Goal: Task Accomplishment & Management: Manage account settings

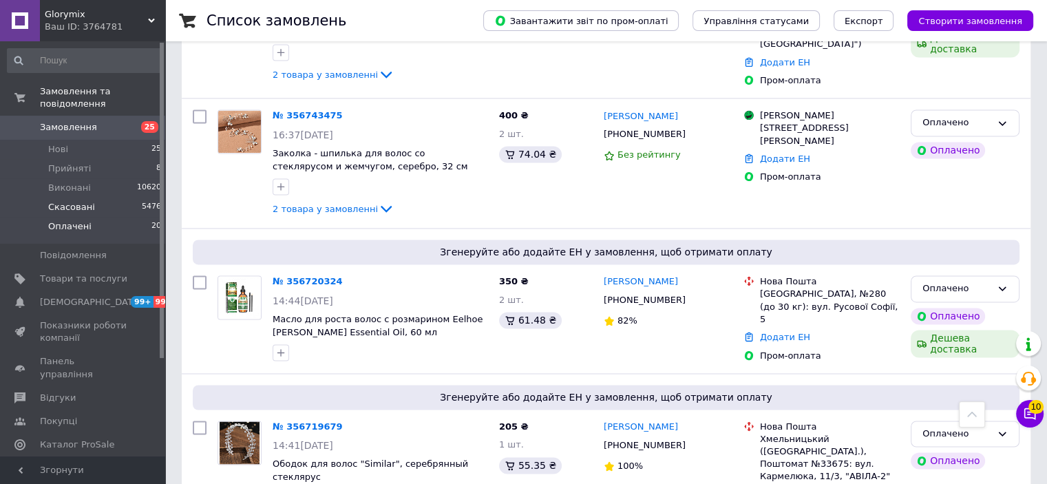
scroll to position [2098, 0]
click at [98, 272] on link "Товари та послуги" at bounding box center [84, 278] width 169 height 23
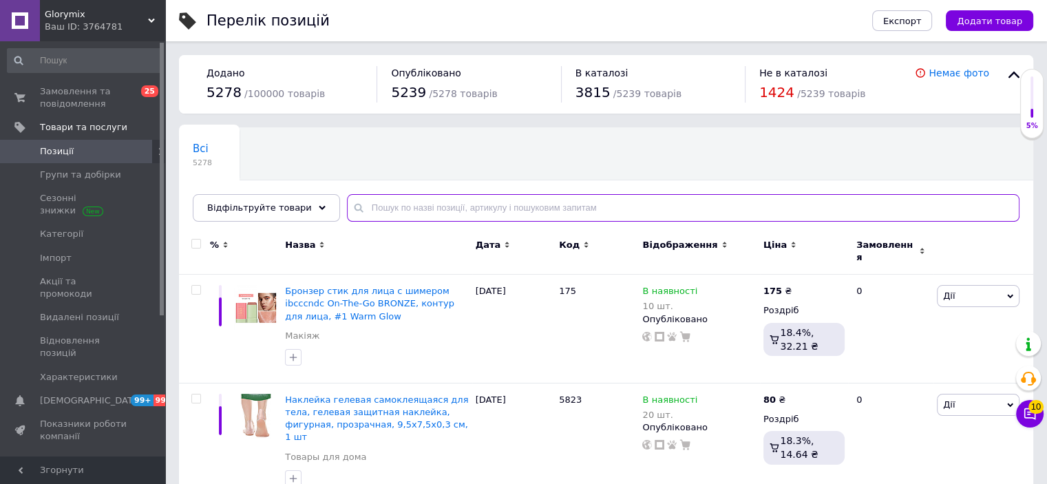
click at [392, 209] on input "text" at bounding box center [683, 208] width 673 height 28
paste input "Конверт бандерольный"
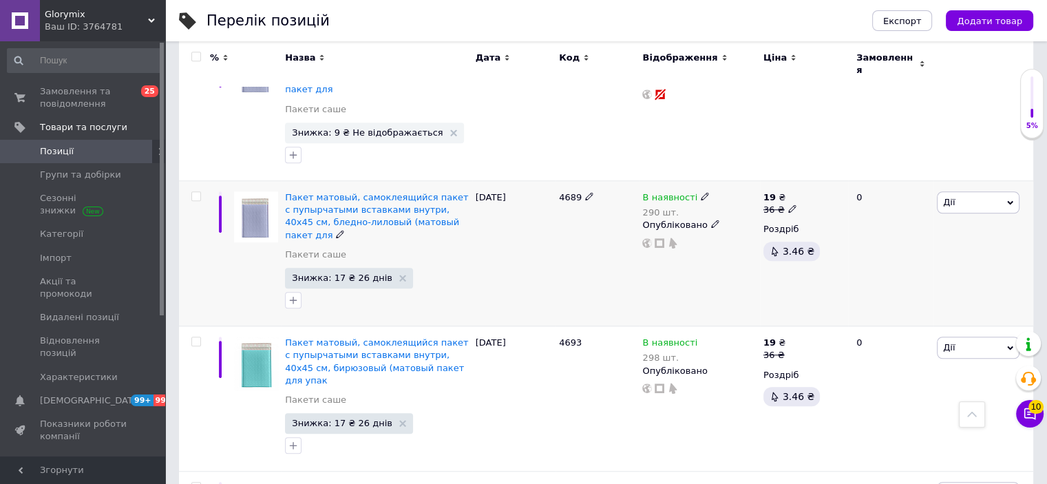
scroll to position [1033, 0]
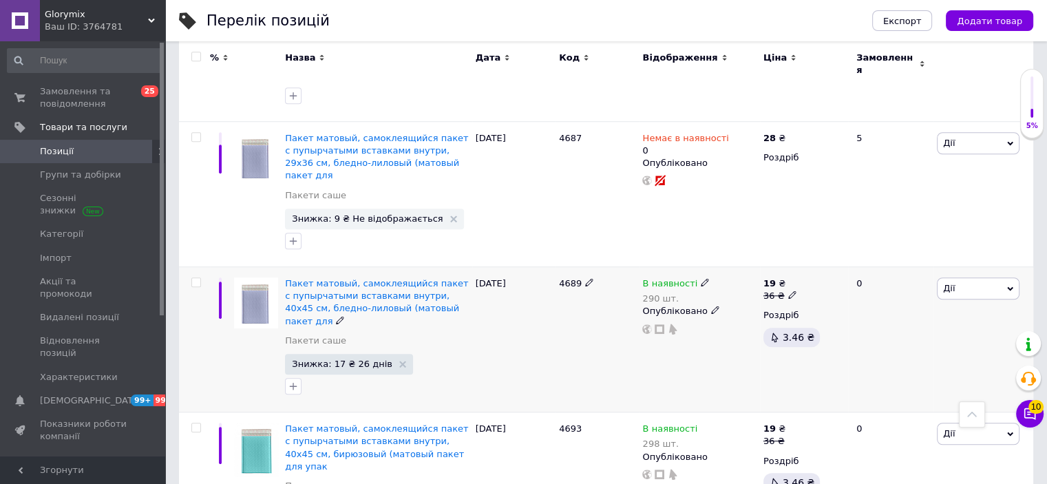
type input "Конверт бандерольный"
click at [656, 278] on span "В наявності" at bounding box center [670, 285] width 55 height 14
click at [735, 292] on li "Немає в наявності" at bounding box center [780, 301] width 131 height 19
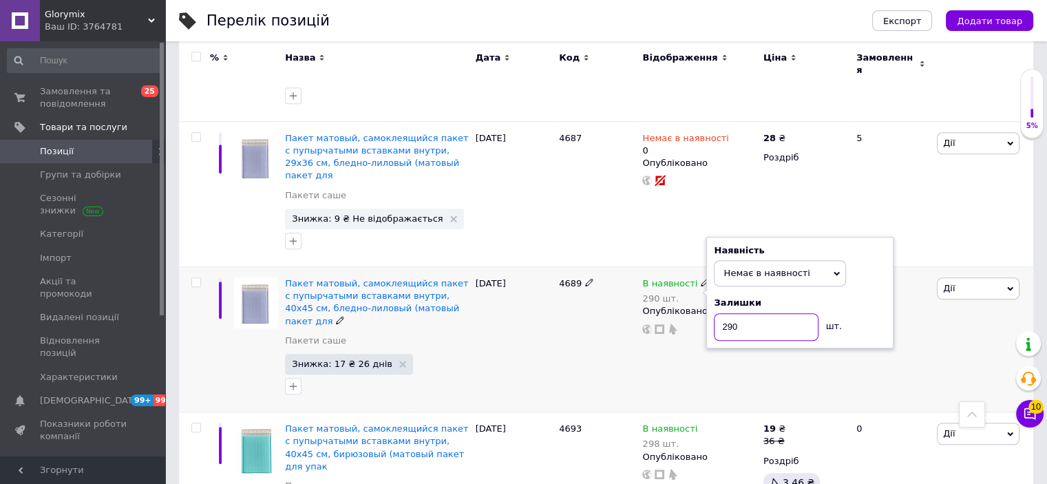
click at [740, 313] on input "290" at bounding box center [766, 327] width 105 height 28
drag, startPoint x: 740, startPoint y: 222, endPoint x: 736, endPoint y: 216, distance: 7.1
click at [740, 313] on input "290" at bounding box center [766, 327] width 105 height 28
type input "0"
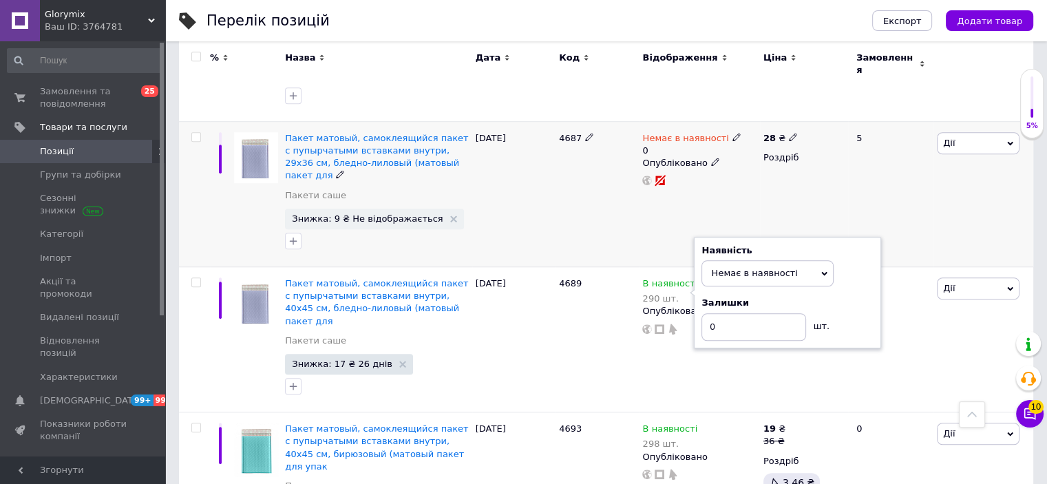
click at [593, 140] on div "4687" at bounding box center [597, 193] width 83 height 145
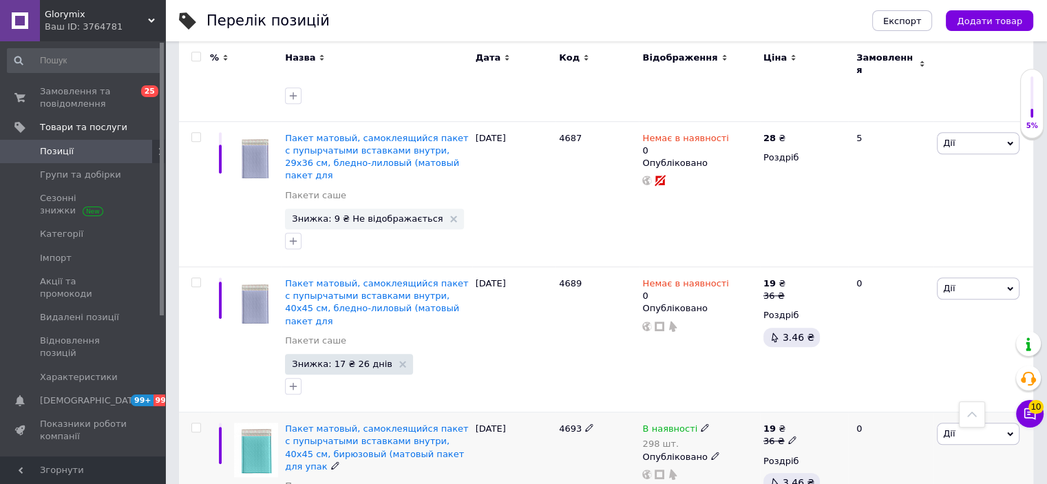
click at [656, 424] on span "В наявності" at bounding box center [670, 431] width 55 height 14
click at [732, 438] on li "Немає в наявності" at bounding box center [780, 447] width 131 height 19
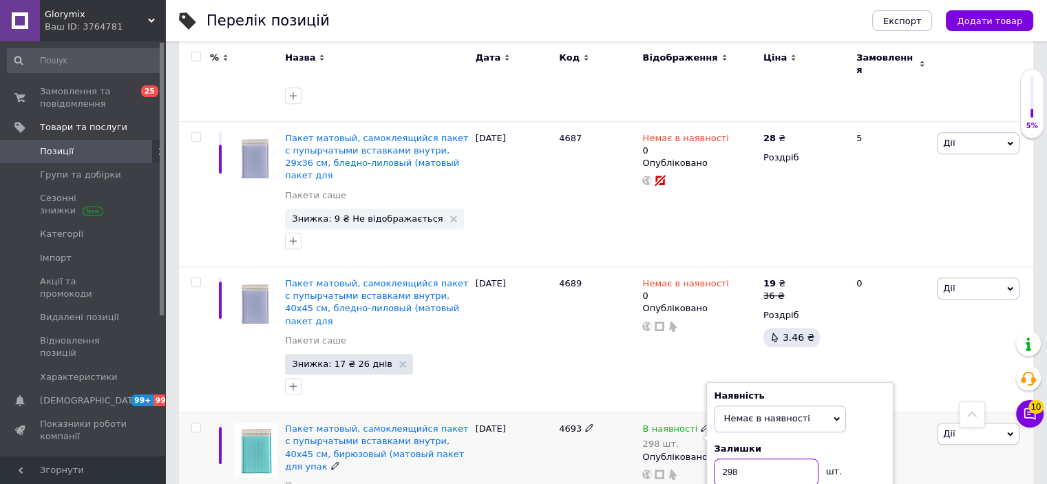
click at [759, 459] on input "298" at bounding box center [766, 473] width 105 height 28
type input "0"
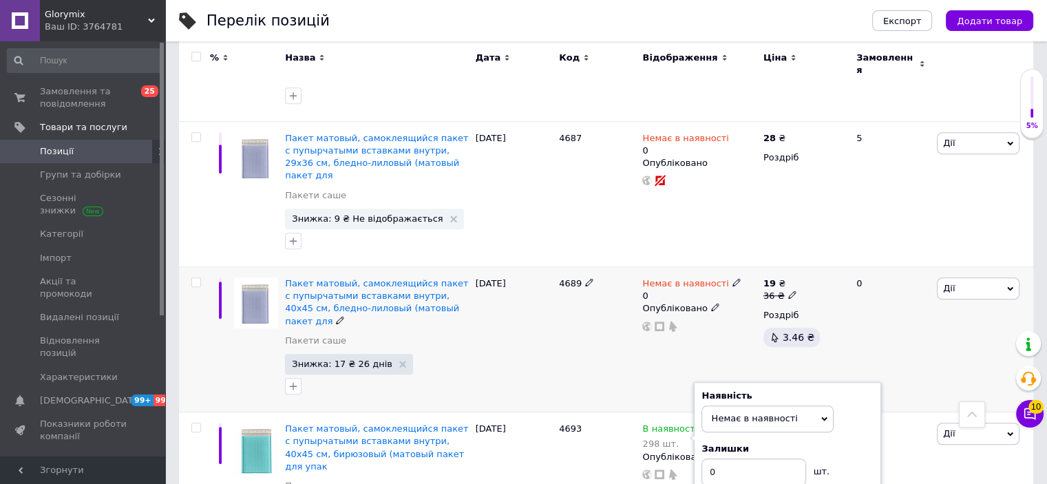
click at [572, 269] on div "4689" at bounding box center [597, 339] width 83 height 145
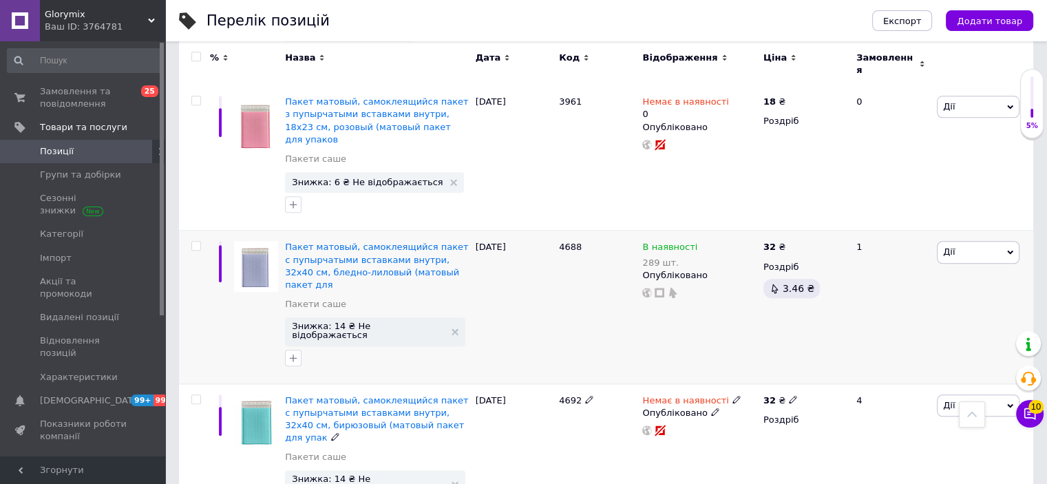
scroll to position [1446, 0]
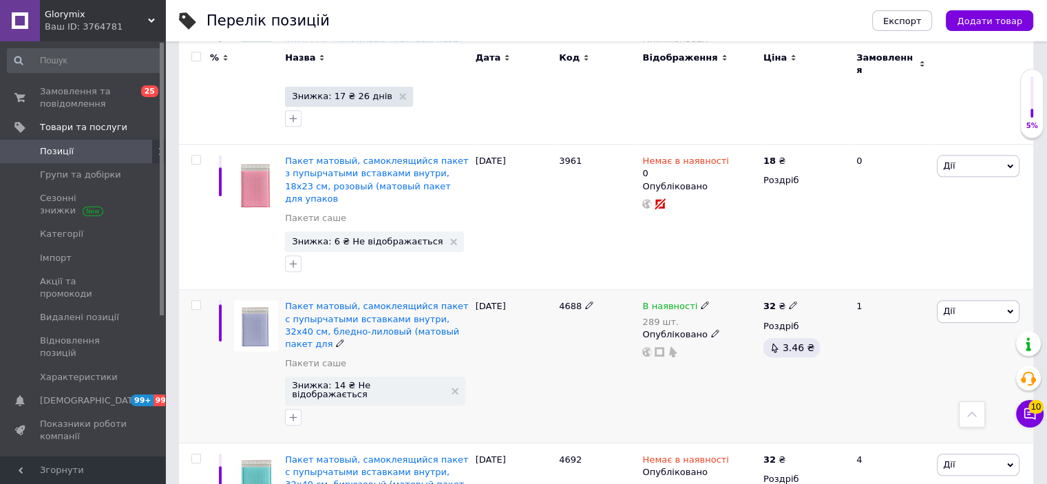
click at [666, 290] on div "В наявності 289 шт. Опубліковано" at bounding box center [699, 366] width 121 height 153
click at [669, 301] on span "В наявності" at bounding box center [670, 308] width 55 height 14
click at [727, 315] on li "Немає в наявності" at bounding box center [780, 324] width 131 height 19
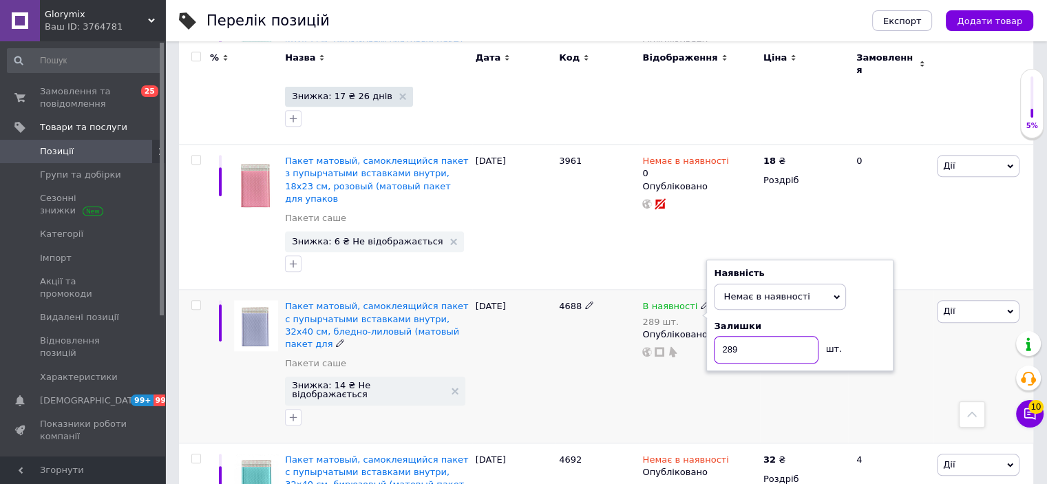
click at [729, 336] on input "289" at bounding box center [766, 350] width 105 height 28
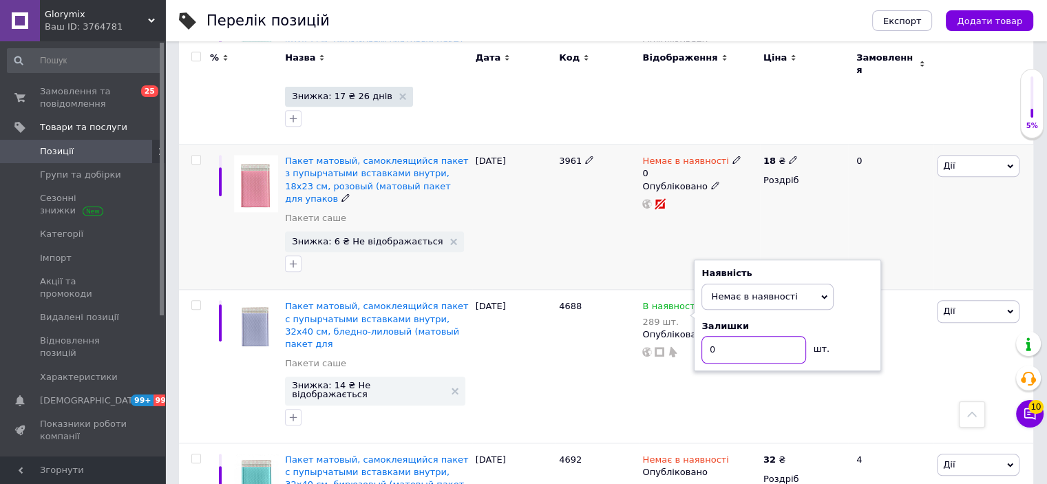
type input "0"
click at [603, 145] on div "3961" at bounding box center [597, 217] width 83 height 145
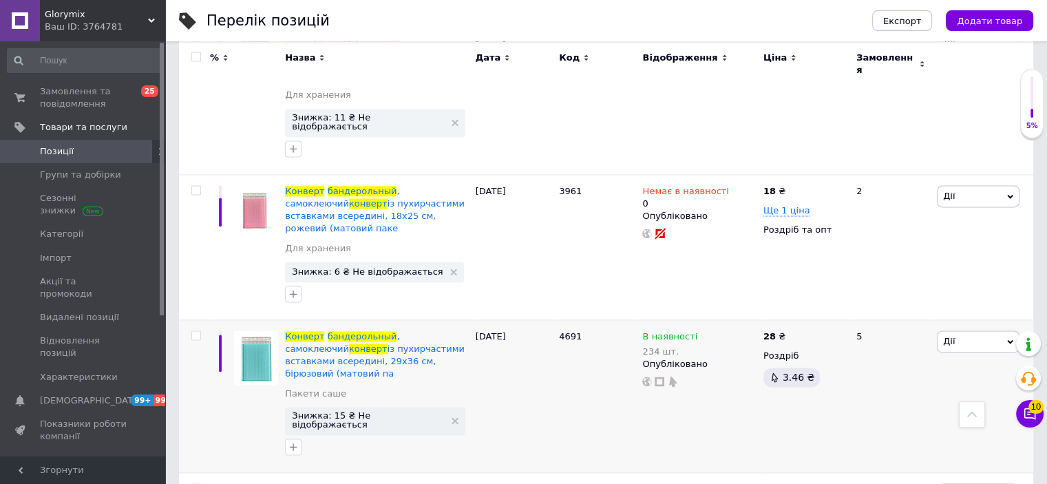
scroll to position [1997, 0]
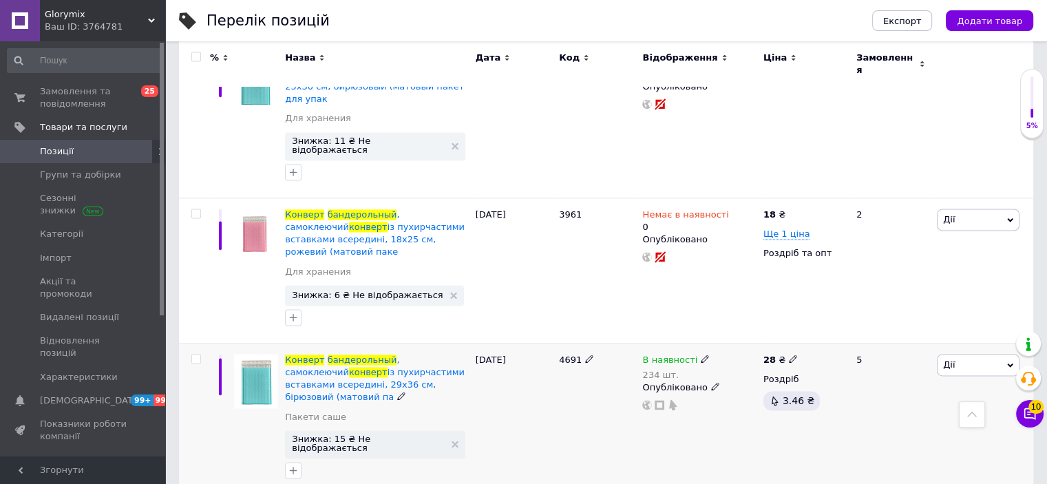
click at [664, 355] on span "В наявності" at bounding box center [670, 362] width 55 height 14
click at [724, 368] on li "Немає в наявності" at bounding box center [780, 377] width 131 height 19
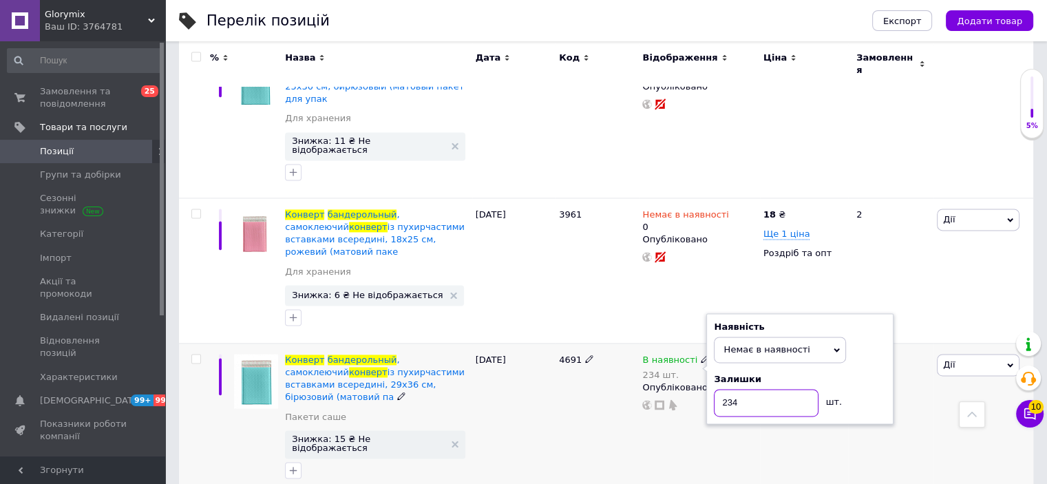
click at [733, 389] on input "234" at bounding box center [766, 403] width 105 height 28
type input "0"
click at [609, 343] on div "4691" at bounding box center [597, 419] width 83 height 153
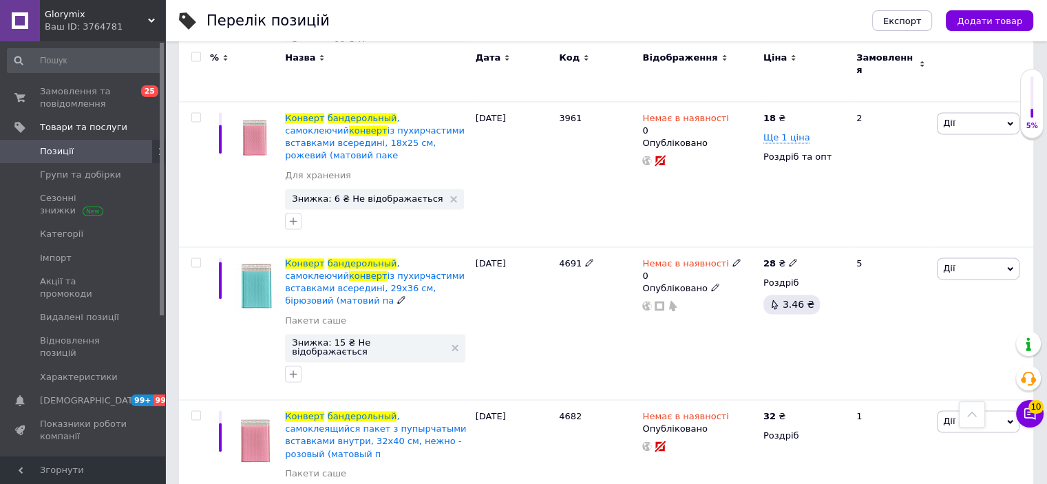
scroll to position [2204, 0]
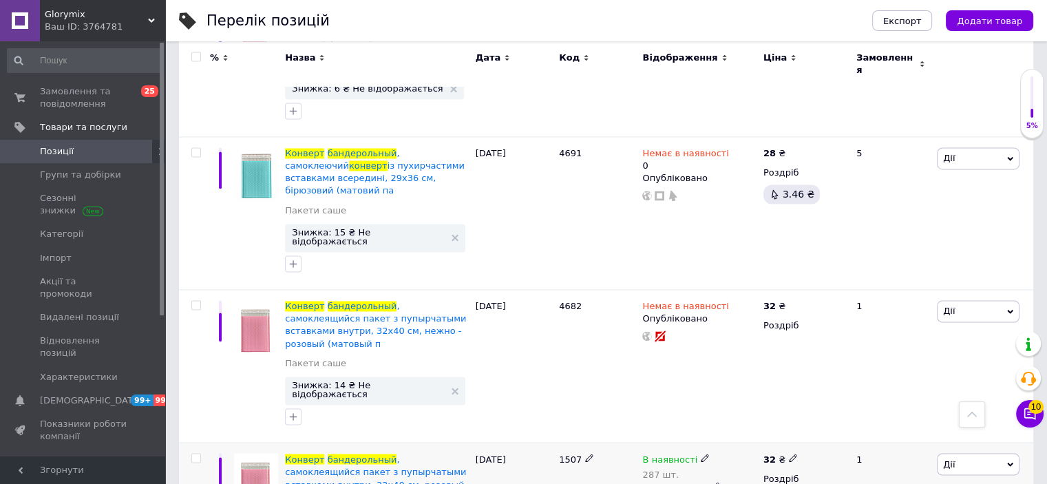
click at [667, 454] on span "В наявності" at bounding box center [670, 461] width 55 height 14
click at [724, 468] on li "Немає в наявності" at bounding box center [780, 477] width 131 height 19
type input "0"
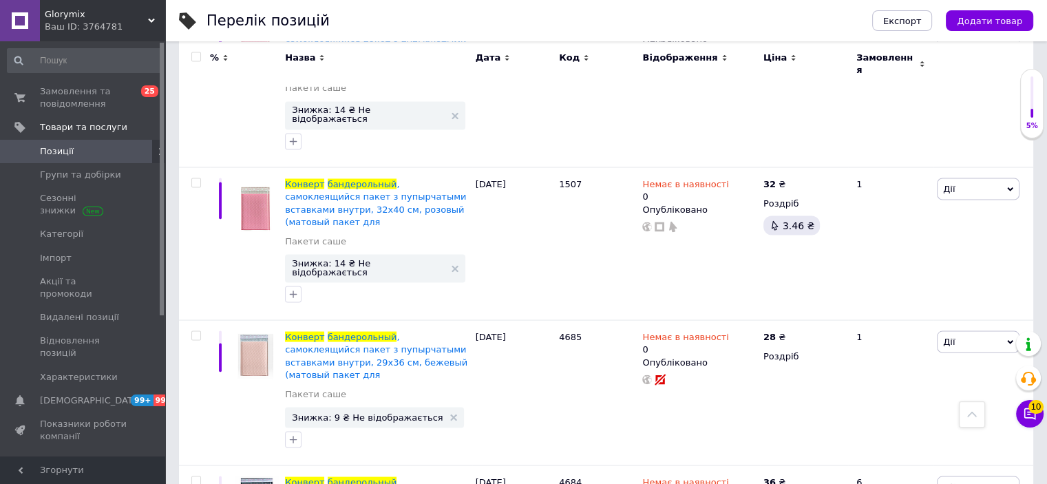
type input "0"
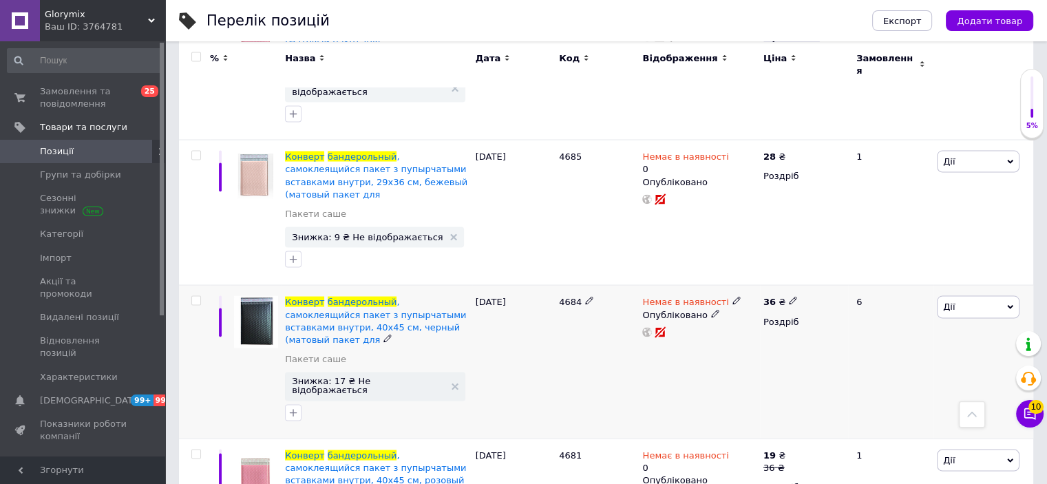
scroll to position [2769, 0]
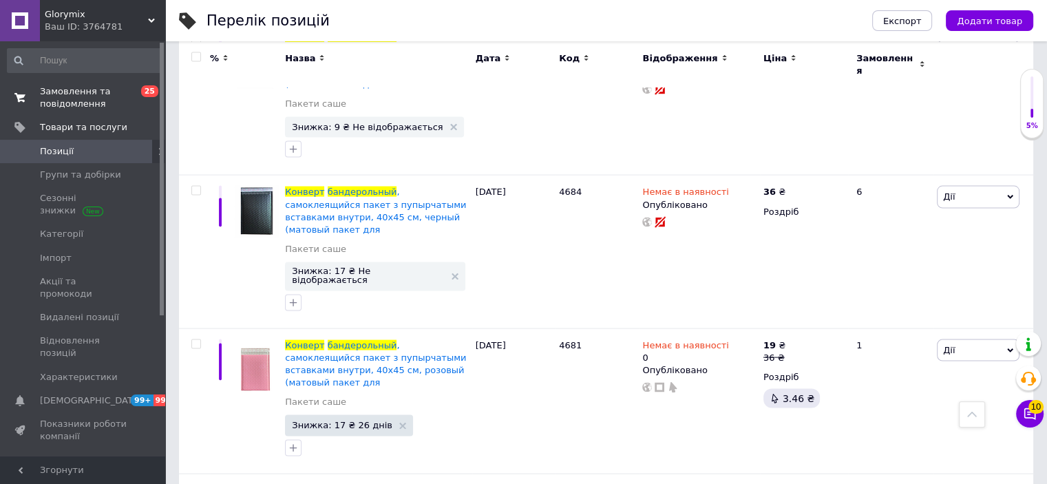
click at [124, 99] on span "Замовлення та повідомлення" at bounding box center [83, 97] width 87 height 25
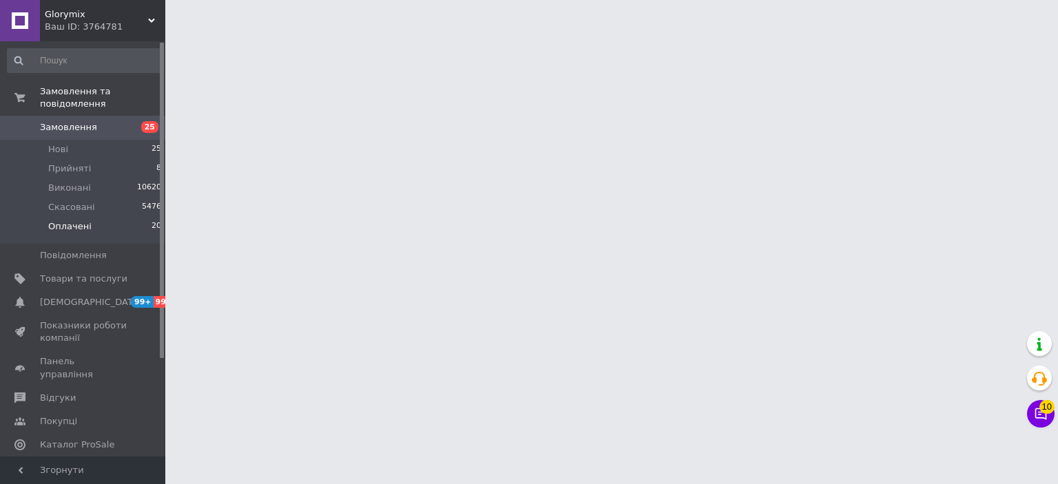
click at [60, 220] on span "Оплачені" at bounding box center [69, 226] width 43 height 12
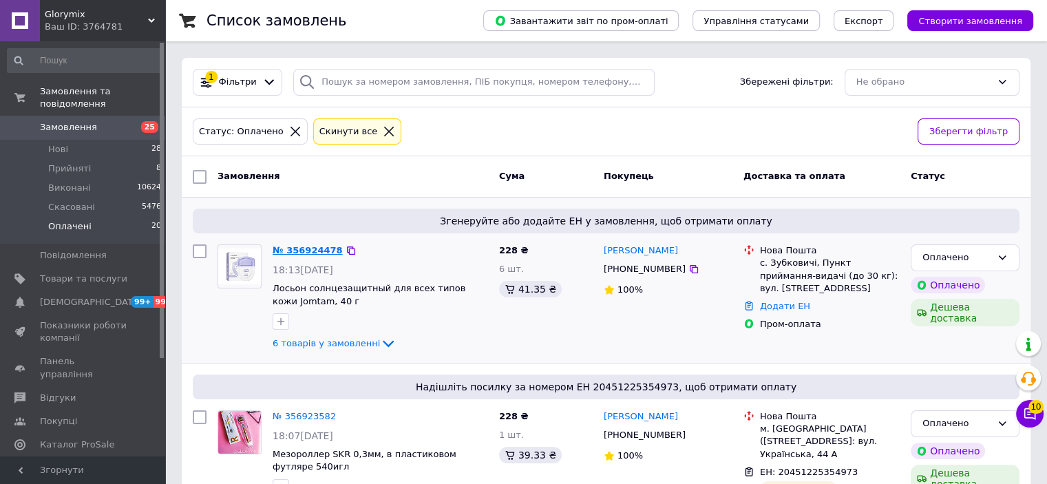
click at [306, 251] on link "№ 356924478" at bounding box center [308, 250] width 70 height 10
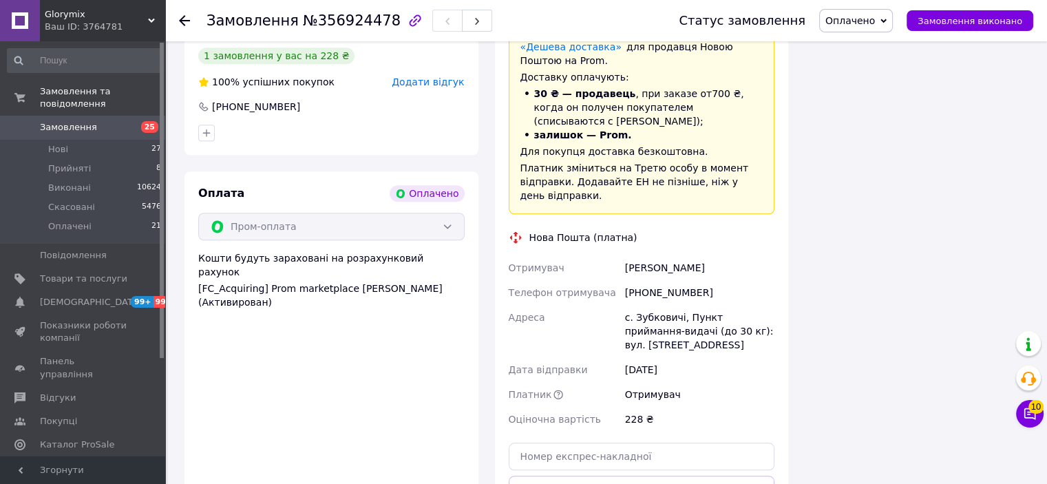
scroll to position [1102, 0]
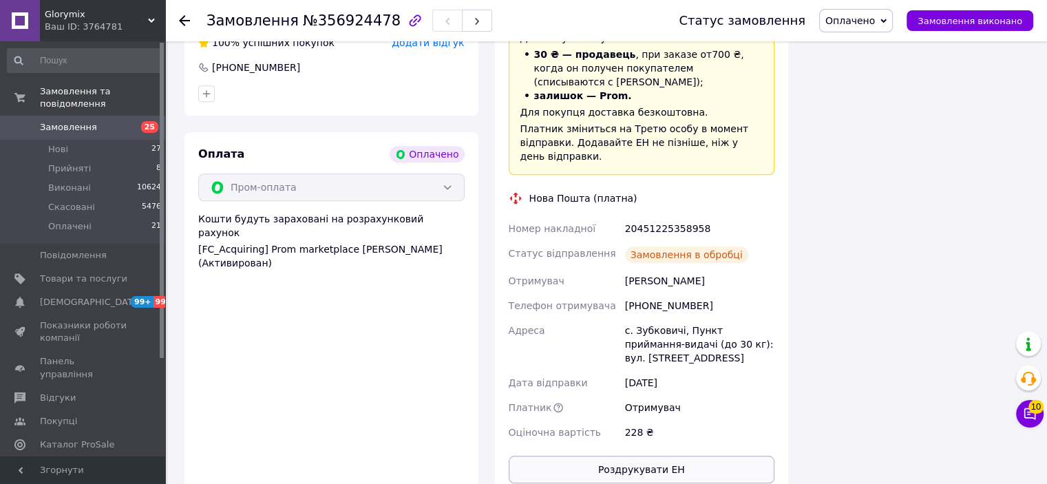
click at [662, 456] on button "Роздрукувати ЕН" at bounding box center [642, 470] width 267 height 28
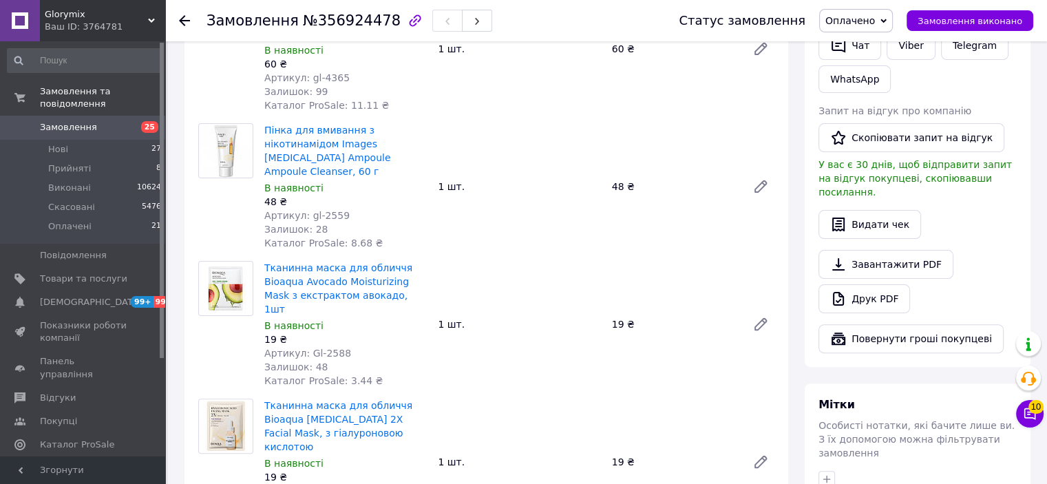
scroll to position [275, 0]
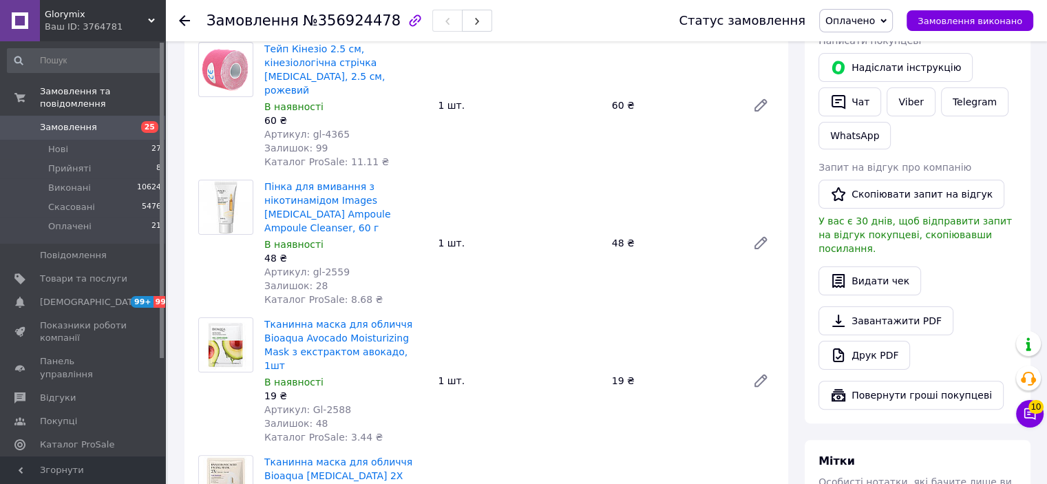
click at [182, 21] on use at bounding box center [184, 20] width 11 height 11
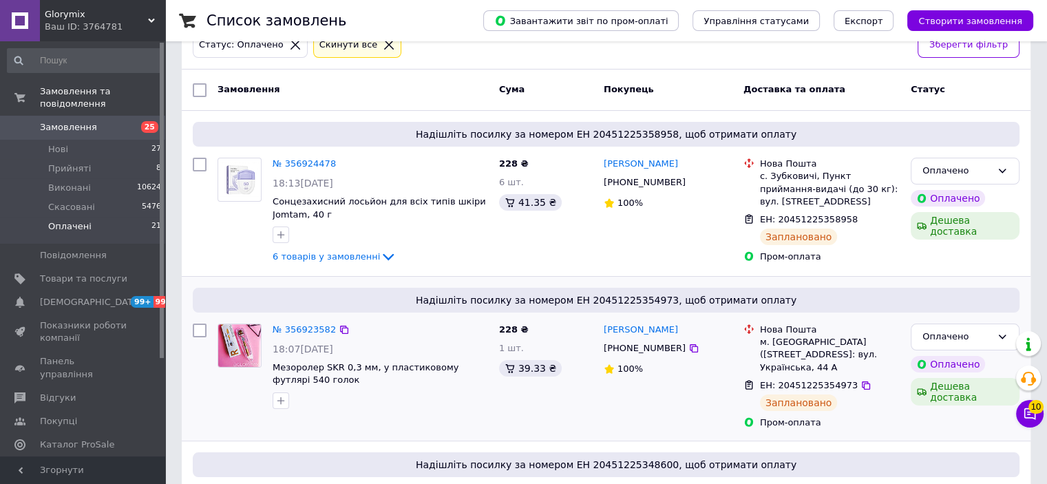
scroll to position [138, 0]
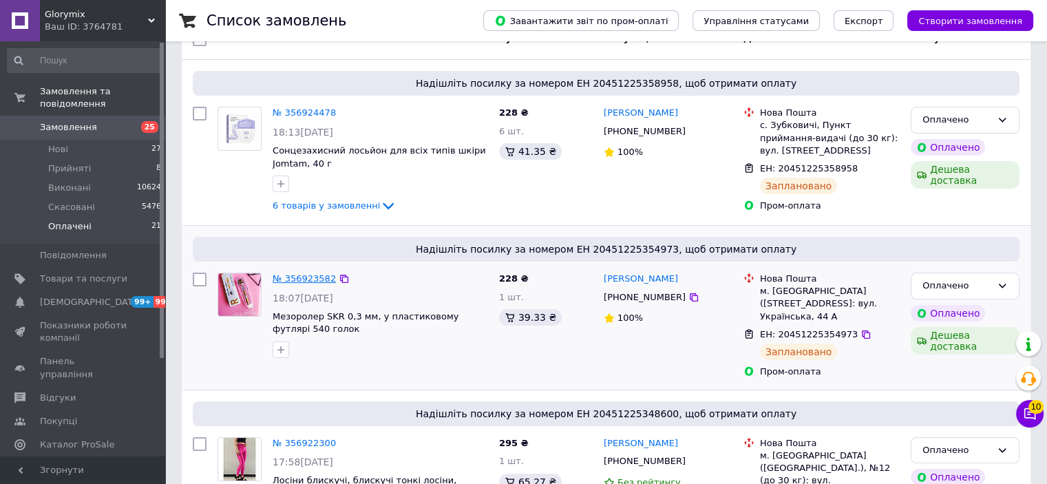
click at [294, 278] on link "№ 356923582" at bounding box center [304, 278] width 63 height 10
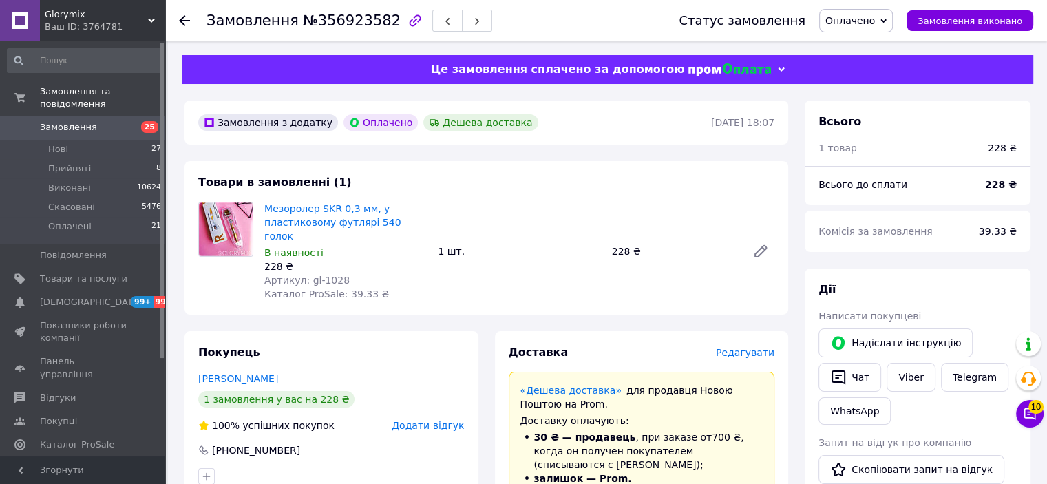
click at [851, 25] on span "Оплачено" at bounding box center [851, 20] width 50 height 11
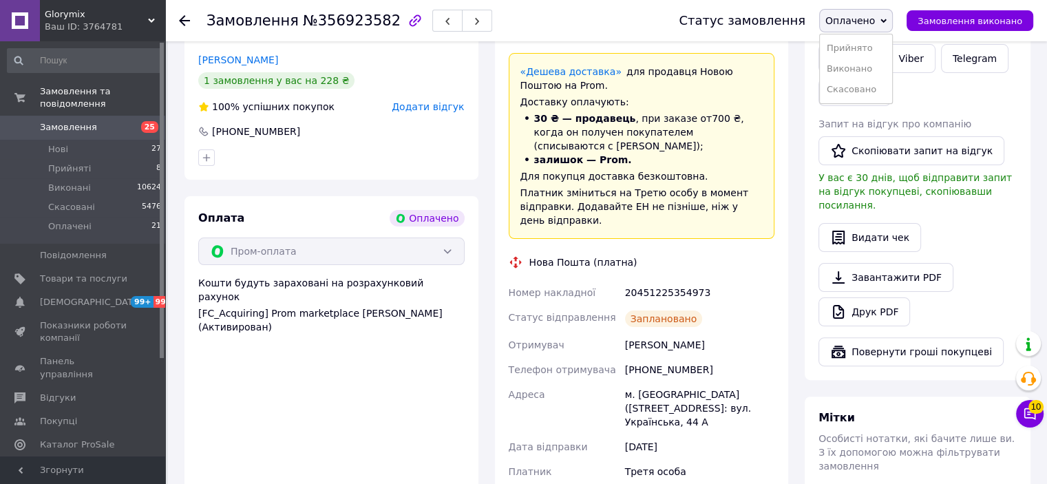
scroll to position [413, 0]
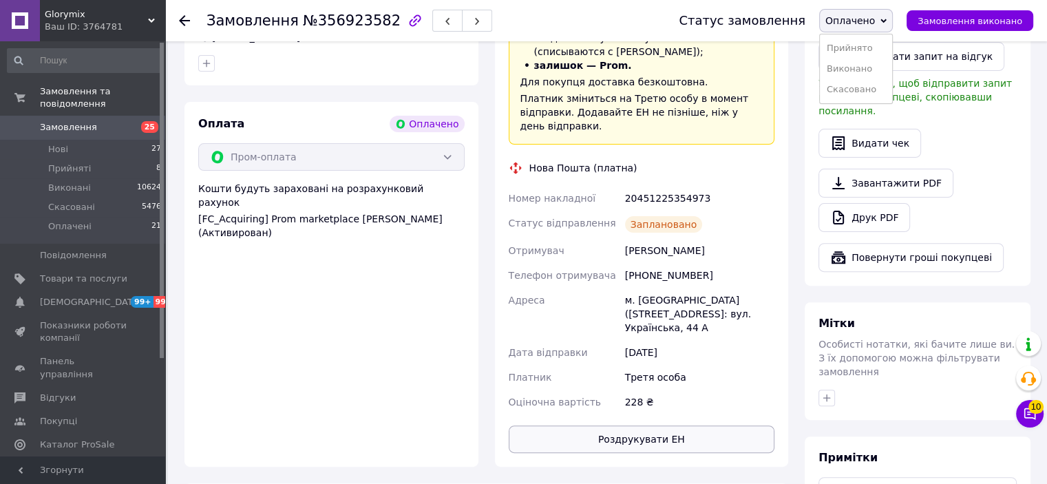
click at [601, 426] on button "Роздрукувати ЕН" at bounding box center [642, 440] width 267 height 28
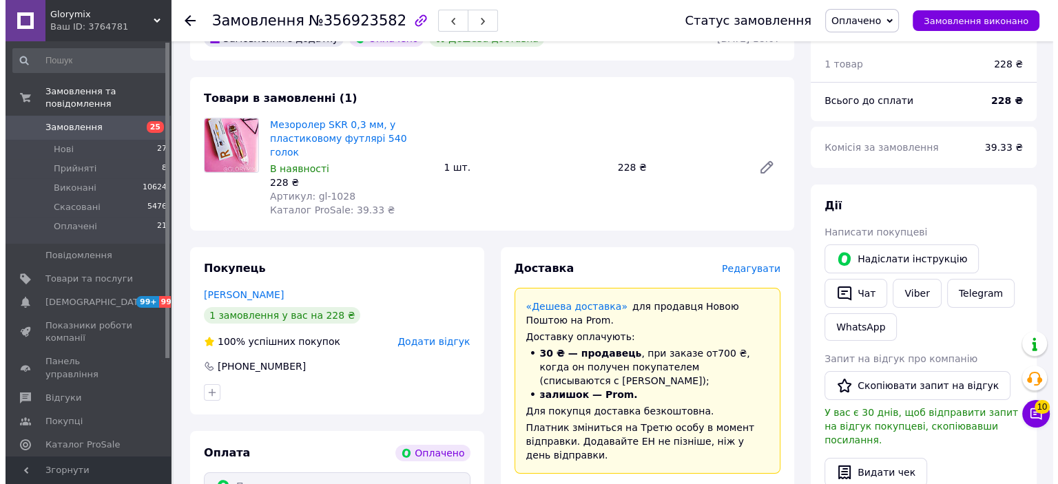
scroll to position [0, 0]
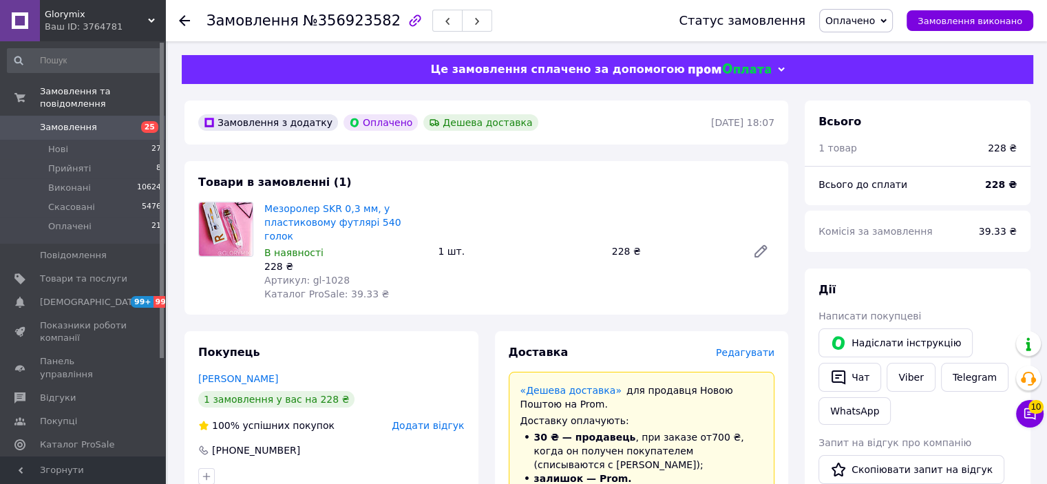
click at [182, 21] on use at bounding box center [184, 20] width 11 height 11
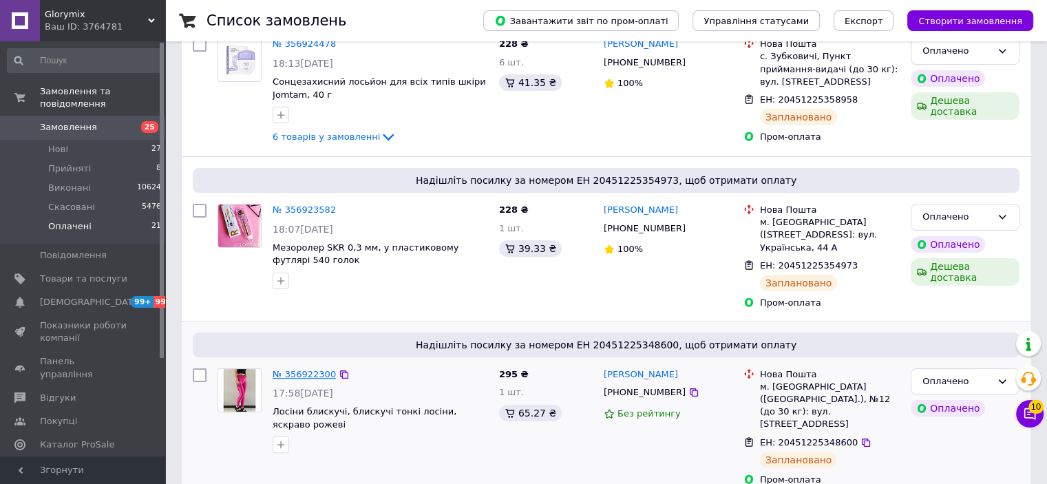
click at [303, 374] on link "№ 356922300" at bounding box center [304, 374] width 63 height 10
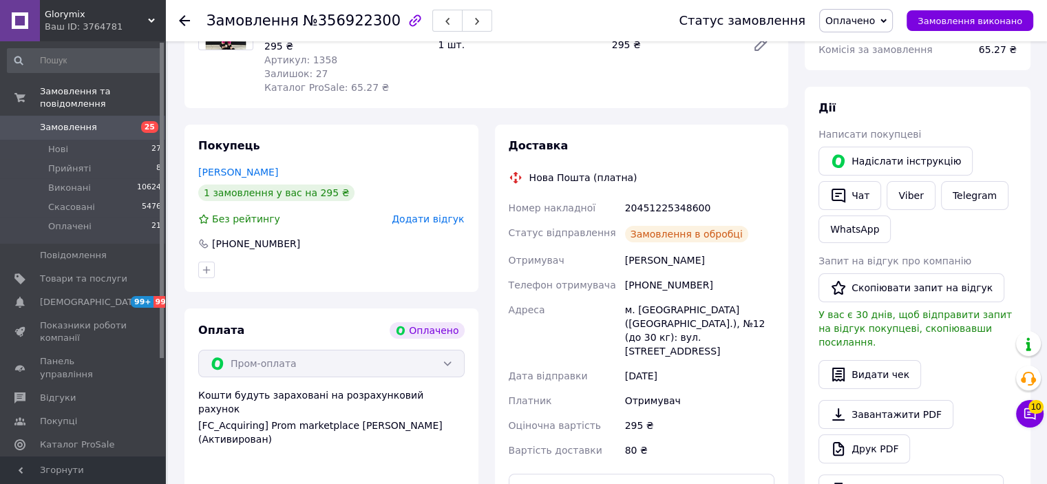
scroll to position [344, 0]
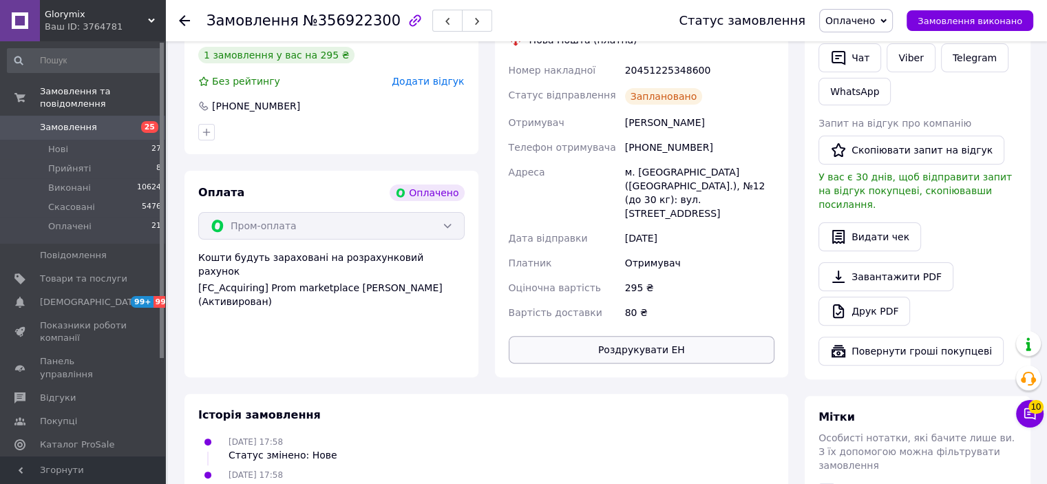
click at [570, 342] on button "Роздрукувати ЕН" at bounding box center [642, 350] width 267 height 28
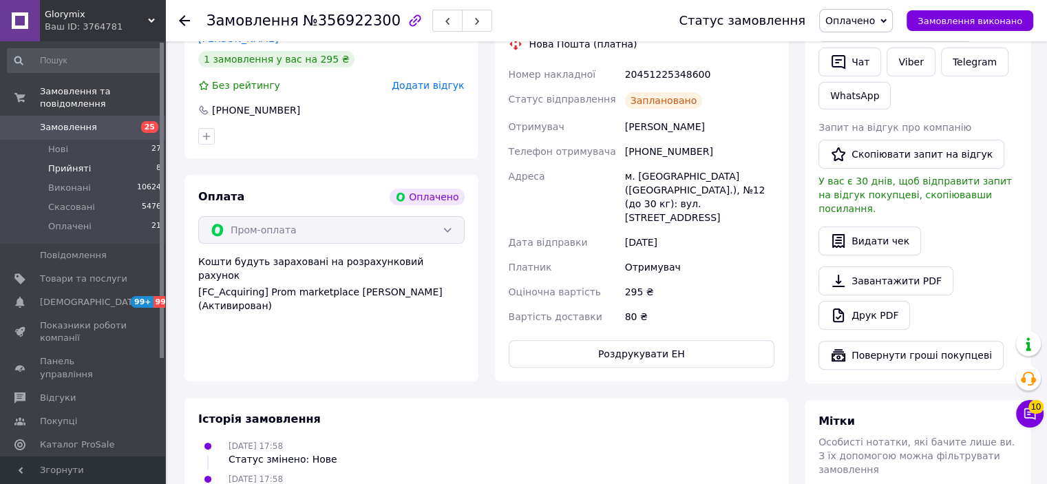
scroll to position [69, 0]
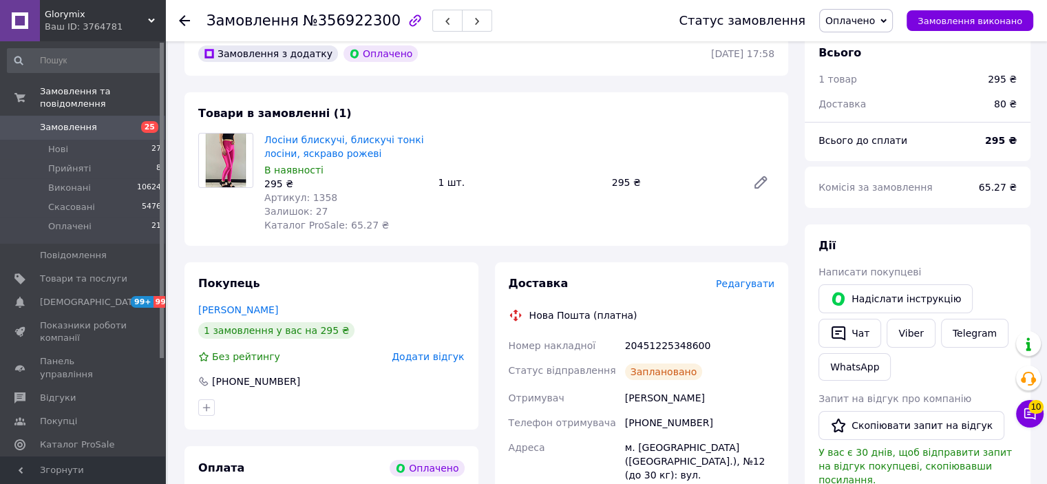
click at [194, 20] on div at bounding box center [193, 20] width 28 height 41
click at [185, 17] on icon at bounding box center [184, 20] width 11 height 11
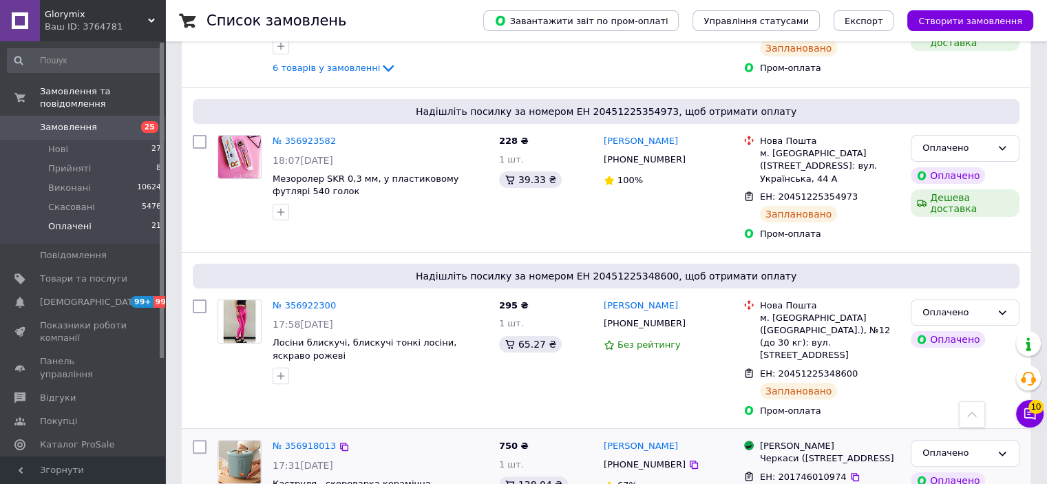
scroll to position [413, 0]
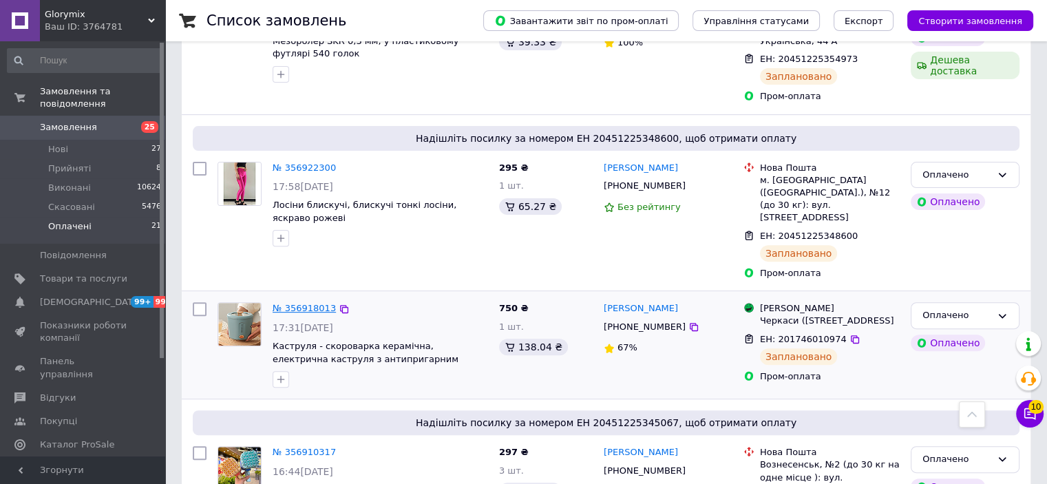
click at [302, 303] on link "№ 356918013" at bounding box center [304, 308] width 63 height 10
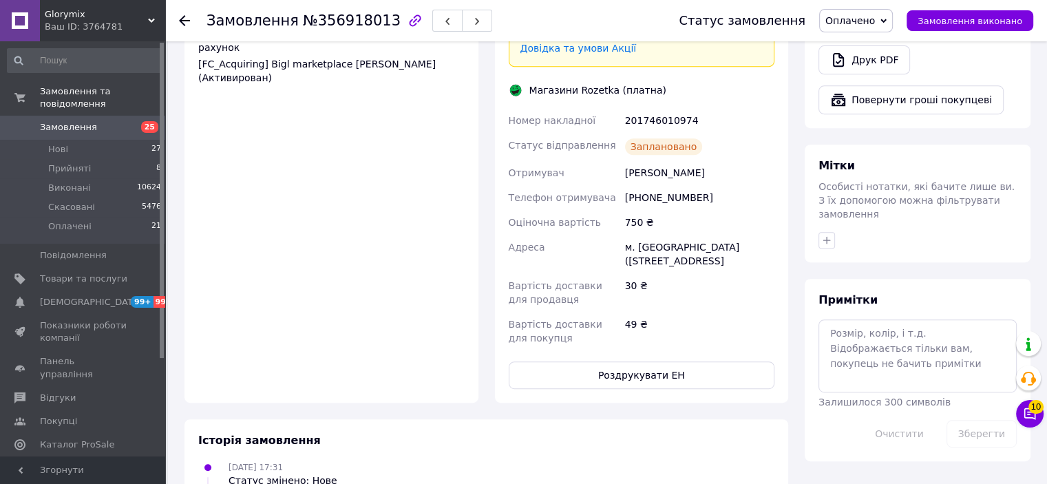
scroll to position [620, 0]
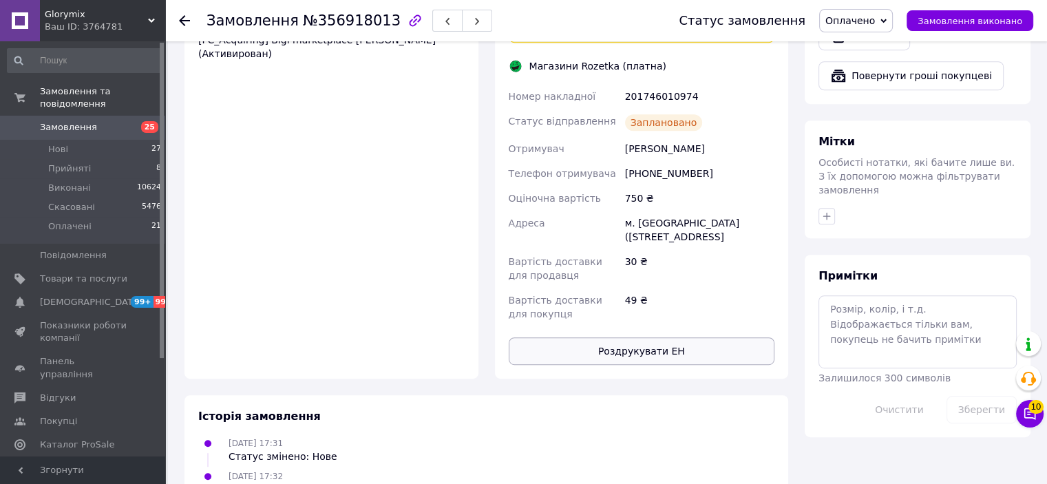
click at [660, 337] on button "Роздрукувати ЕН" at bounding box center [642, 351] width 267 height 28
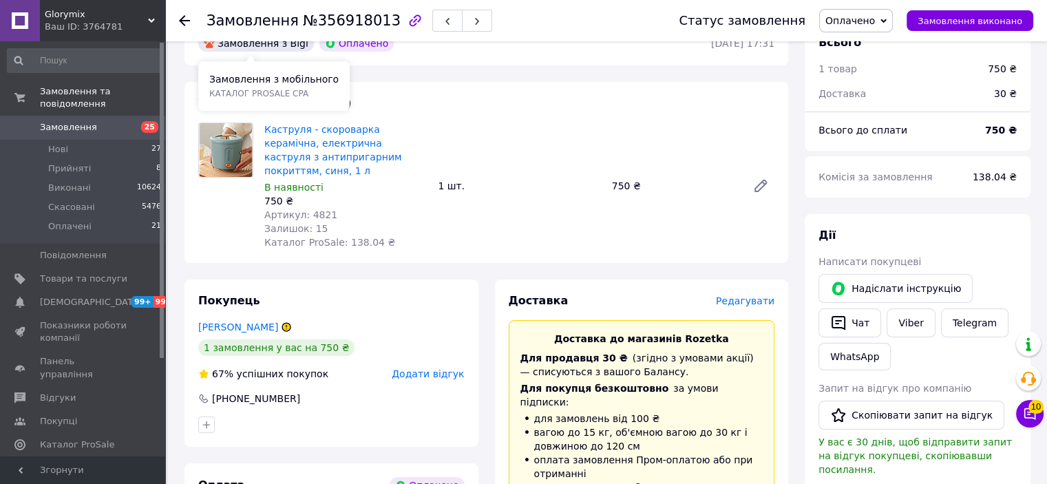
scroll to position [0, 0]
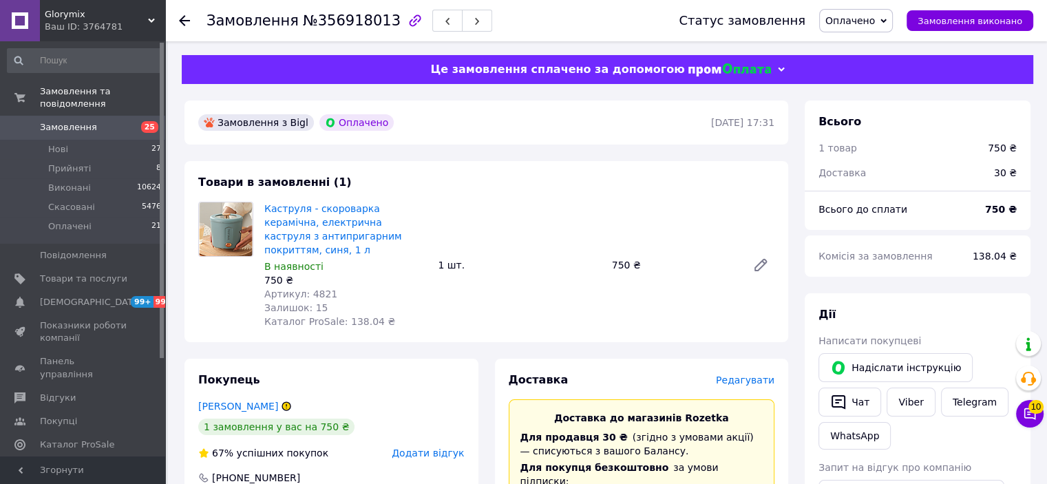
click at [185, 21] on icon at bounding box center [184, 20] width 11 height 11
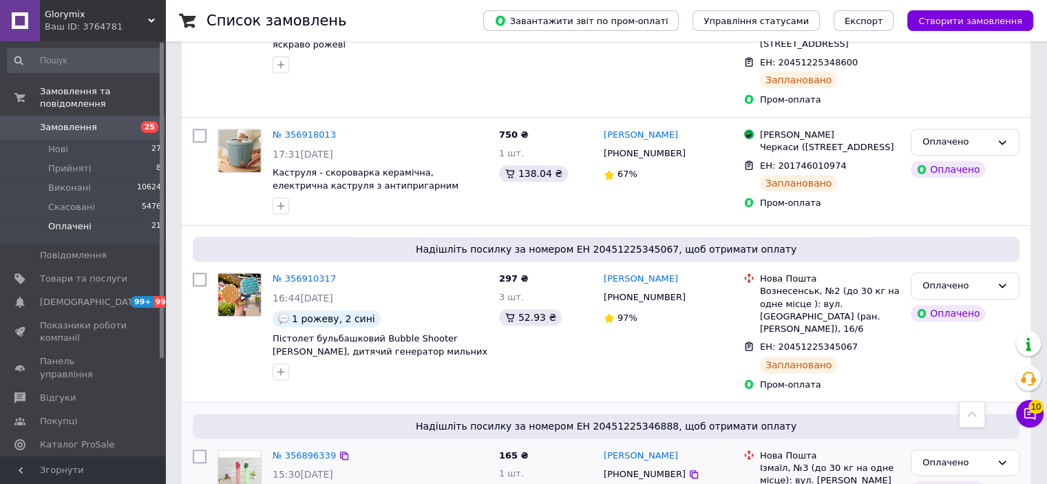
scroll to position [689, 0]
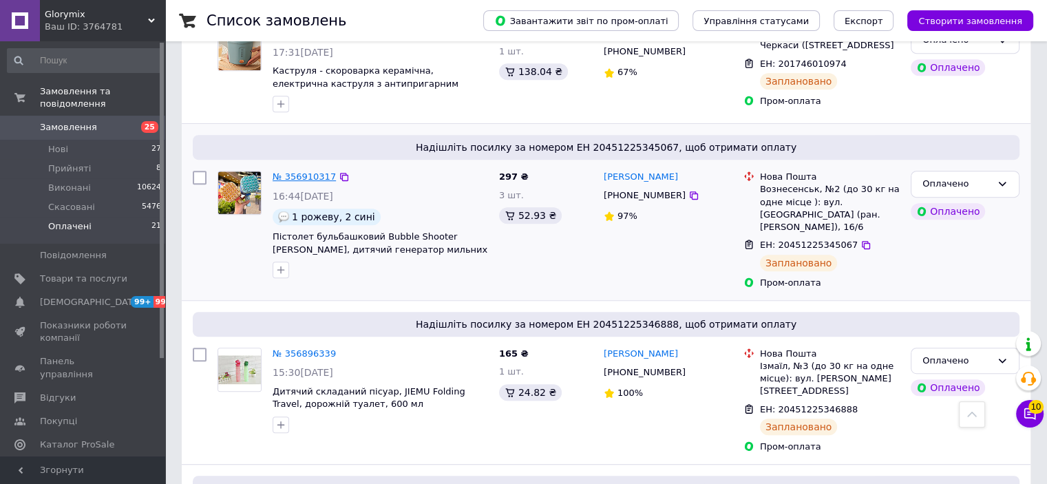
click at [302, 171] on link "№ 356910317" at bounding box center [304, 176] width 63 height 10
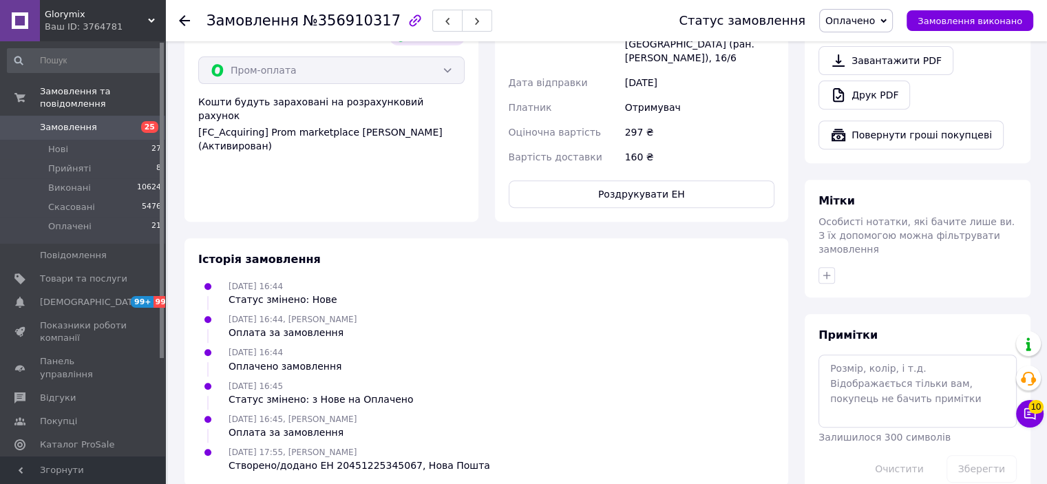
scroll to position [354, 0]
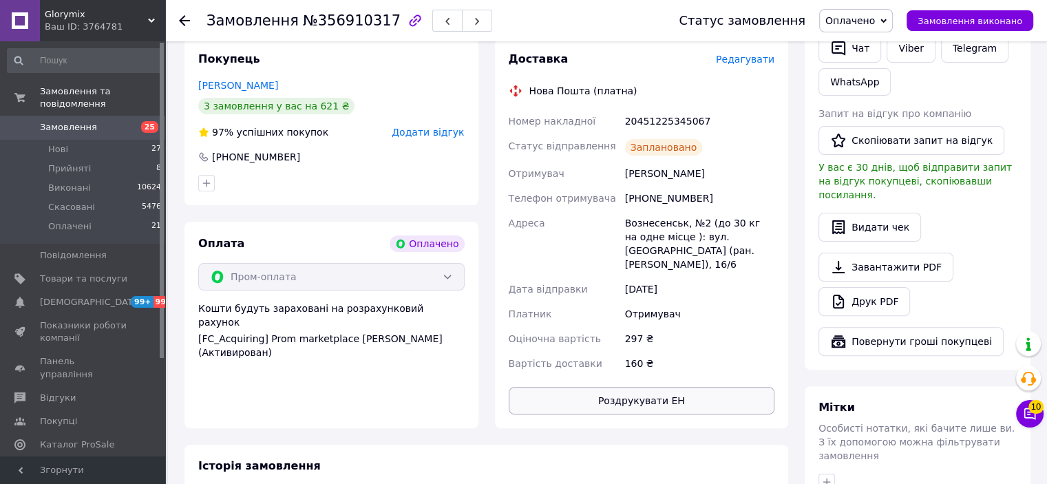
click at [646, 387] on button "Роздрукувати ЕН" at bounding box center [642, 401] width 267 height 28
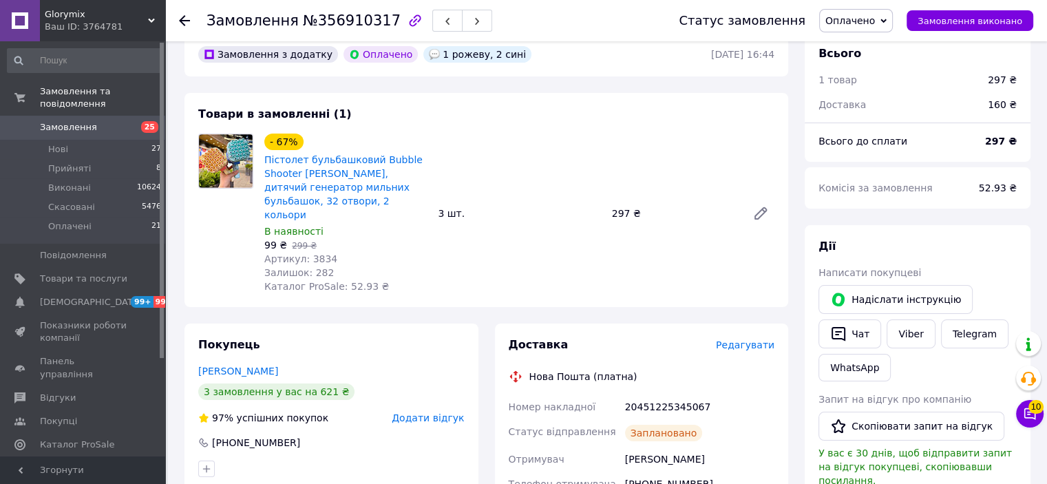
scroll to position [10, 0]
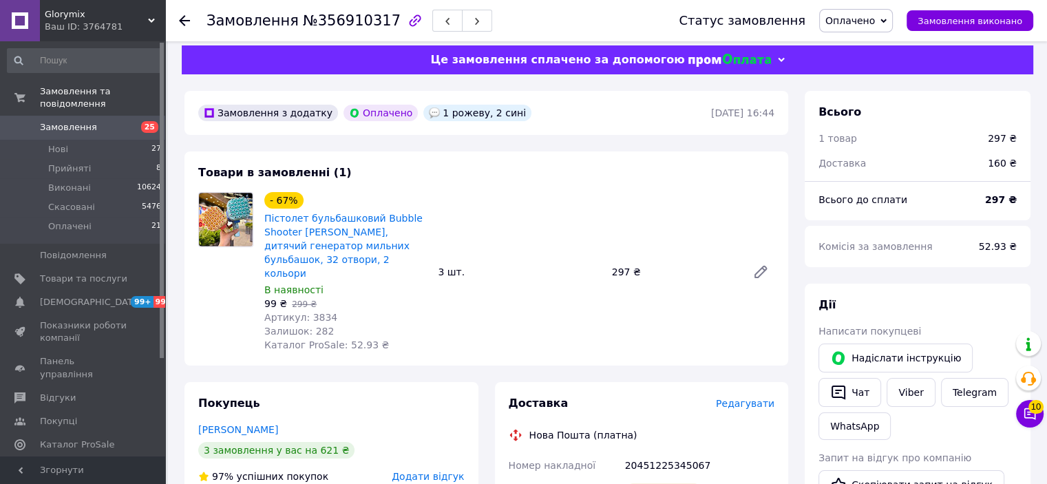
click at [190, 22] on div at bounding box center [193, 20] width 28 height 41
click at [186, 21] on icon at bounding box center [184, 20] width 11 height 11
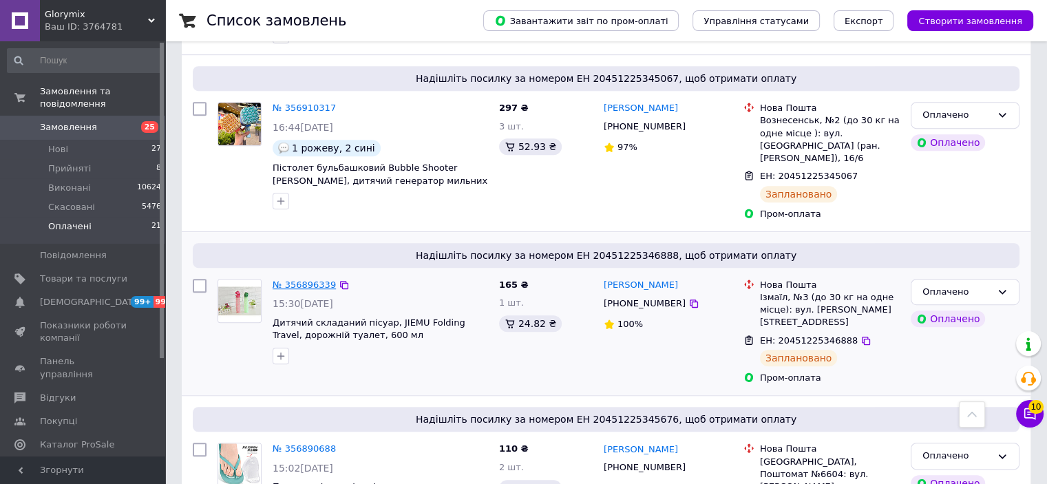
click at [273, 280] on link "№ 356896339" at bounding box center [304, 285] width 63 height 10
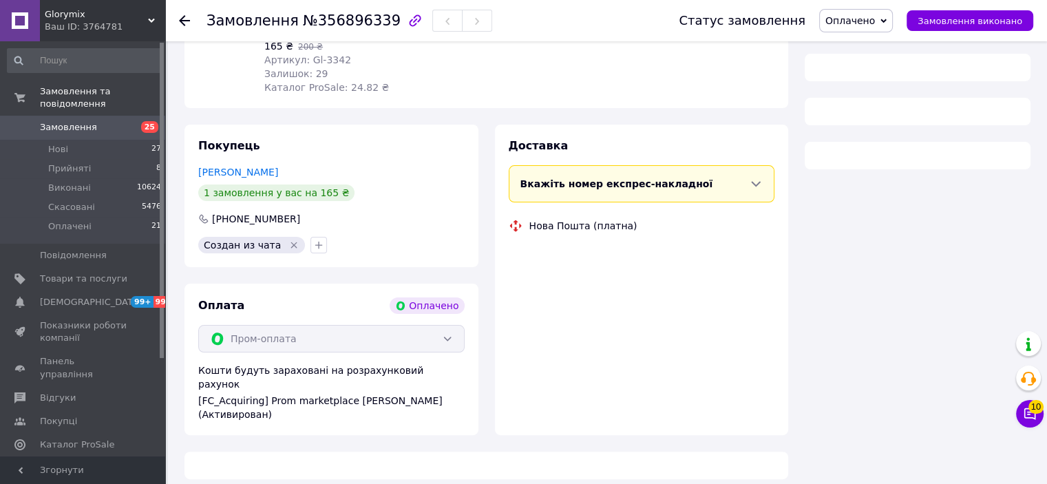
scroll to position [561, 0]
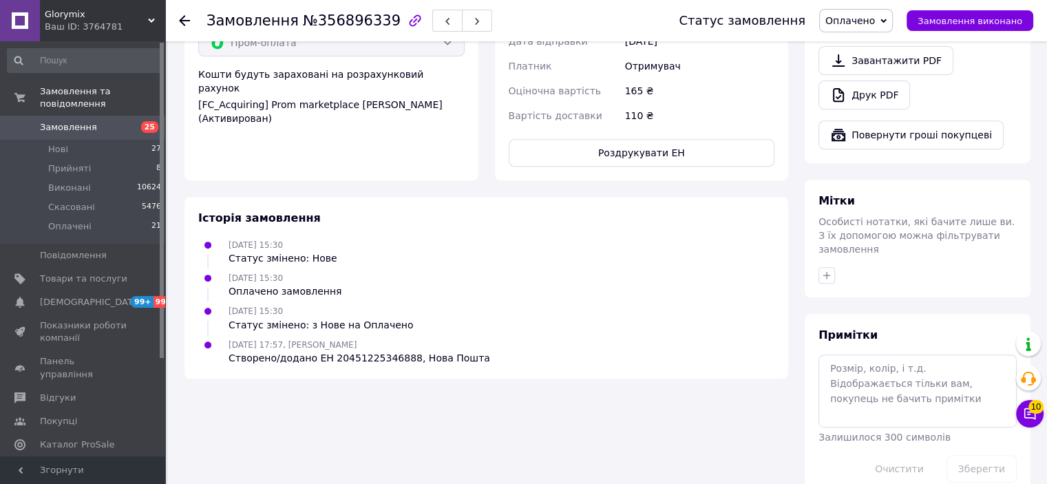
click at [691, 151] on button "Роздрукувати ЕН" at bounding box center [642, 153] width 267 height 28
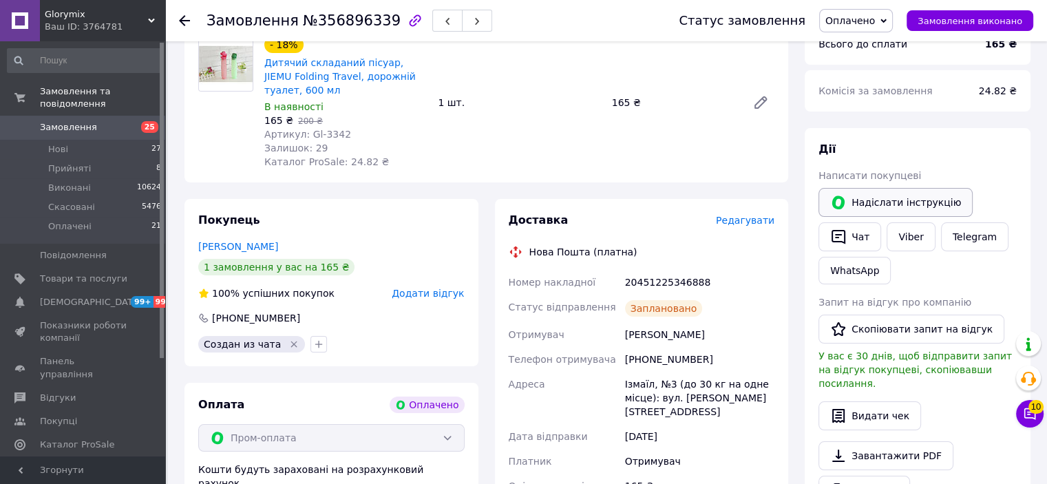
scroll to position [79, 0]
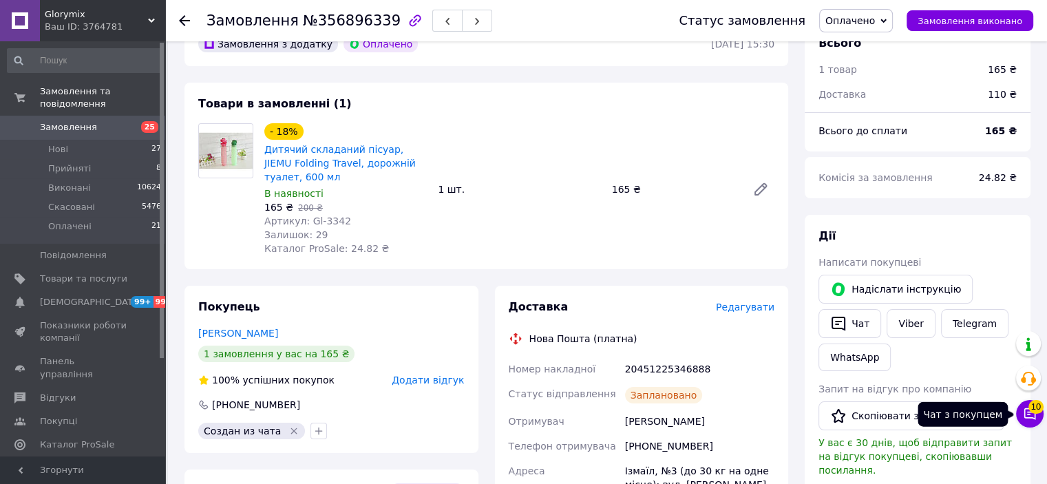
click at [1030, 404] on span "10" at bounding box center [1036, 407] width 15 height 14
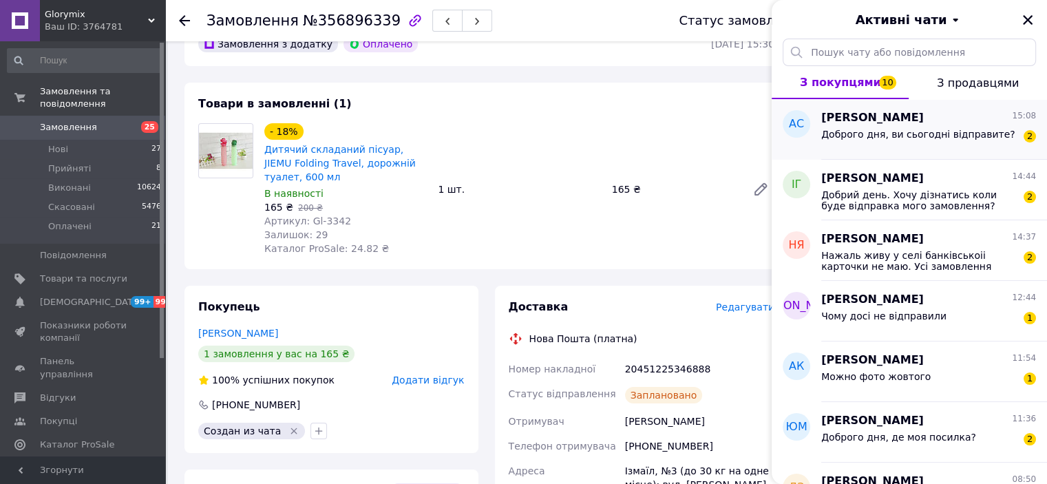
click at [918, 120] on div "Андрій Сініцин 15:08" at bounding box center [929, 118] width 215 height 16
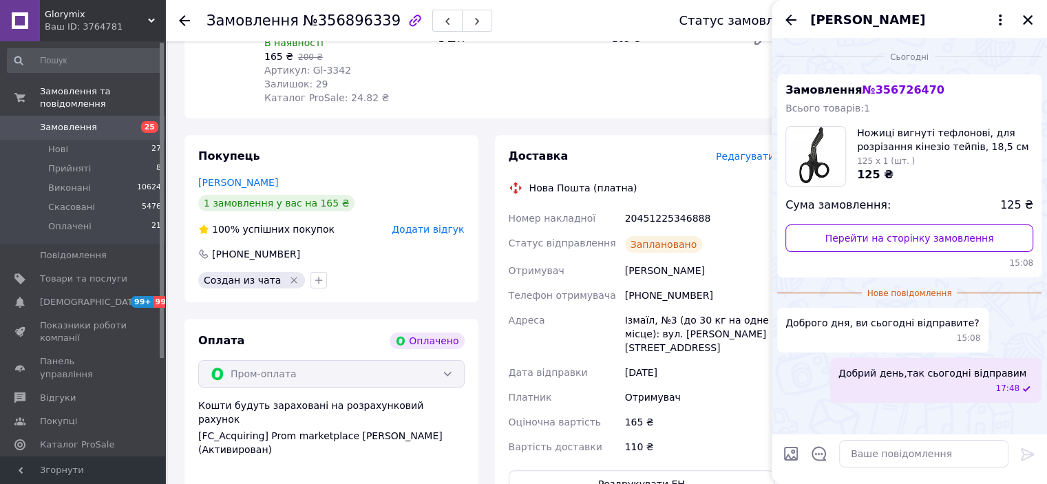
scroll to position [147, 0]
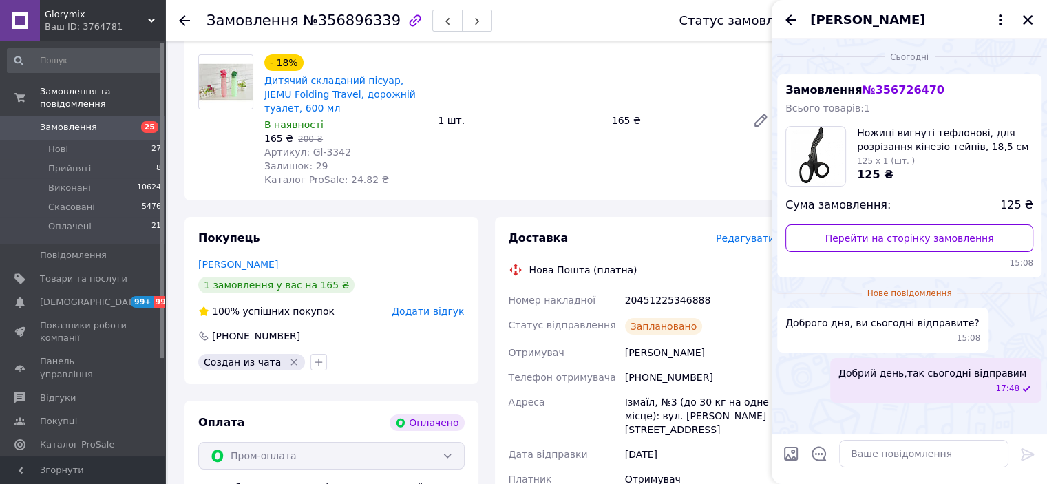
click at [795, 13] on icon "Назад" at bounding box center [791, 20] width 17 height 17
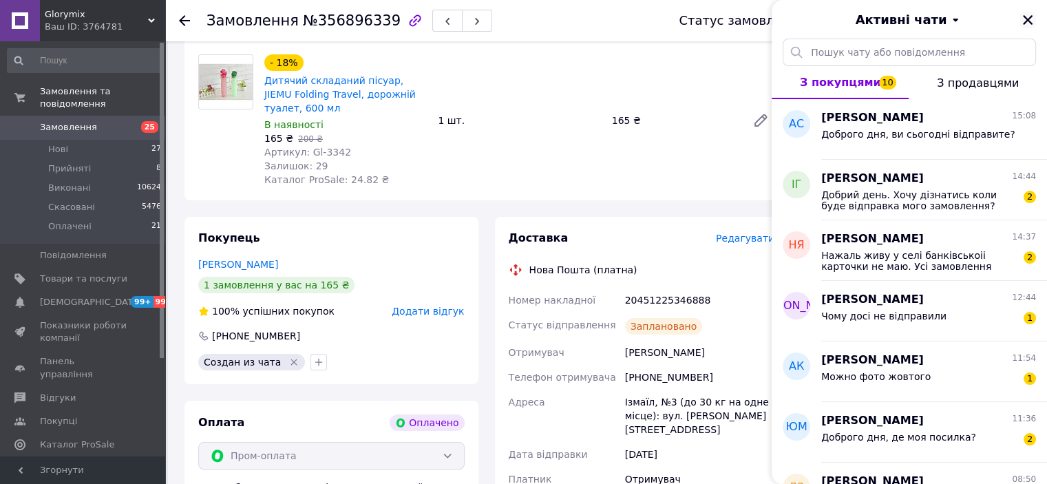
click at [1025, 19] on icon "Закрити" at bounding box center [1028, 20] width 12 height 12
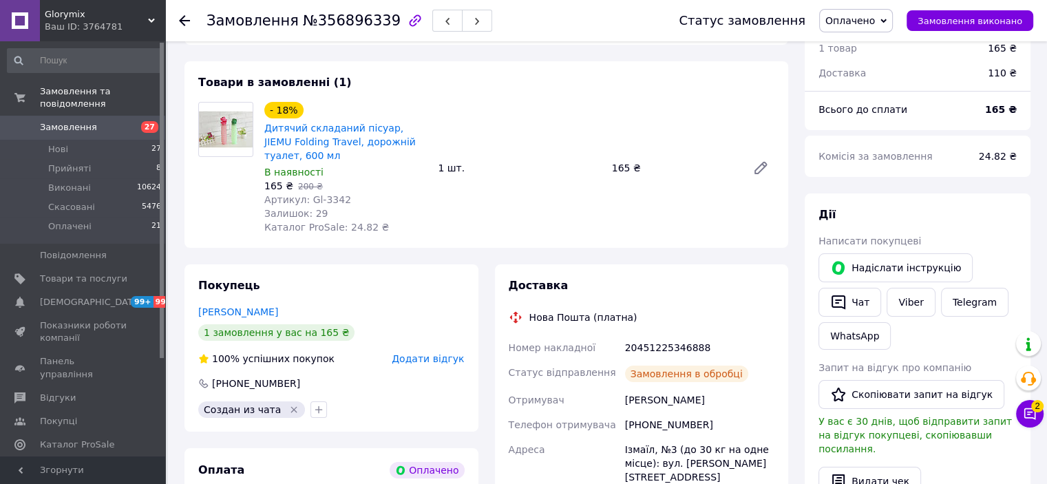
scroll to position [76, 0]
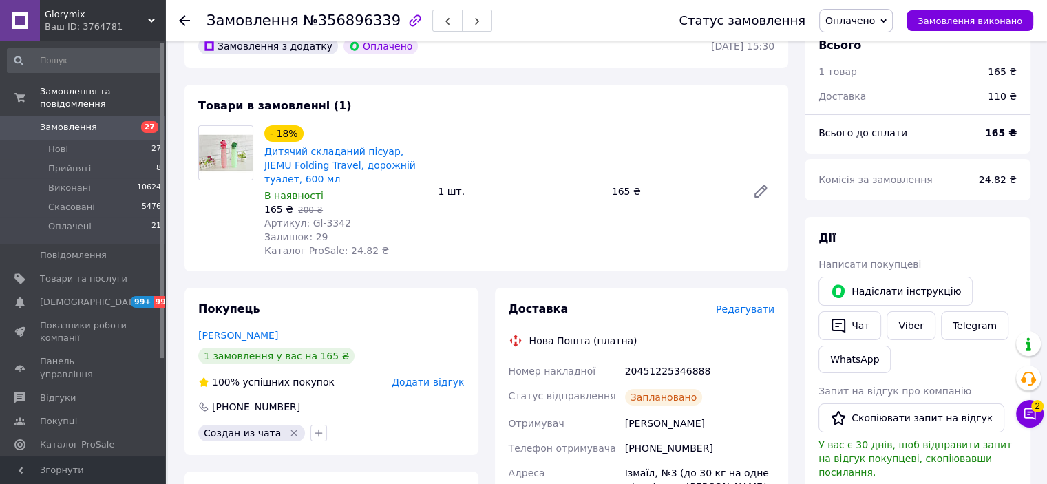
click at [186, 21] on use at bounding box center [184, 20] width 11 height 11
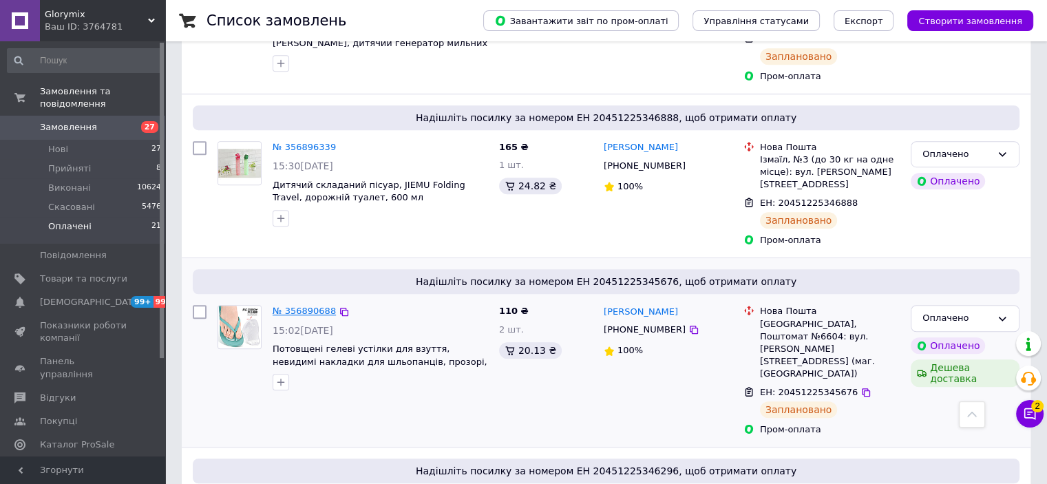
click at [309, 306] on link "№ 356890688" at bounding box center [304, 311] width 63 height 10
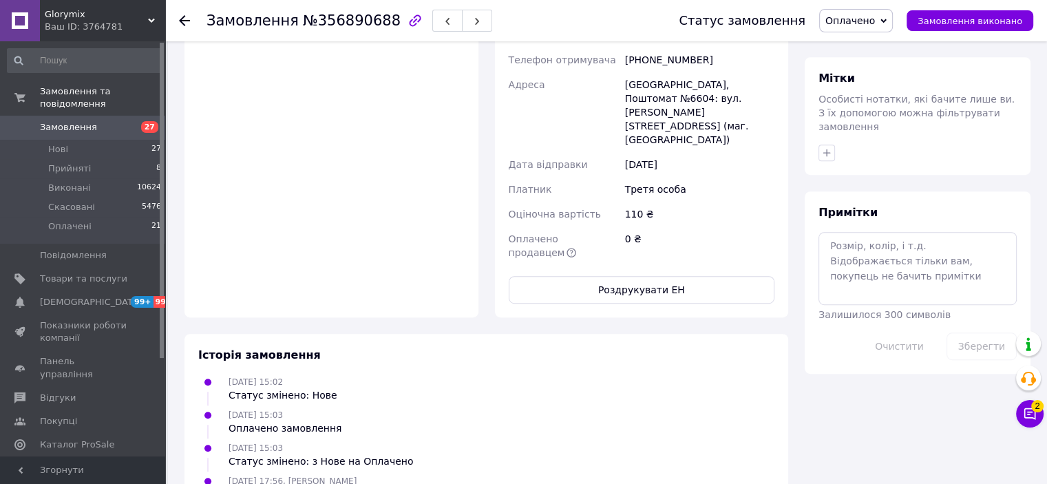
scroll to position [521, 0]
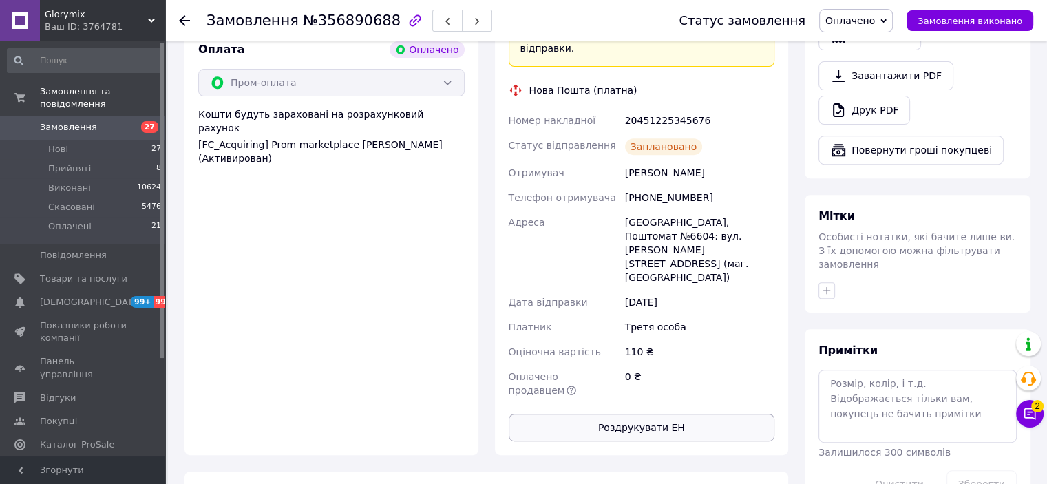
click at [623, 414] on button "Роздрукувати ЕН" at bounding box center [642, 428] width 267 height 28
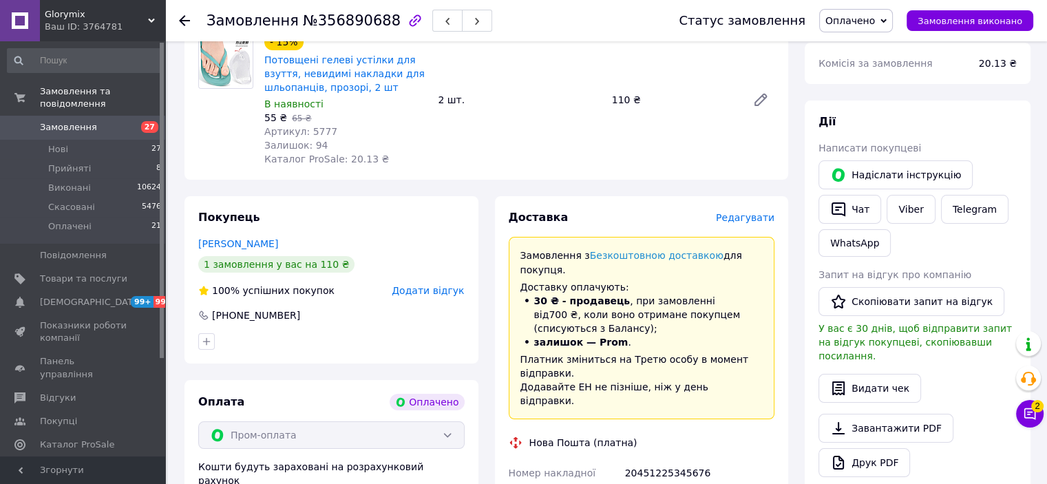
scroll to position [107, 0]
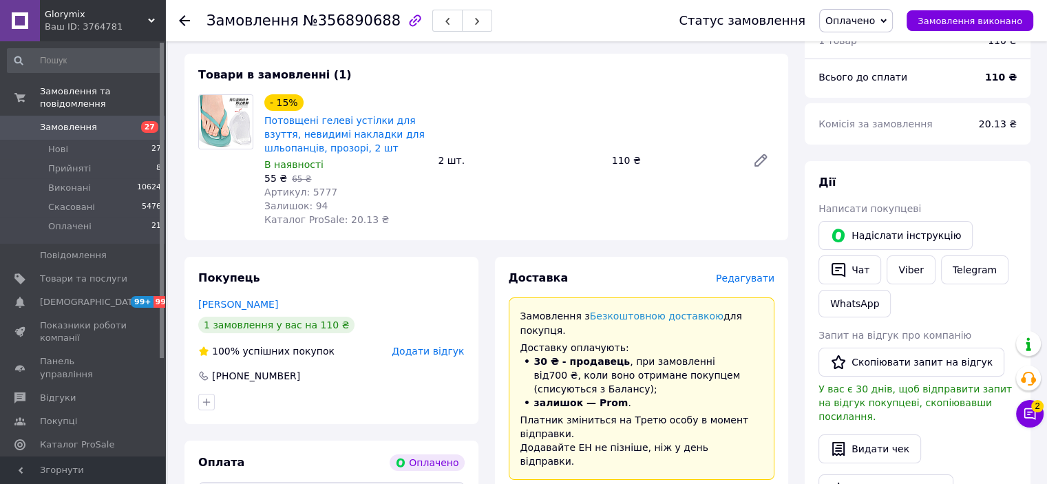
click at [187, 23] on icon at bounding box center [184, 20] width 11 height 11
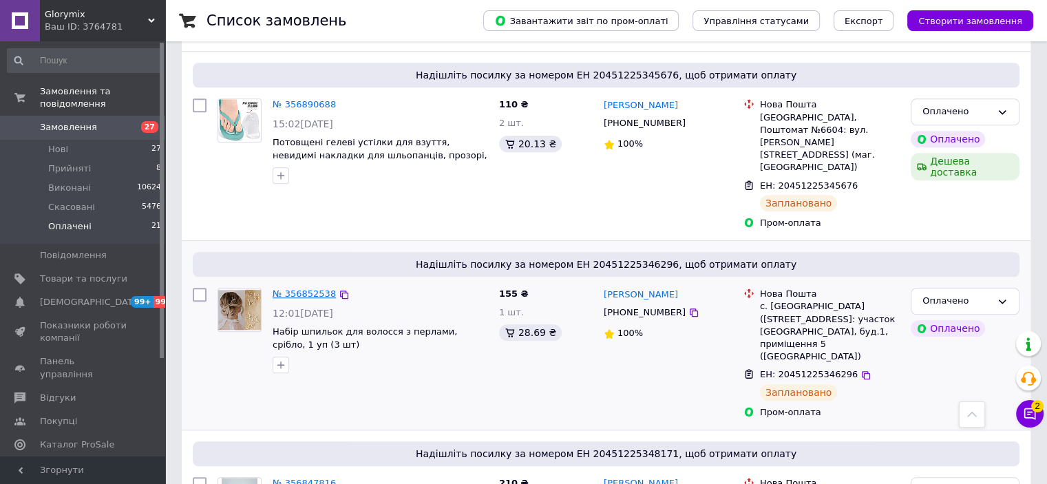
click at [289, 289] on link "№ 356852538" at bounding box center [304, 294] width 63 height 10
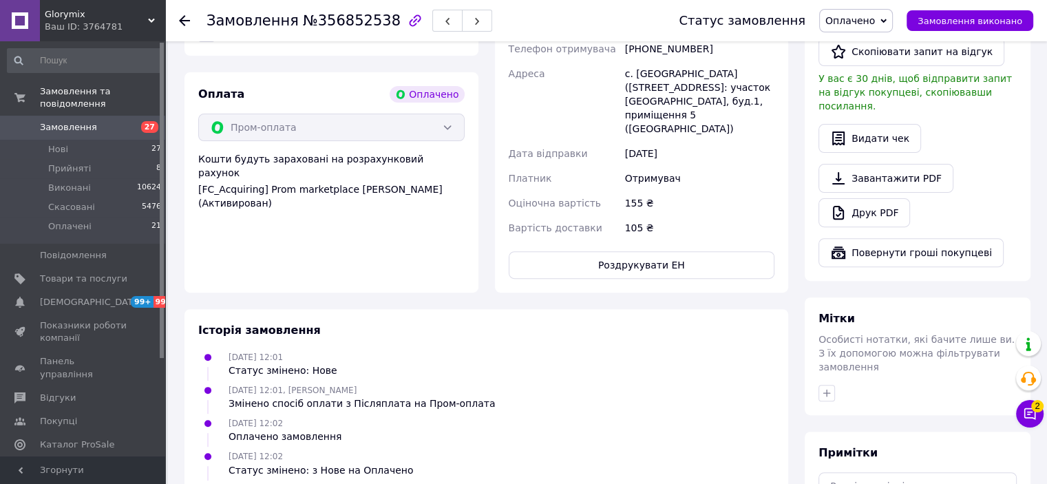
scroll to position [492, 0]
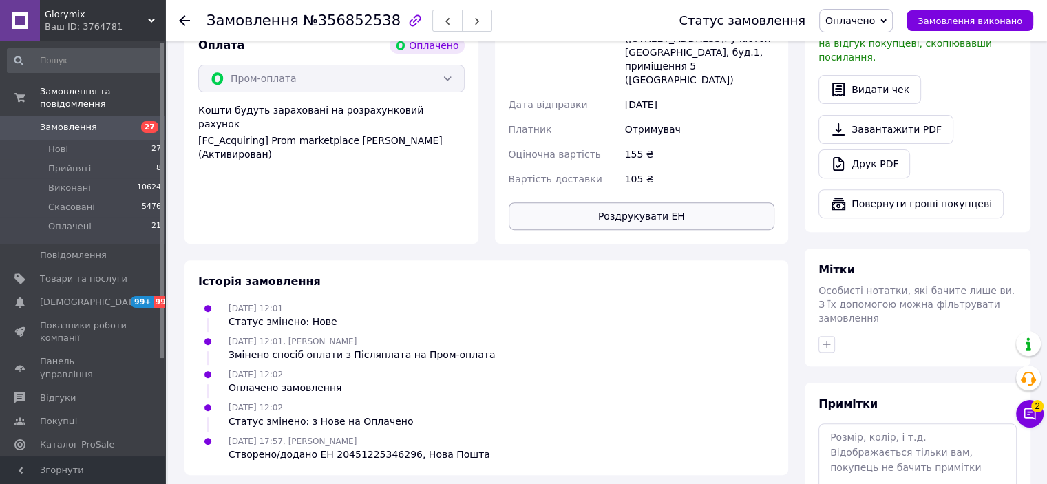
click at [636, 213] on button "Роздрукувати ЕН" at bounding box center [642, 216] width 267 height 28
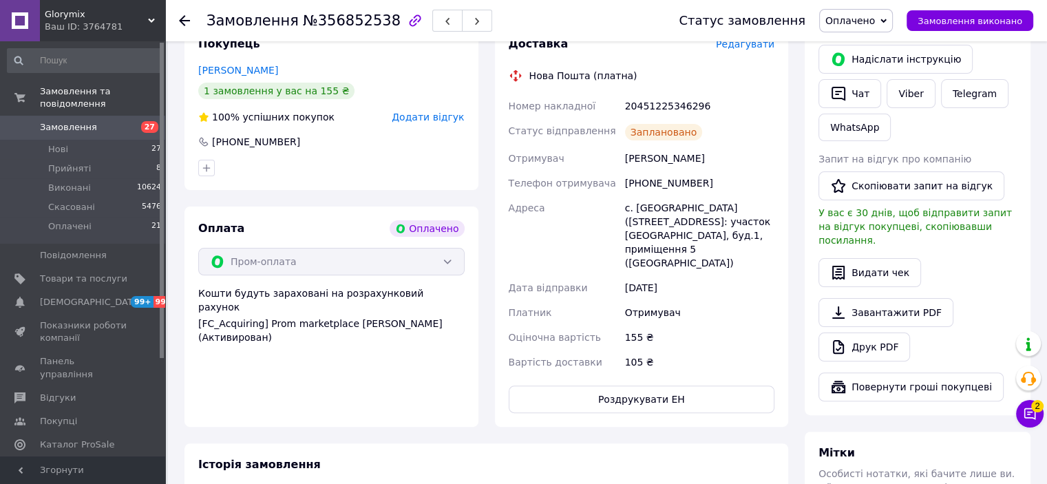
scroll to position [285, 0]
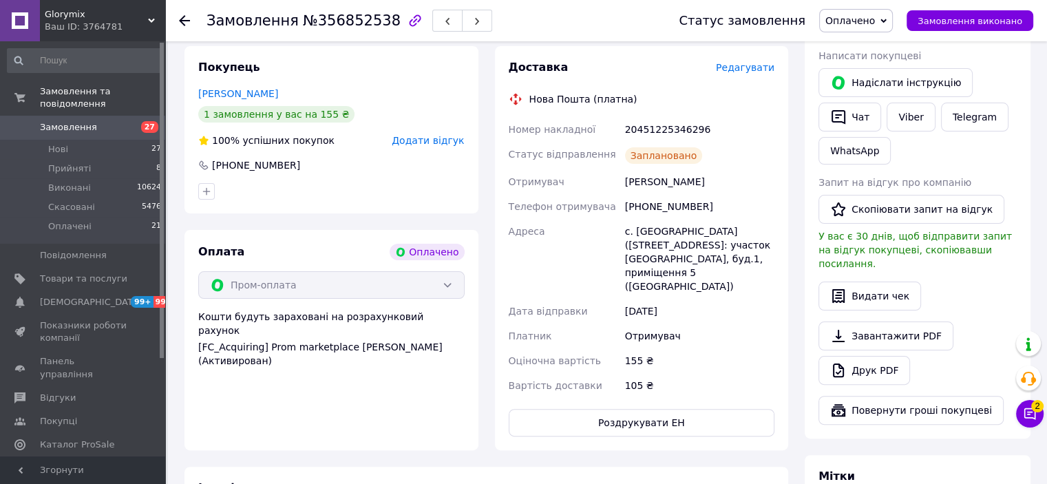
click at [191, 17] on div at bounding box center [193, 20] width 28 height 41
click at [183, 19] on use at bounding box center [184, 20] width 11 height 11
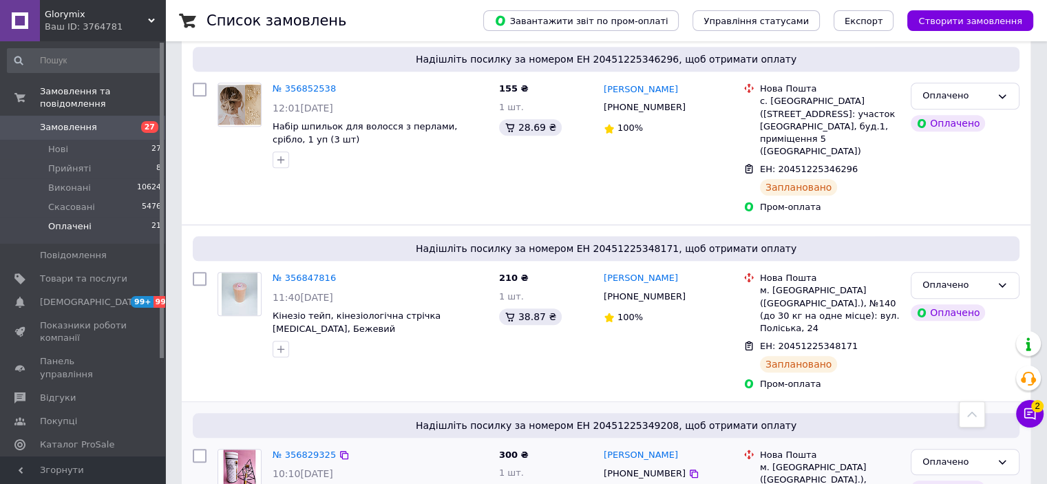
scroll to position [1308, 0]
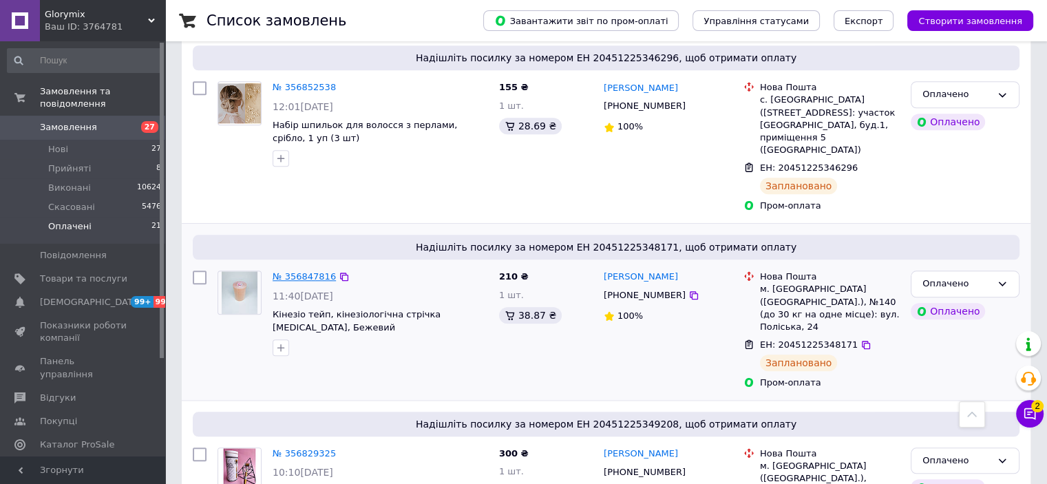
click at [307, 271] on link "№ 356847816" at bounding box center [304, 276] width 63 height 10
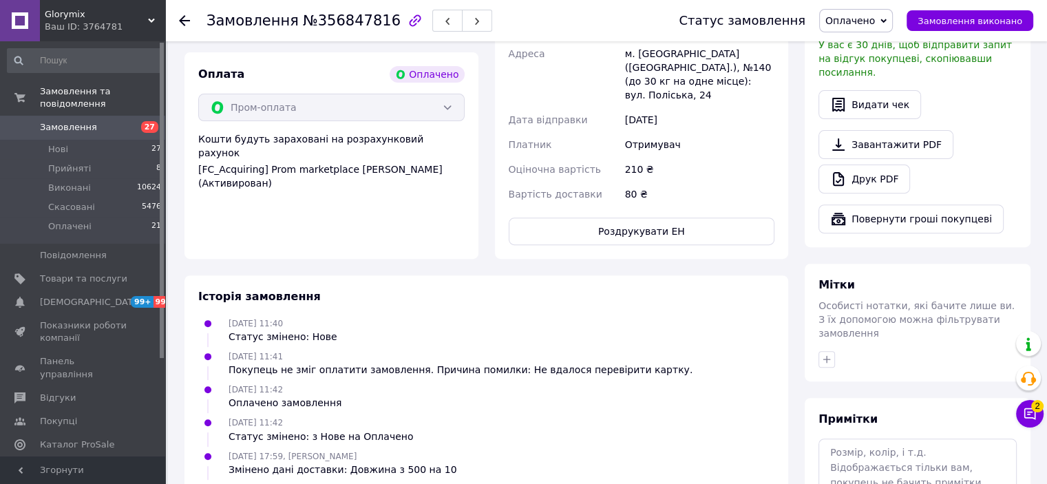
scroll to position [354, 0]
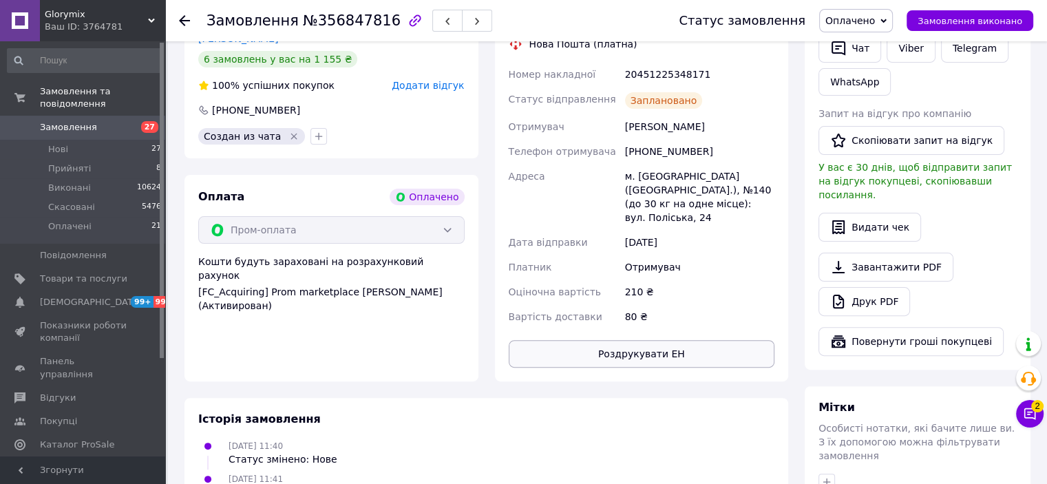
click at [631, 340] on button "Роздрукувати ЕН" at bounding box center [642, 354] width 267 height 28
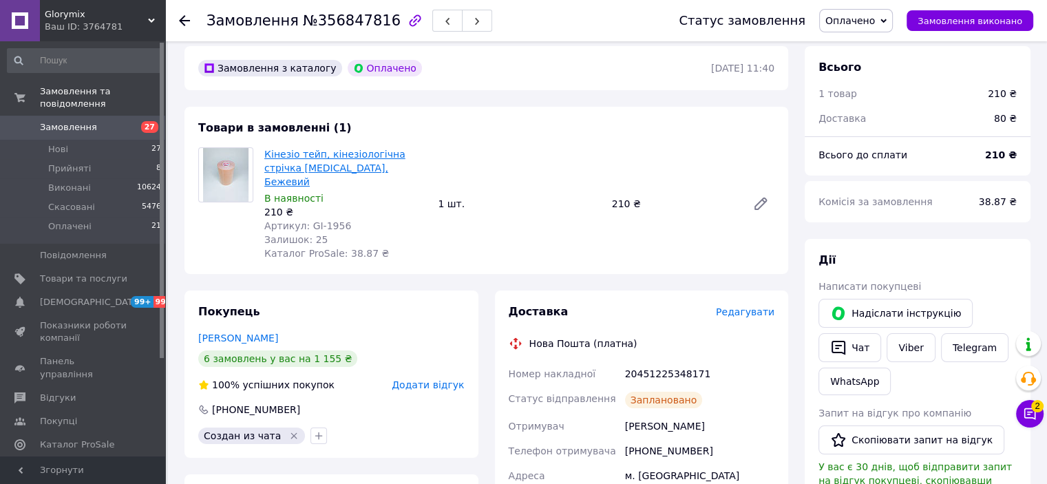
scroll to position [0, 0]
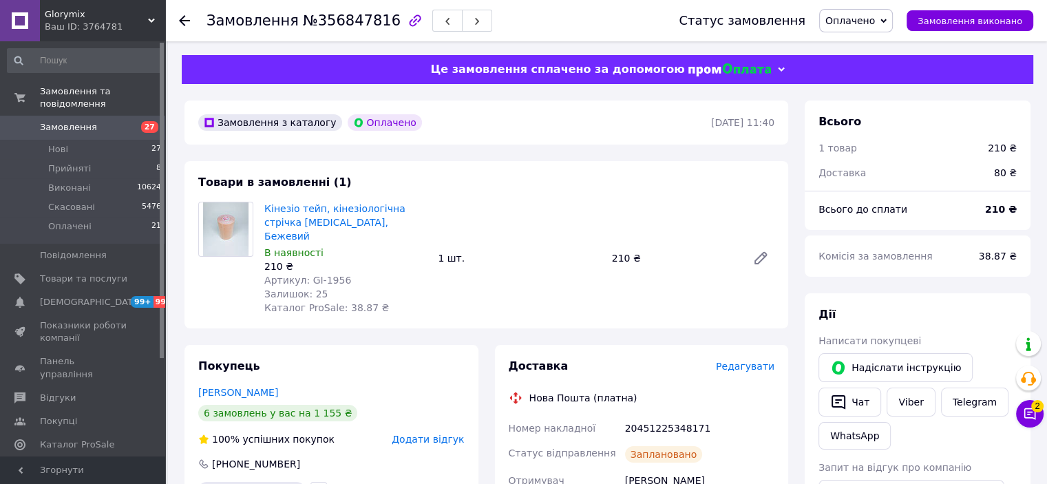
click at [187, 22] on icon at bounding box center [184, 20] width 11 height 11
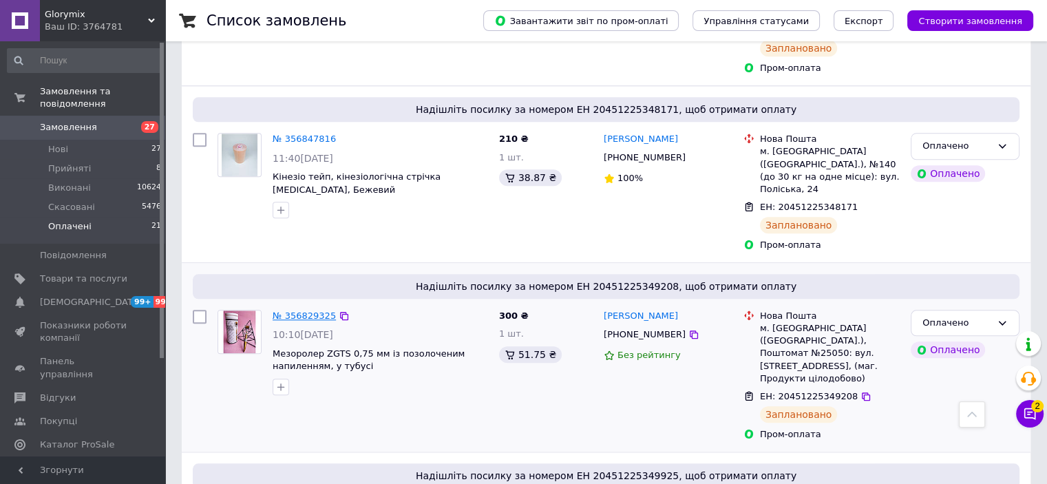
click at [278, 311] on link "№ 356829325" at bounding box center [304, 316] width 63 height 10
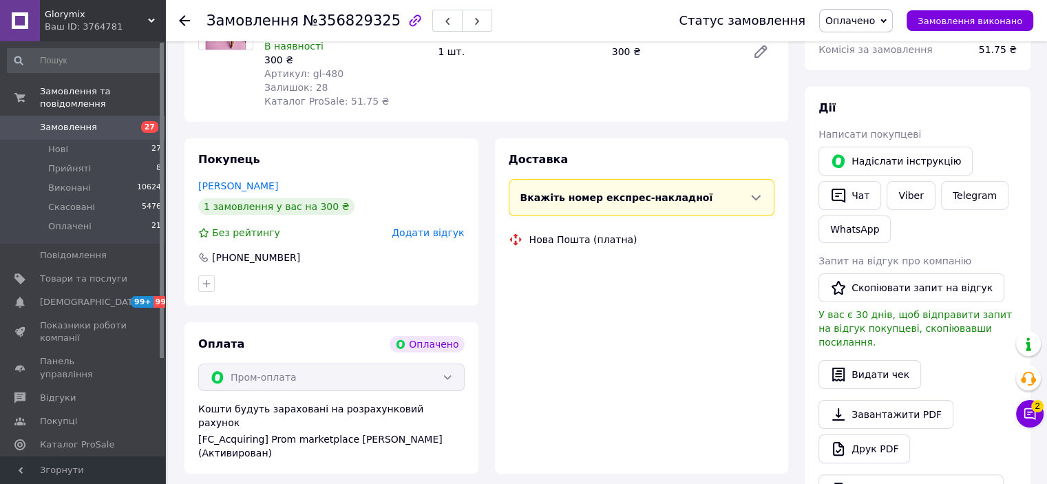
scroll to position [561, 0]
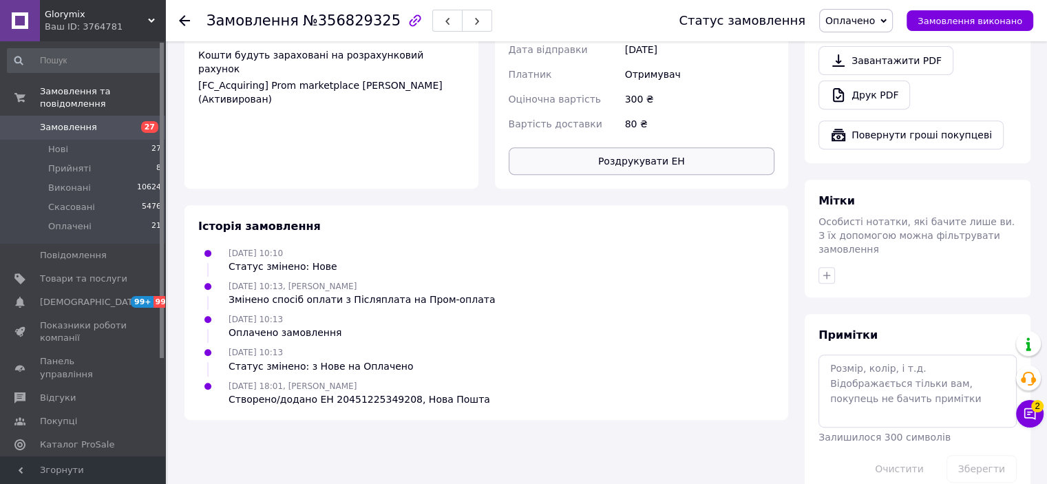
click at [650, 147] on button "Роздрукувати ЕН" at bounding box center [642, 161] width 267 height 28
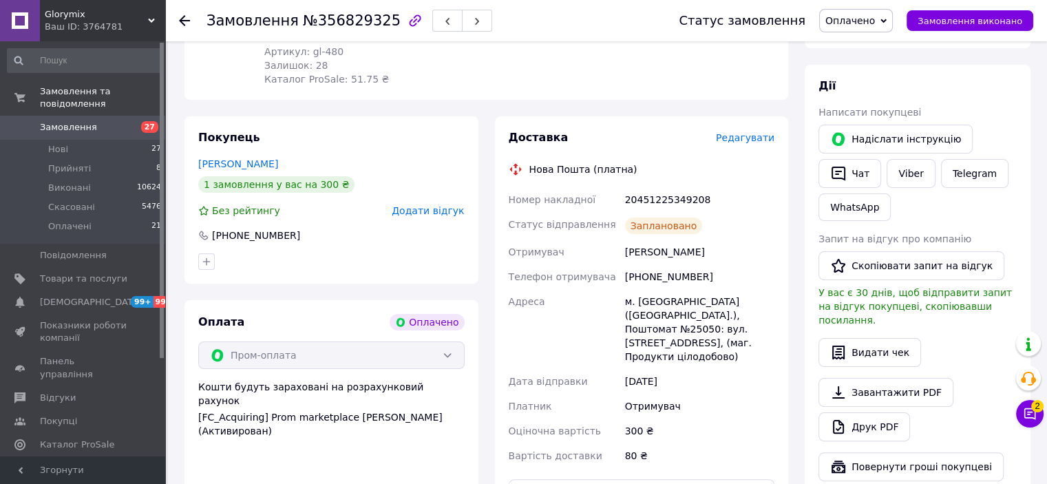
scroll to position [147, 0]
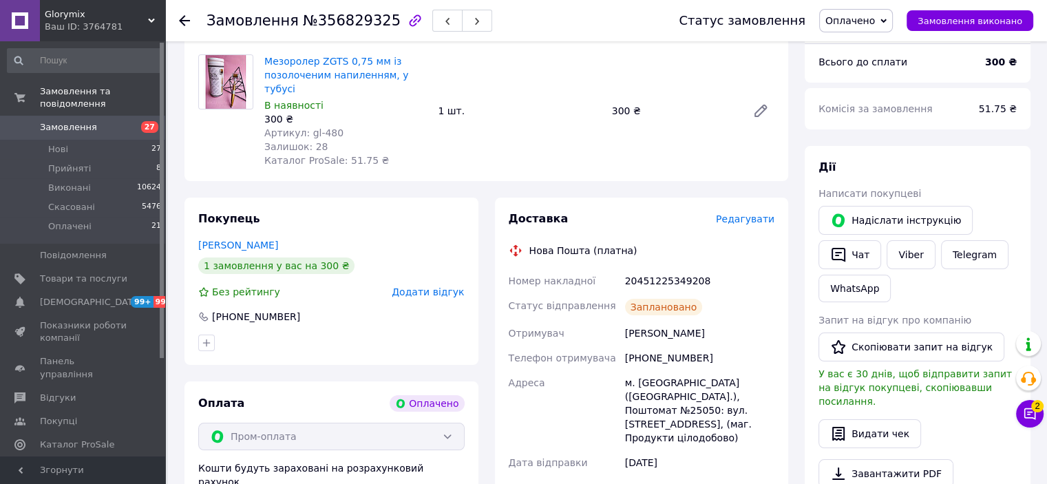
click at [184, 19] on icon at bounding box center [184, 20] width 11 height 11
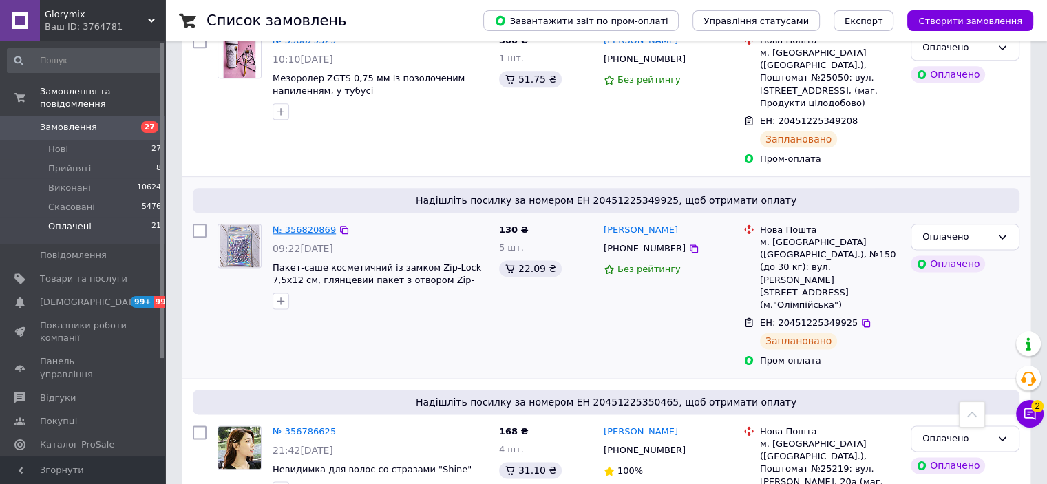
click at [285, 225] on link "№ 356820869" at bounding box center [304, 230] width 63 height 10
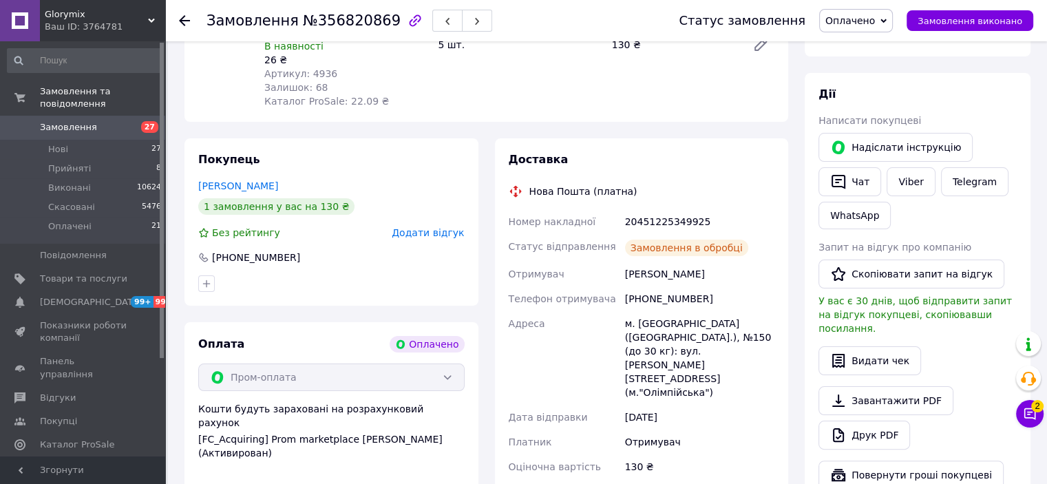
scroll to position [561, 0]
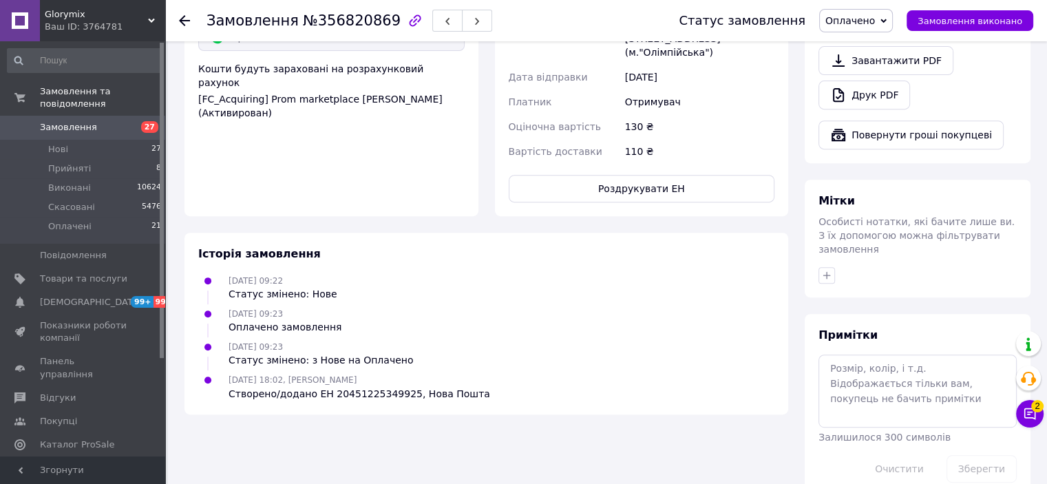
click at [658, 175] on button "Роздрукувати ЕН" at bounding box center [642, 189] width 267 height 28
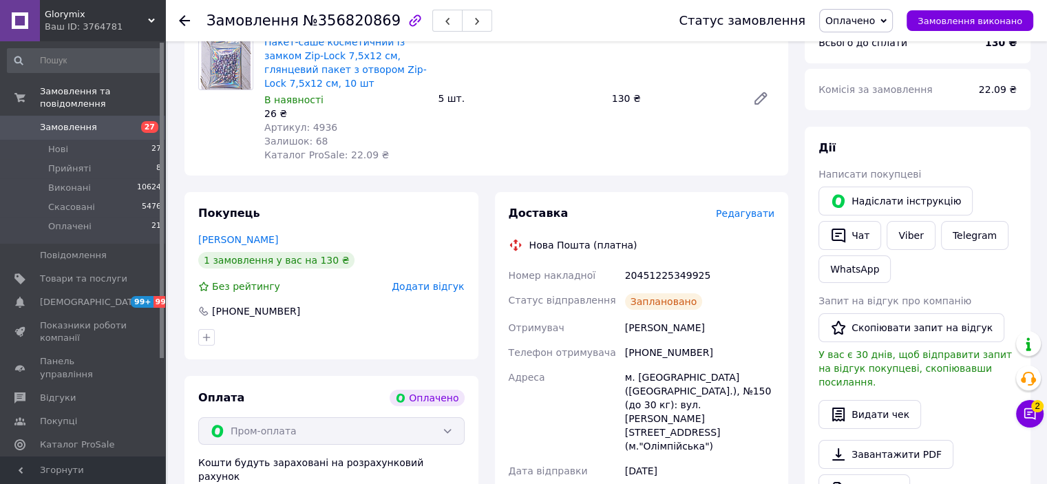
scroll to position [79, 0]
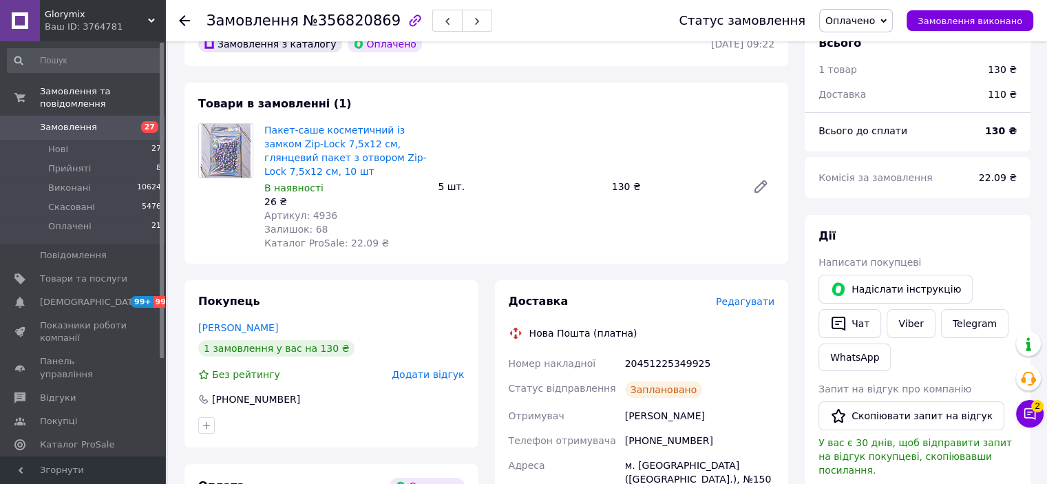
click at [182, 19] on icon at bounding box center [184, 20] width 11 height 11
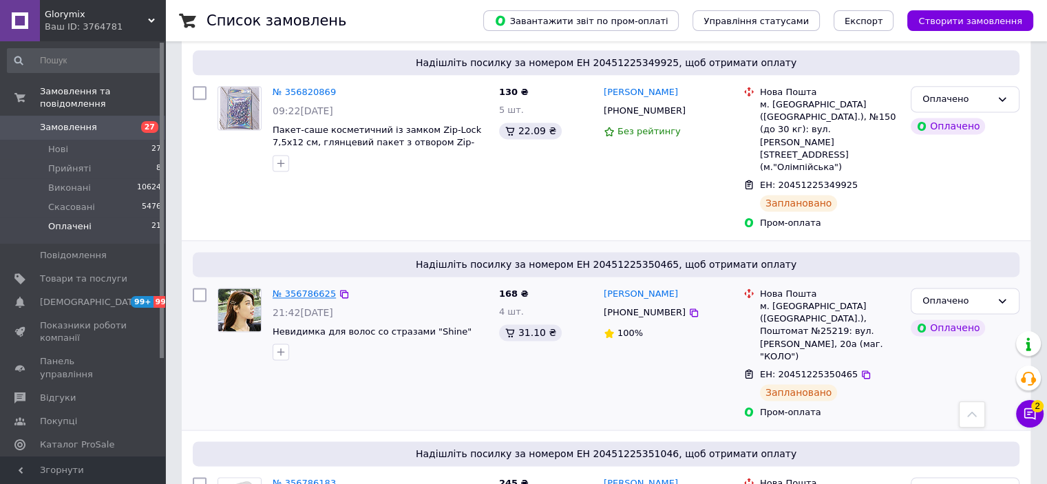
click at [293, 289] on link "№ 356786625" at bounding box center [304, 294] width 63 height 10
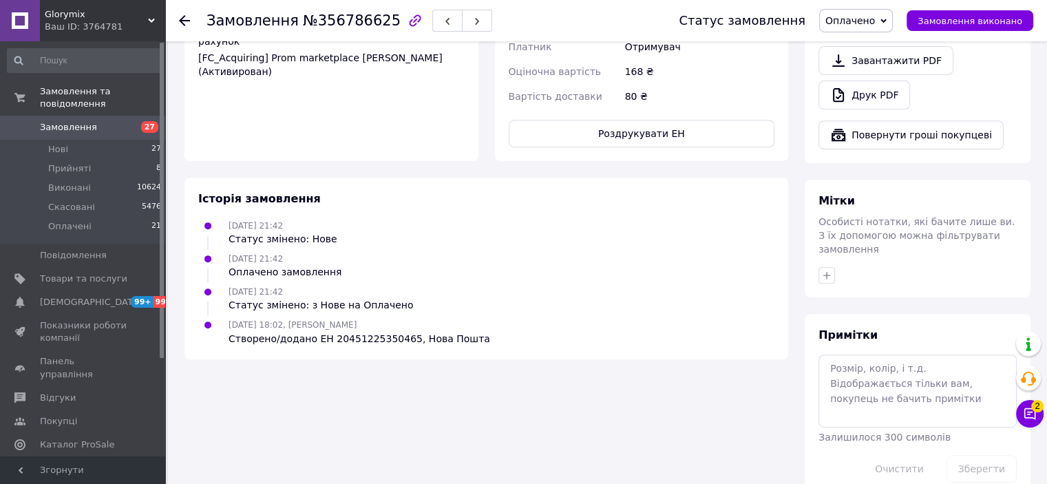
scroll to position [285, 0]
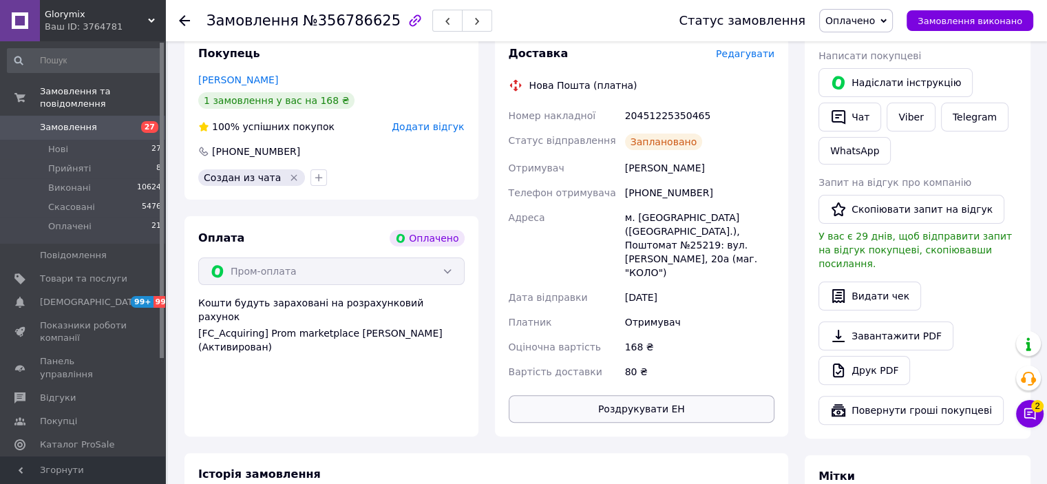
click at [574, 395] on button "Роздрукувати ЕН" at bounding box center [642, 409] width 267 height 28
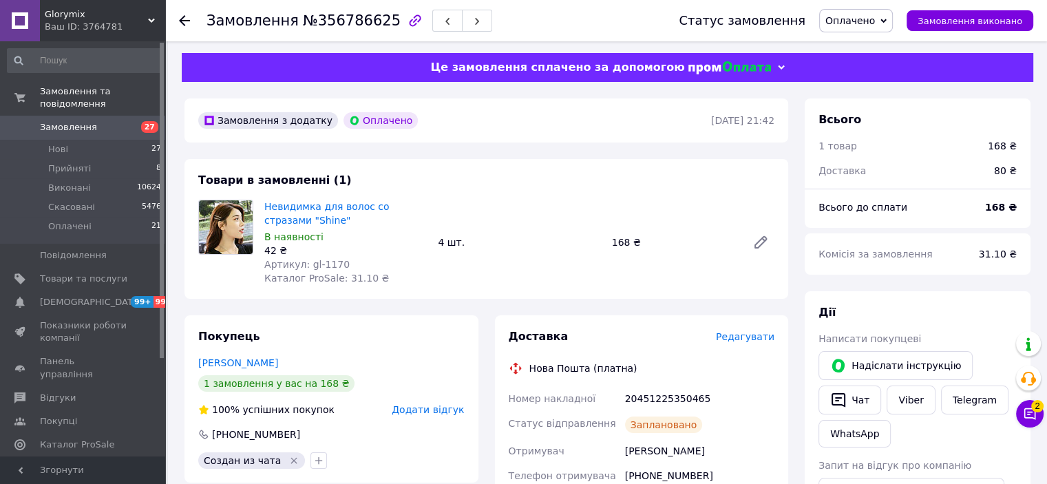
scroll to position [0, 0]
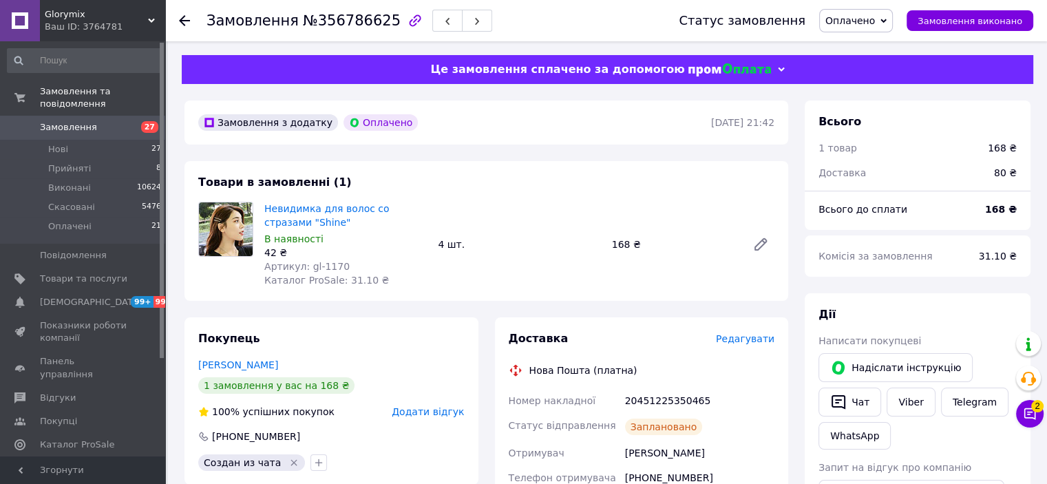
click at [185, 23] on icon at bounding box center [184, 20] width 11 height 11
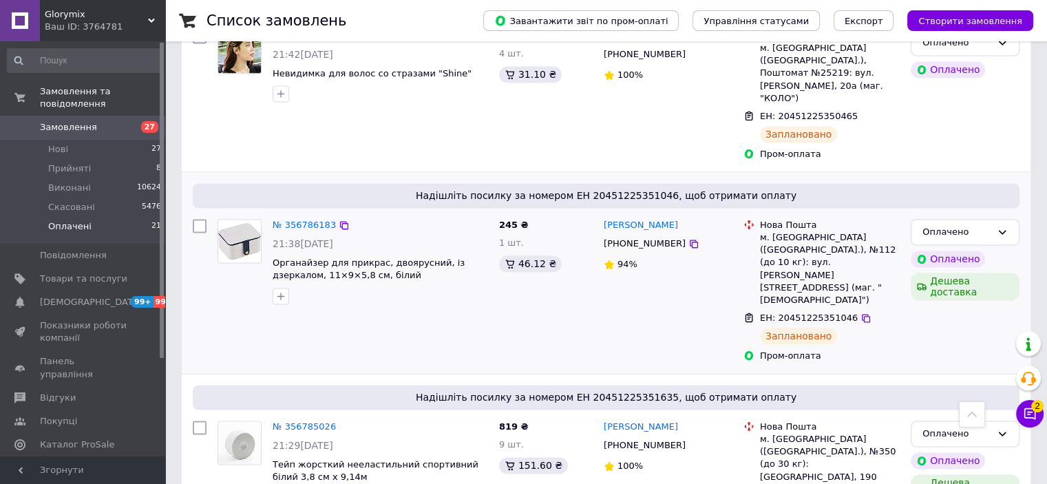
scroll to position [1859, 0]
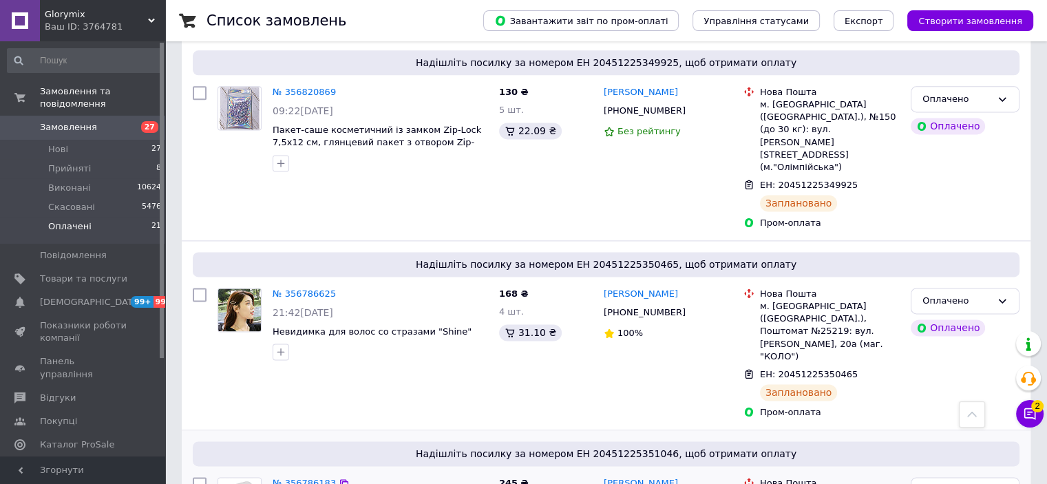
click at [281, 478] on link "№ 356786183" at bounding box center [304, 483] width 63 height 10
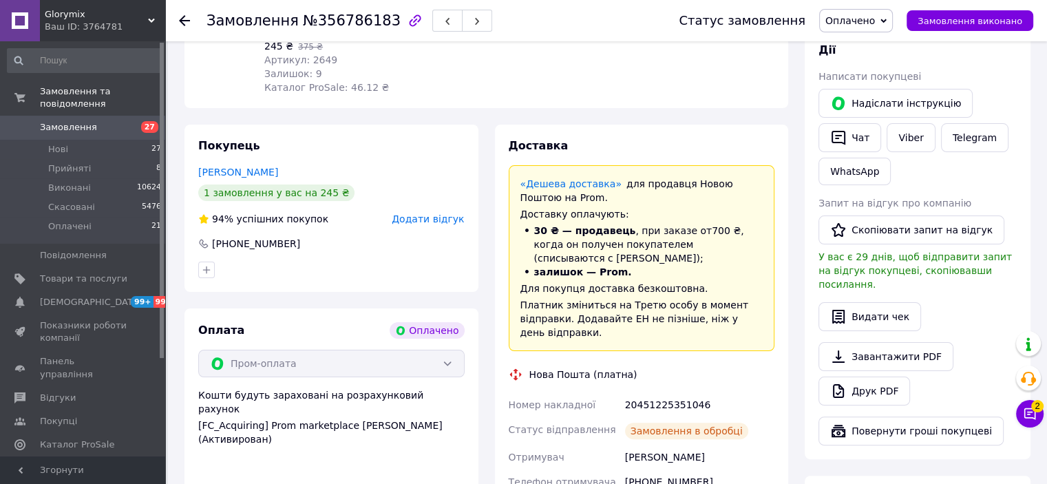
scroll to position [665, 0]
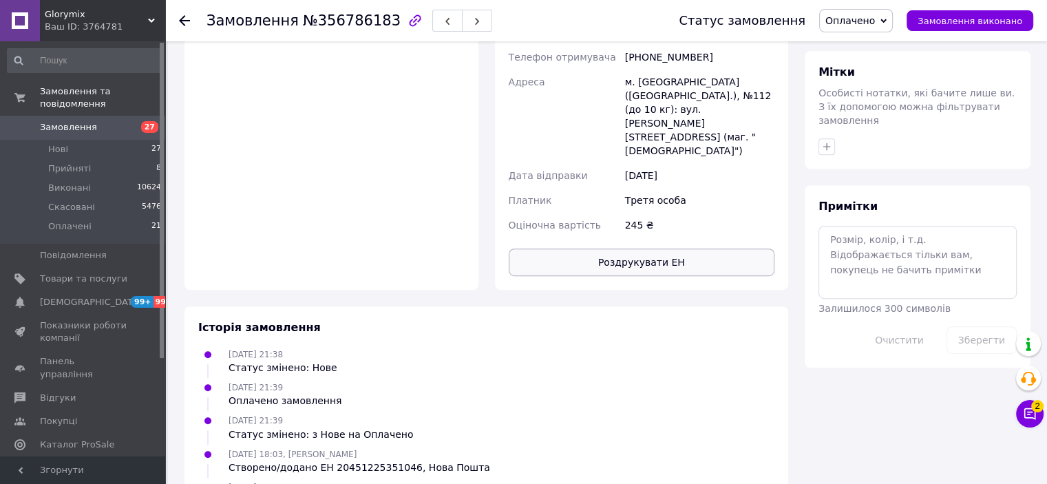
click at [638, 249] on button "Роздрукувати ЕН" at bounding box center [642, 263] width 267 height 28
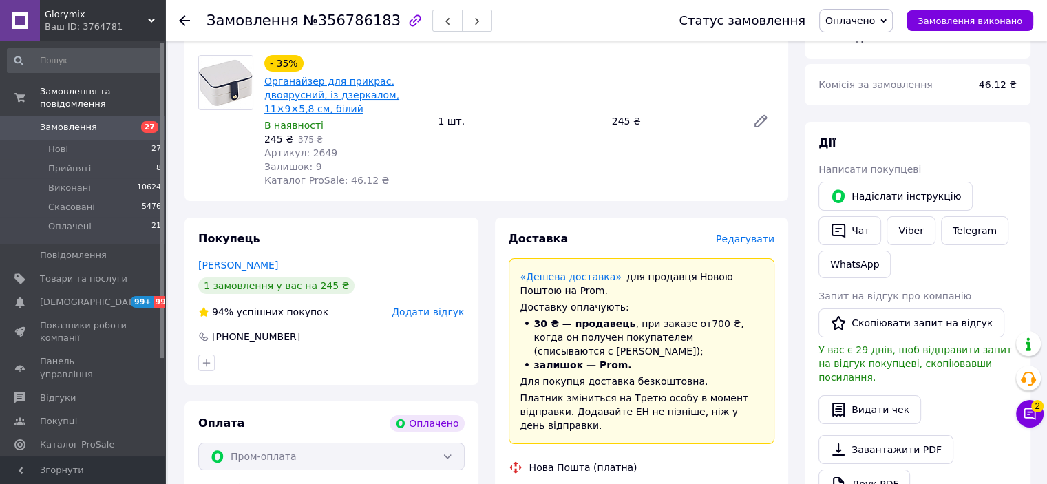
scroll to position [45, 0]
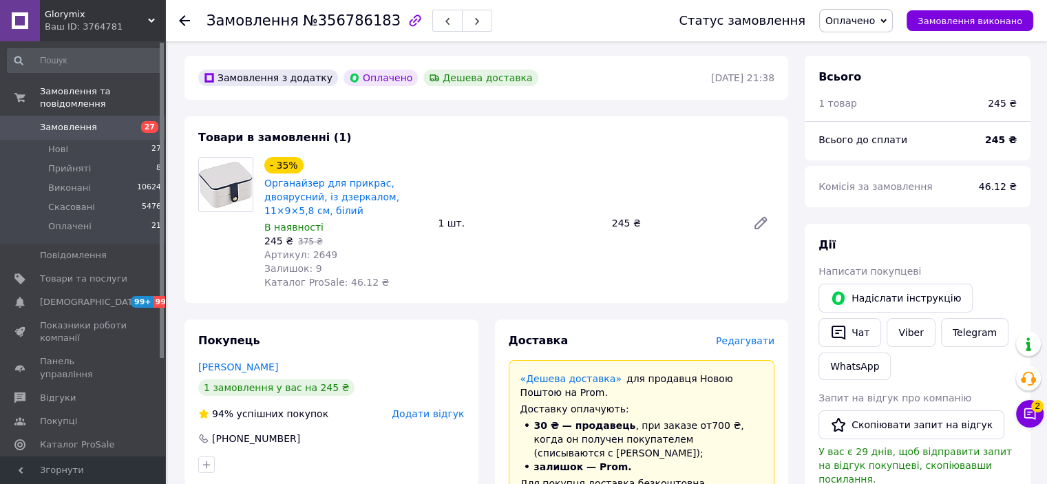
click at [180, 26] on div at bounding box center [184, 21] width 11 height 14
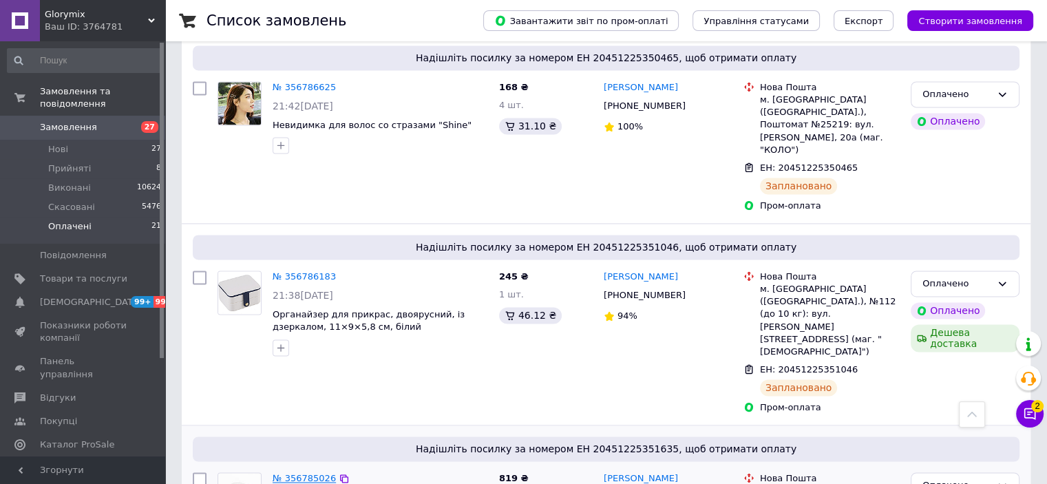
click at [311, 473] on link "№ 356785026" at bounding box center [304, 478] width 63 height 10
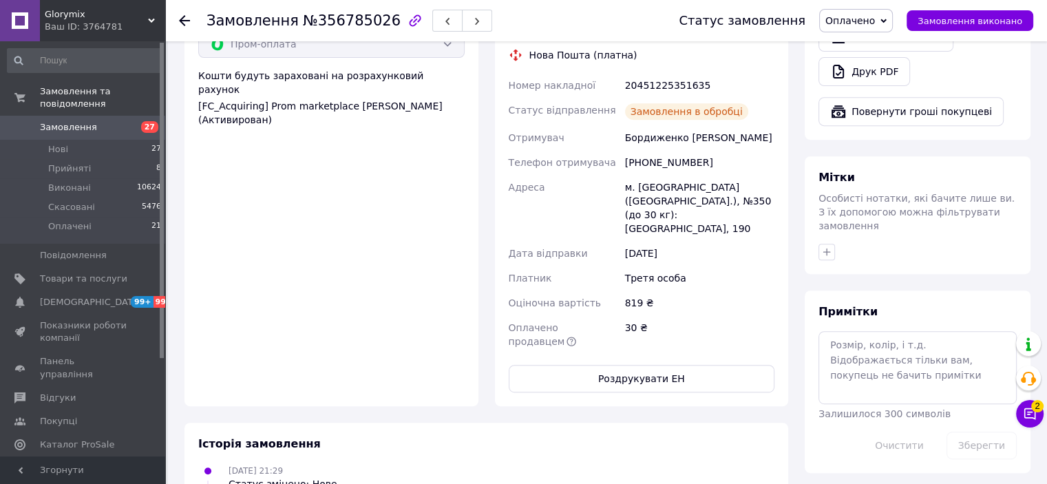
scroll to position [455, 0]
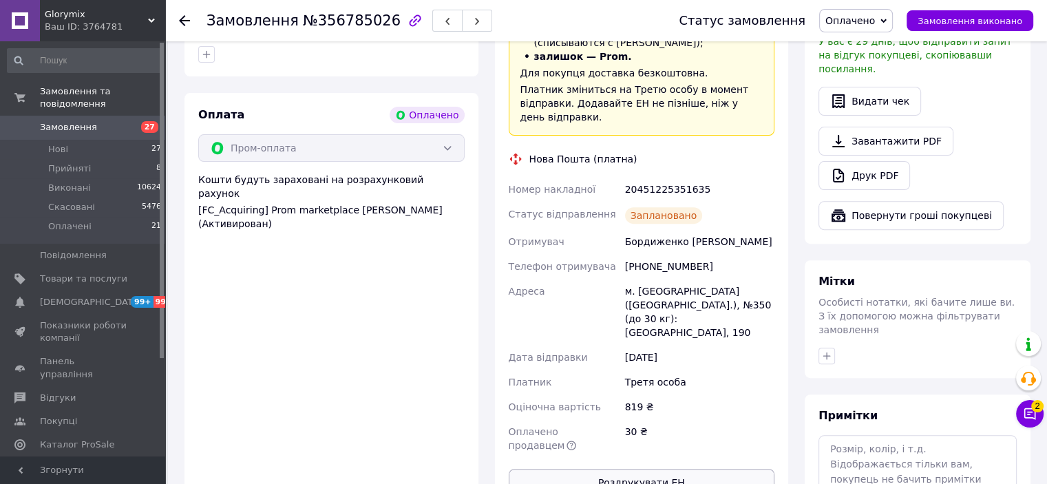
click at [620, 469] on button "Роздрукувати ЕН" at bounding box center [642, 483] width 267 height 28
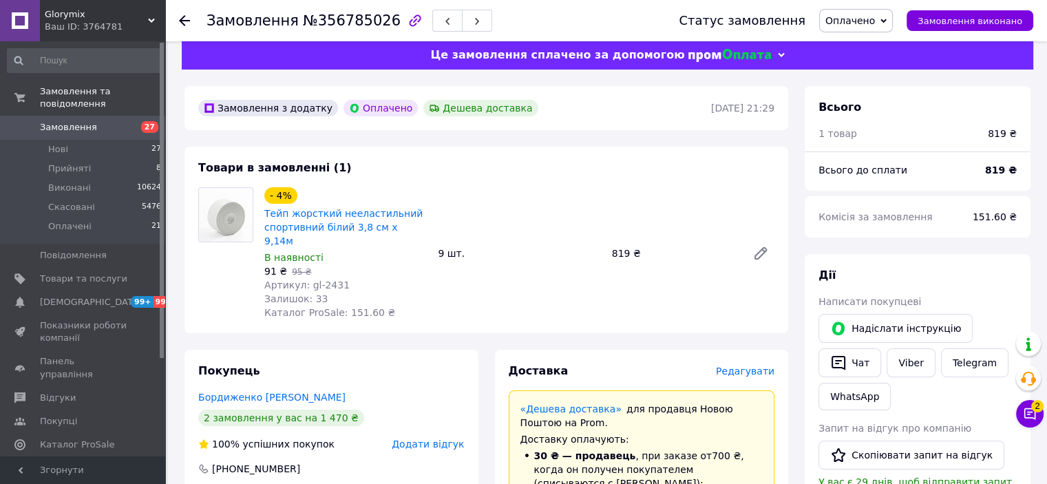
scroll to position [0, 0]
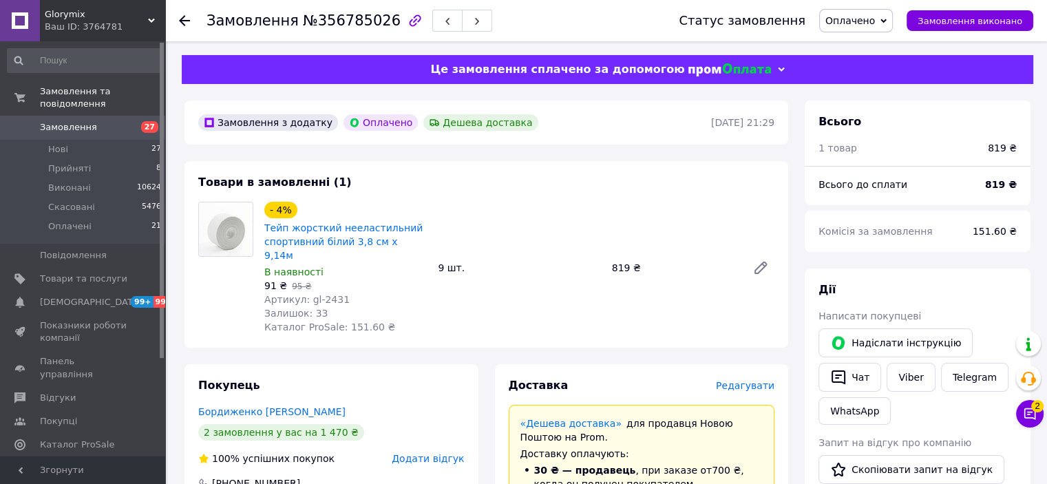
click at [180, 19] on use at bounding box center [184, 20] width 11 height 11
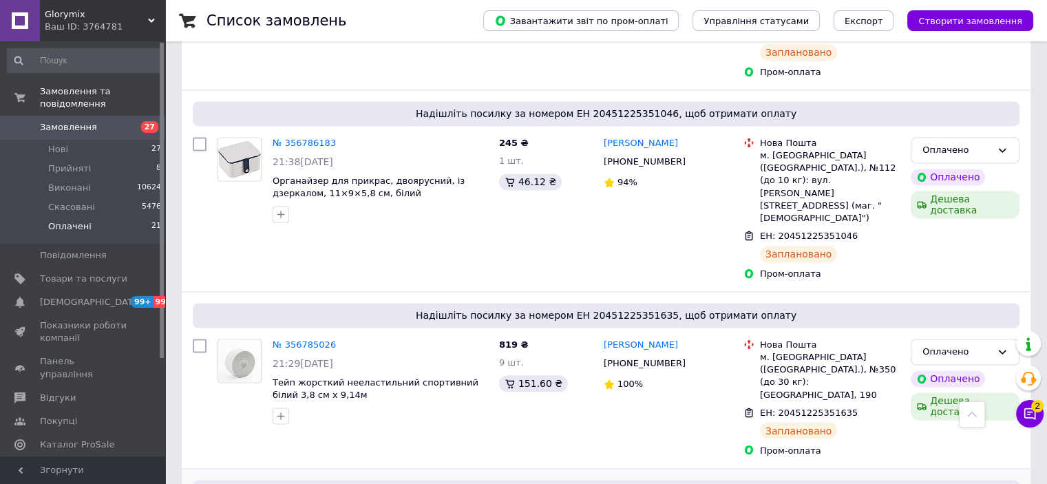
scroll to position [2273, 0]
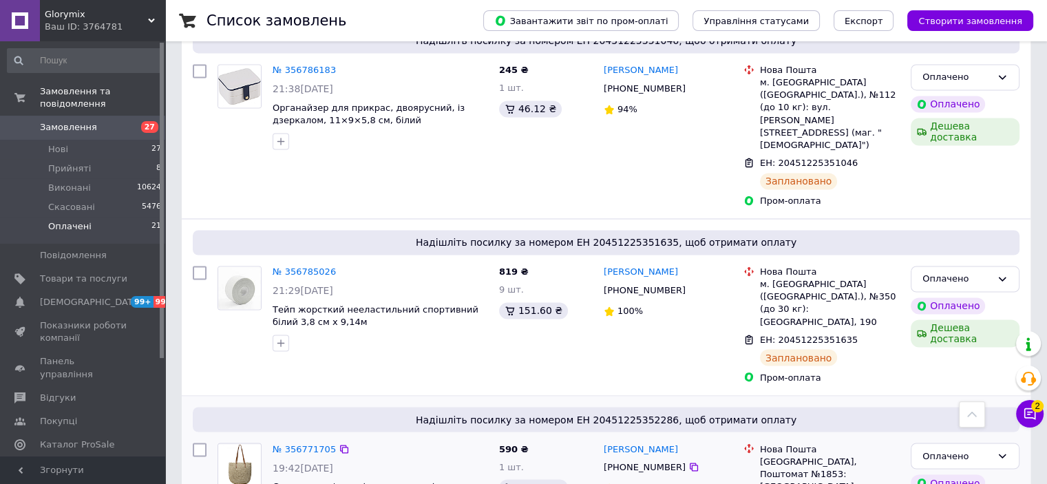
click at [298, 441] on div "№ 356771705" at bounding box center [304, 449] width 66 height 16
click at [298, 444] on link "№ 356771705" at bounding box center [304, 449] width 63 height 10
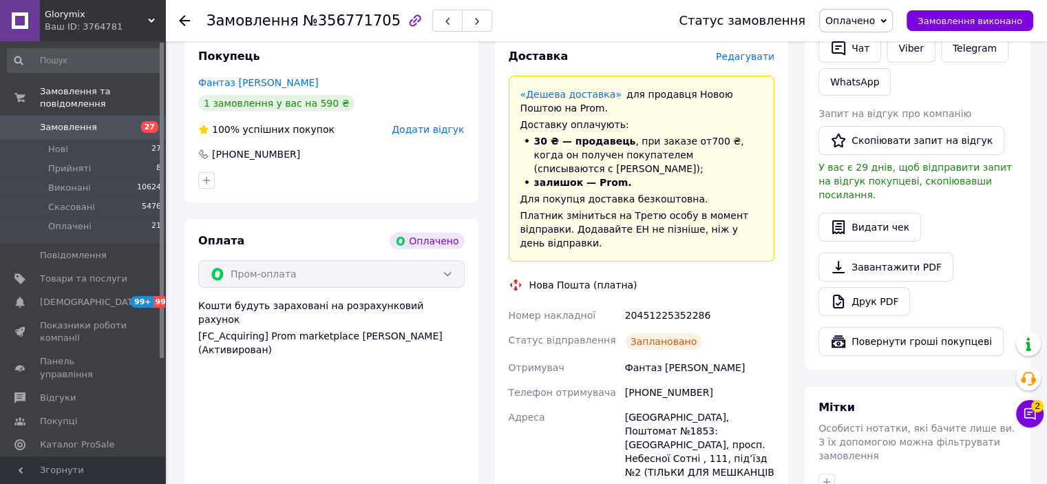
scroll to position [467, 0]
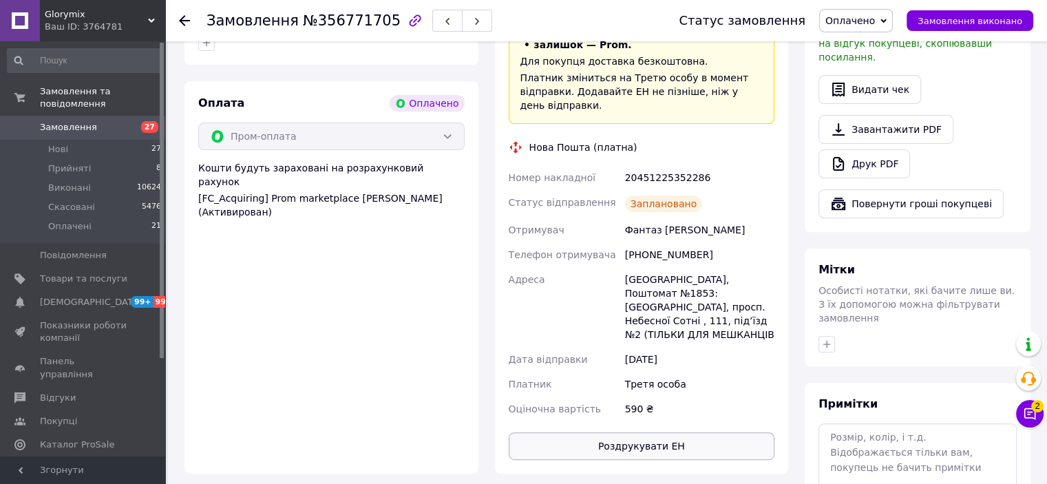
click at [612, 432] on button "Роздрукувати ЕН" at bounding box center [642, 446] width 267 height 28
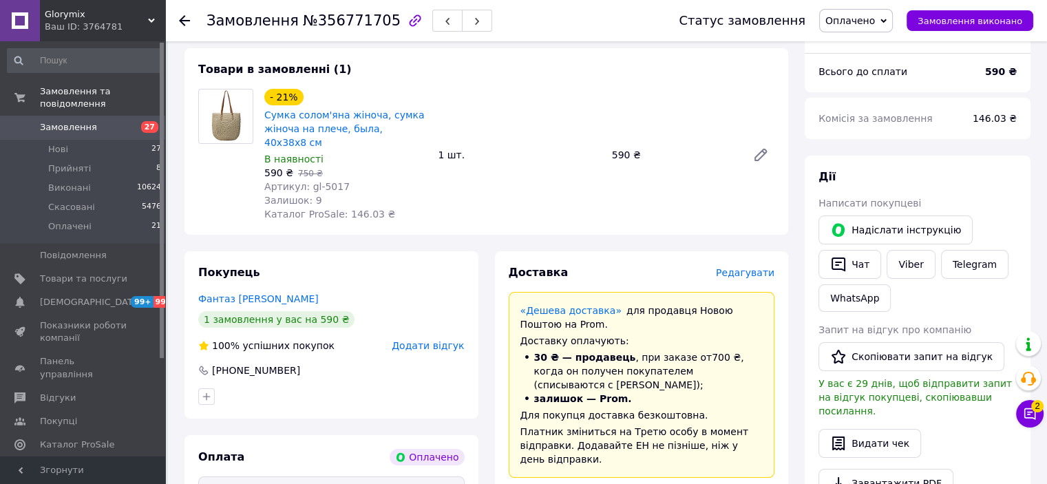
scroll to position [0, 0]
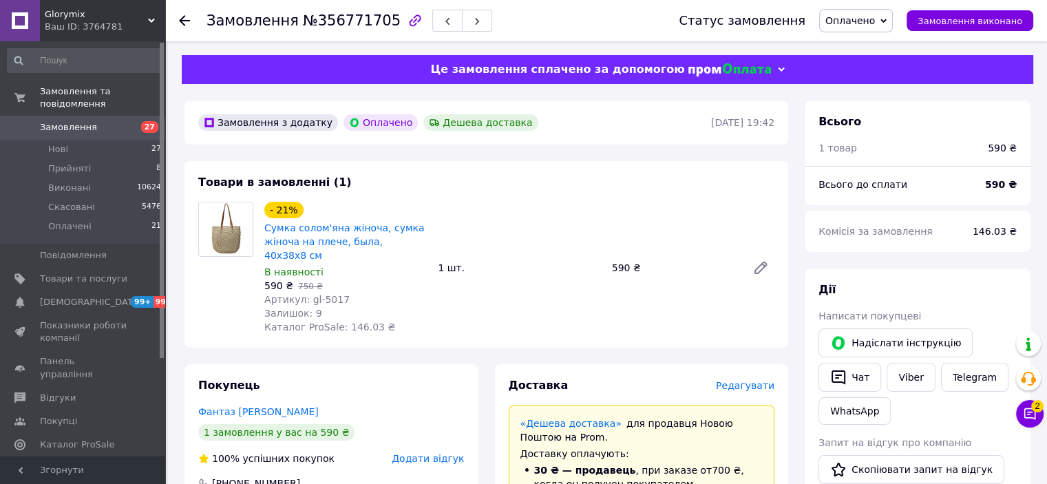
click at [181, 14] on div at bounding box center [184, 21] width 11 height 14
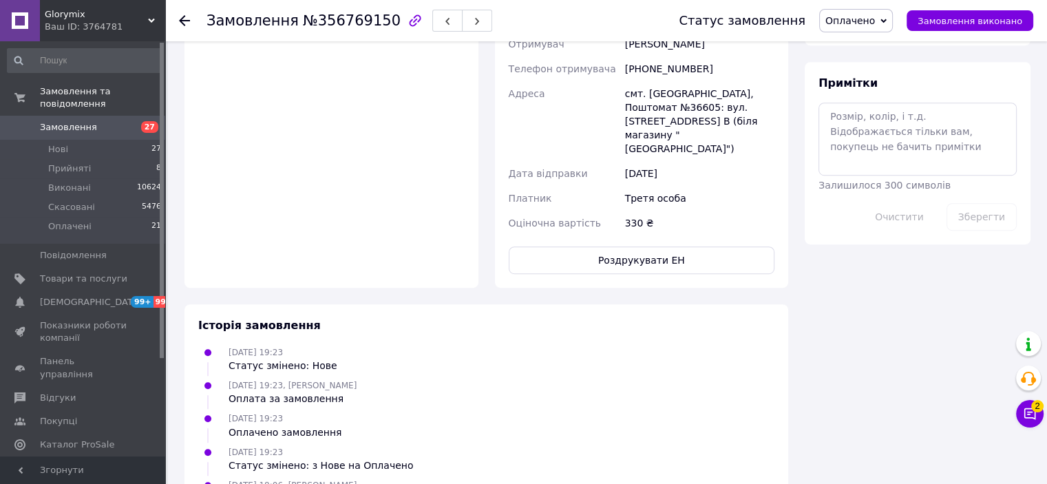
scroll to position [764, 0]
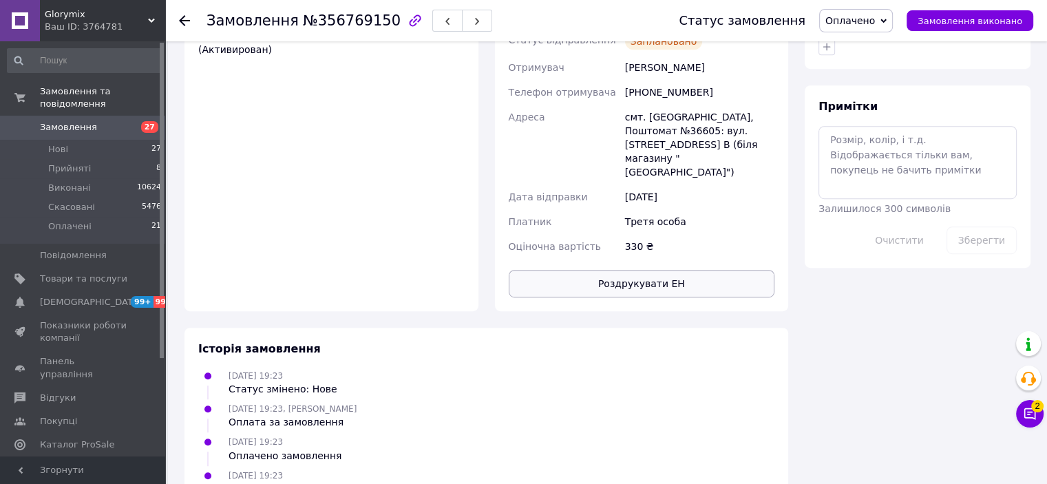
click at [632, 270] on button "Роздрукувати ЕН" at bounding box center [642, 284] width 267 height 28
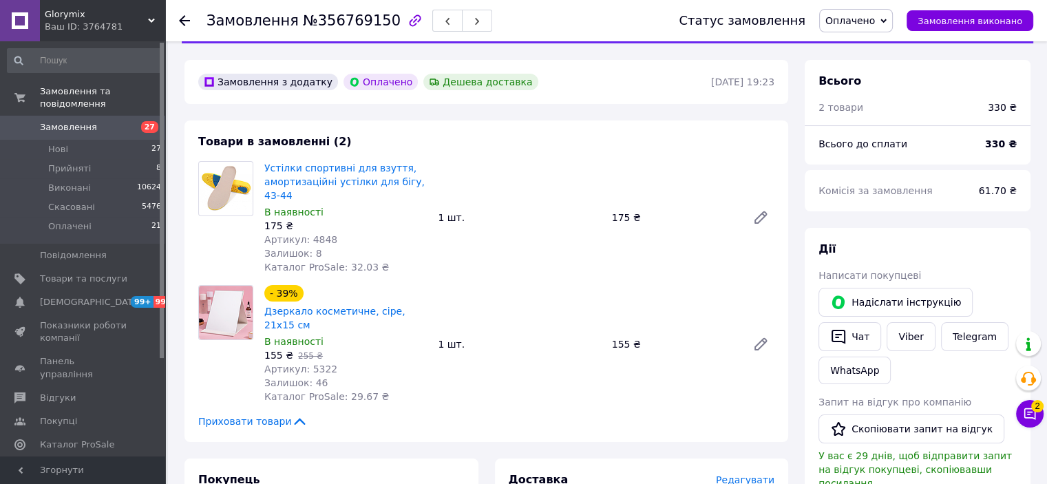
scroll to position [0, 0]
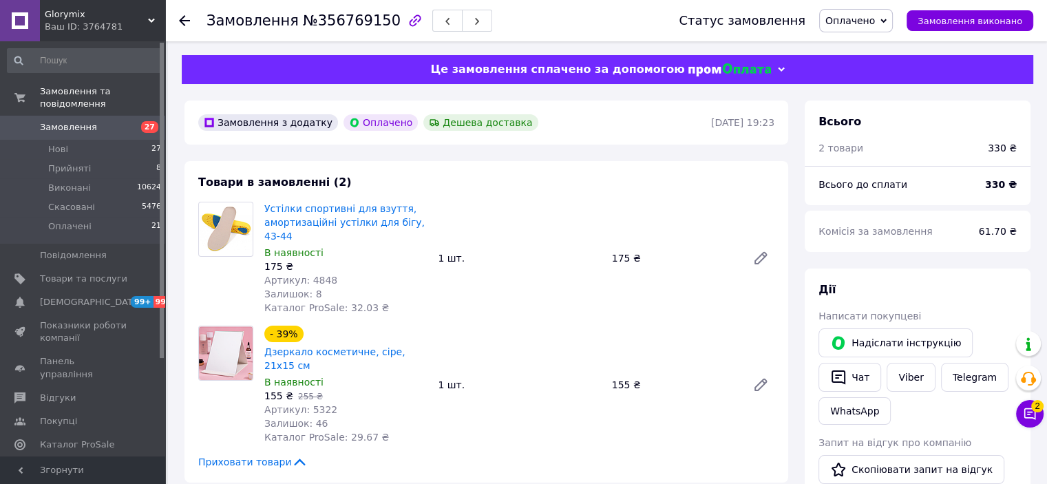
click at [184, 21] on use at bounding box center [184, 20] width 11 height 11
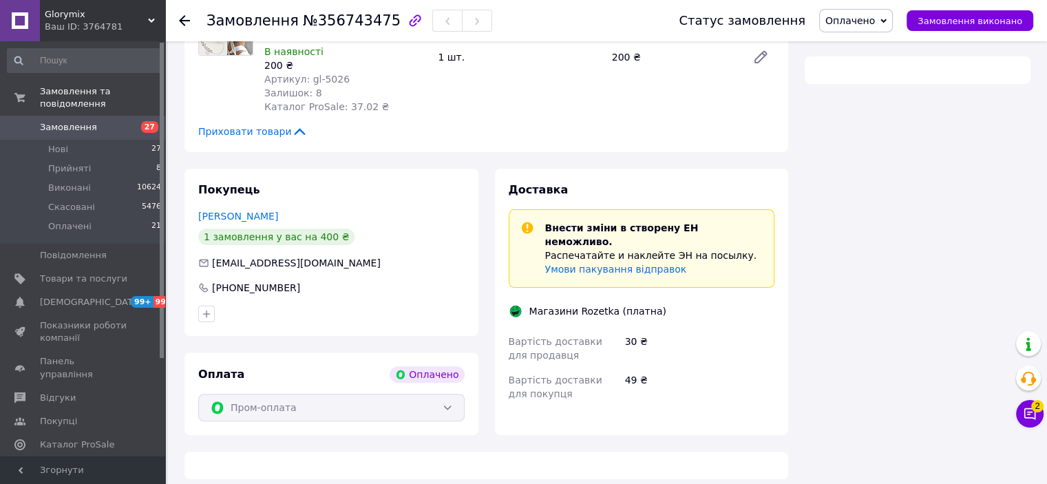
scroll to position [818, 0]
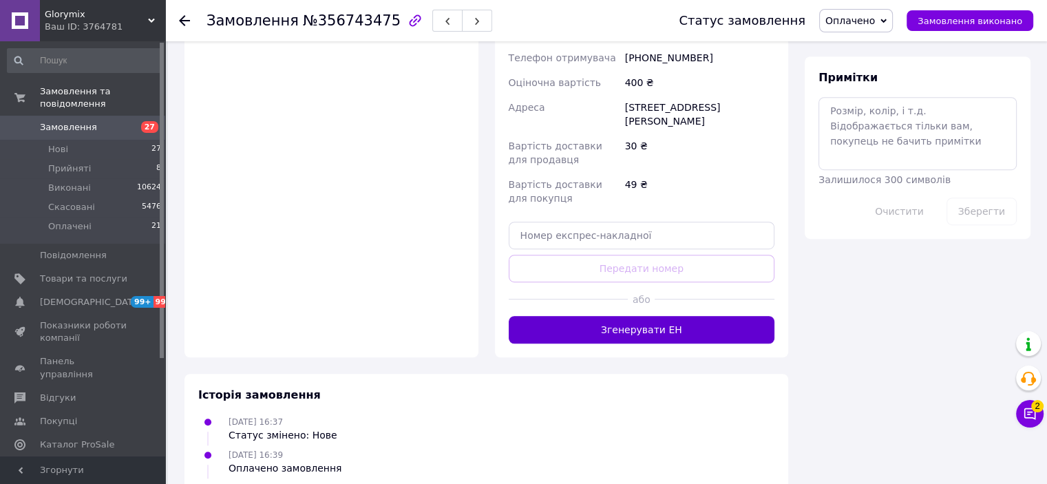
click at [601, 316] on button "Згенерувати ЕН" at bounding box center [642, 330] width 267 height 28
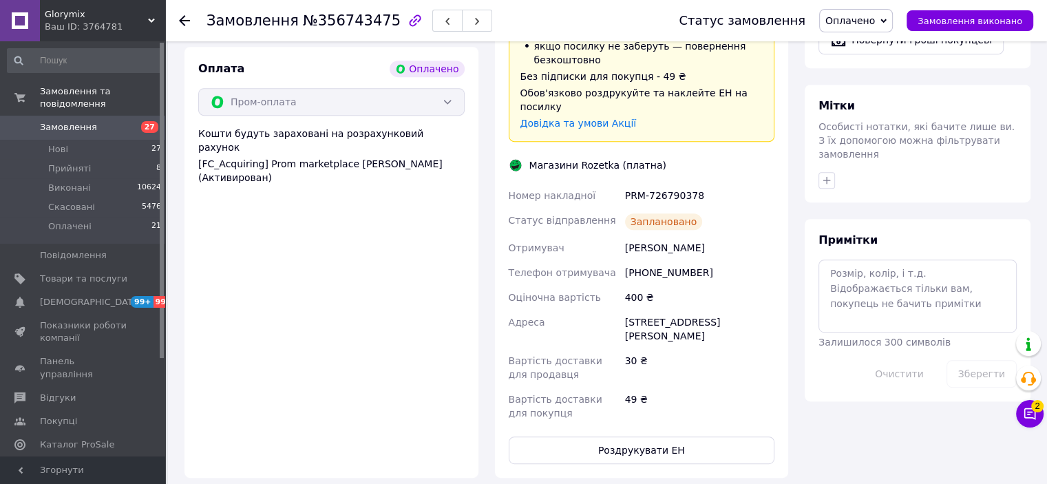
scroll to position [758, 0]
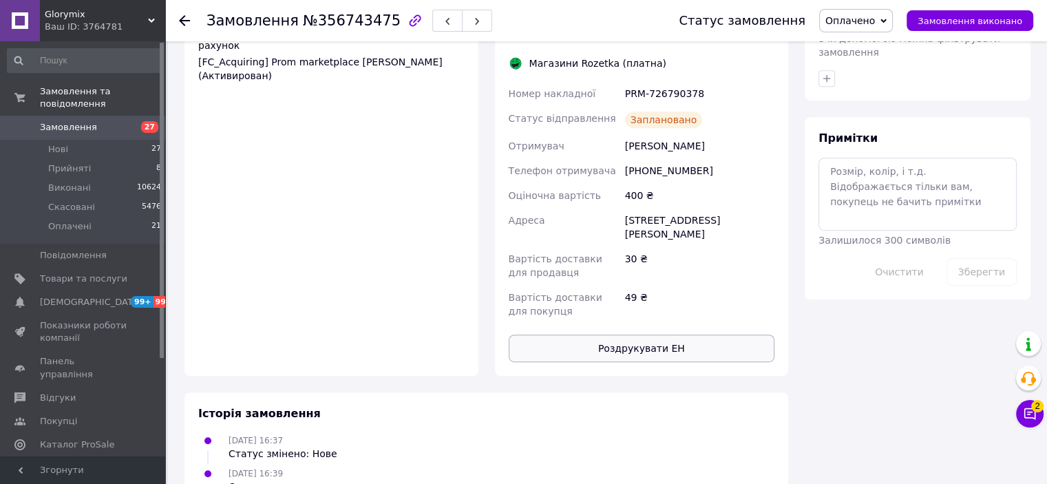
click at [612, 335] on button "Роздрукувати ЕН" at bounding box center [642, 349] width 267 height 28
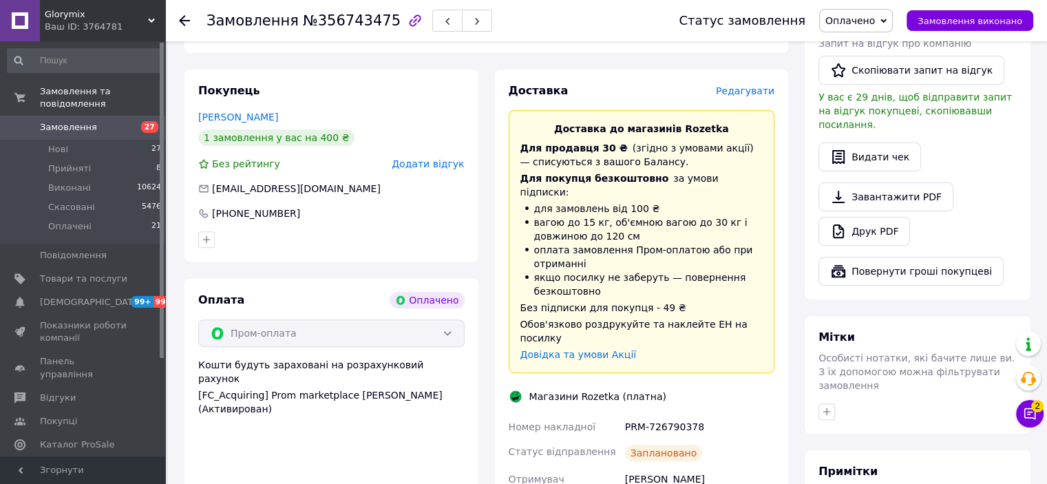
scroll to position [344, 0]
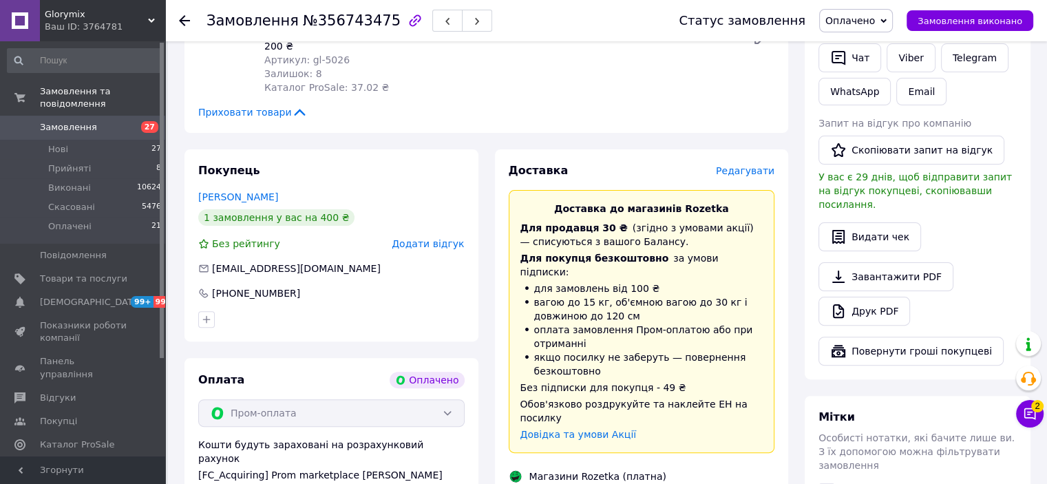
click at [188, 25] on icon at bounding box center [184, 20] width 11 height 11
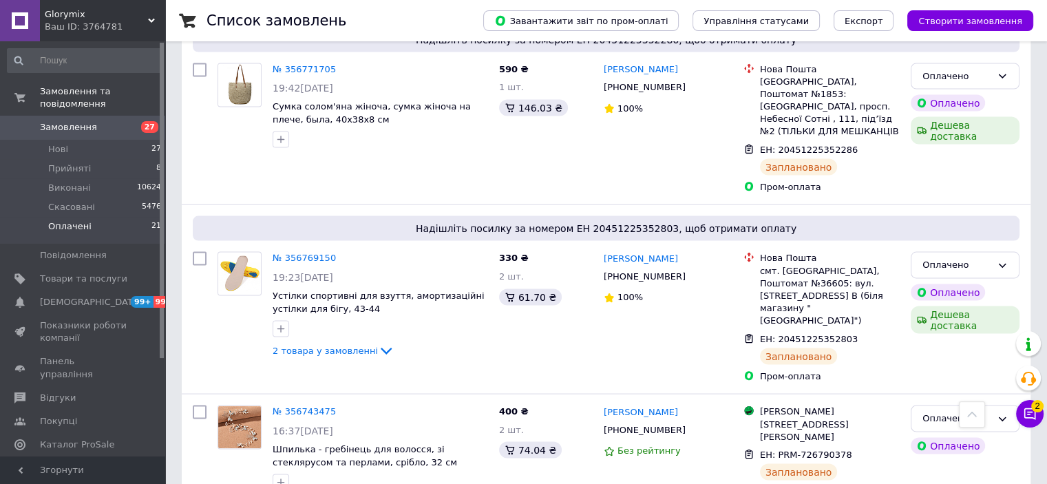
scroll to position [2653, 0]
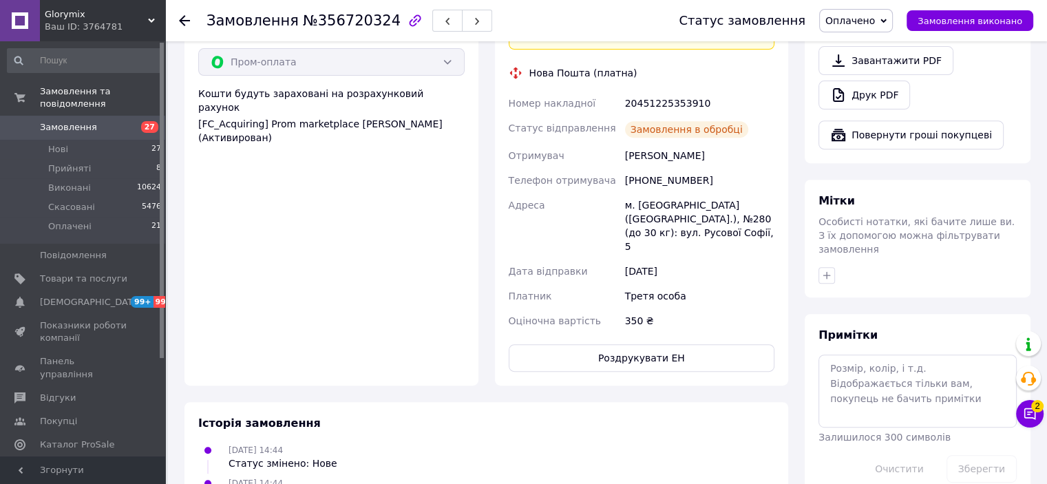
scroll to position [631, 0]
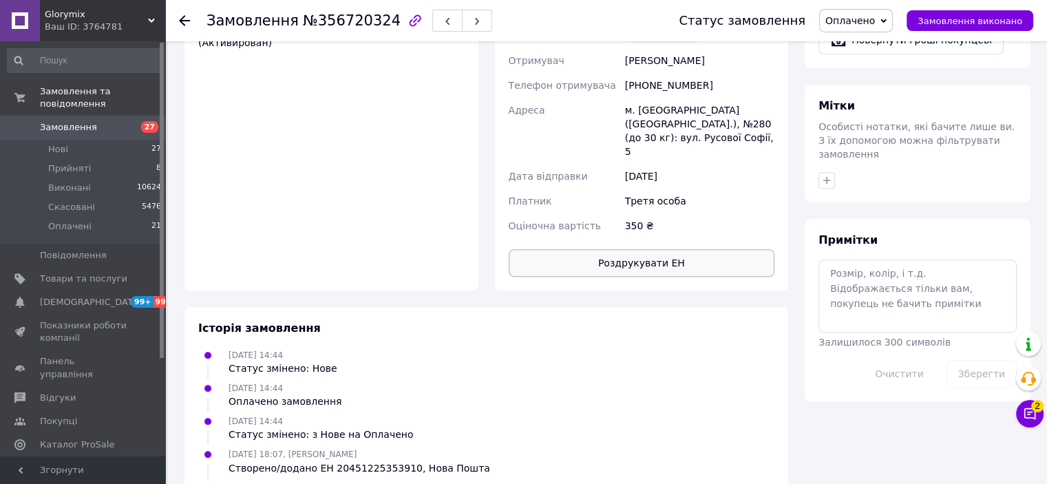
click at [629, 249] on button "Роздрукувати ЕН" at bounding box center [642, 263] width 267 height 28
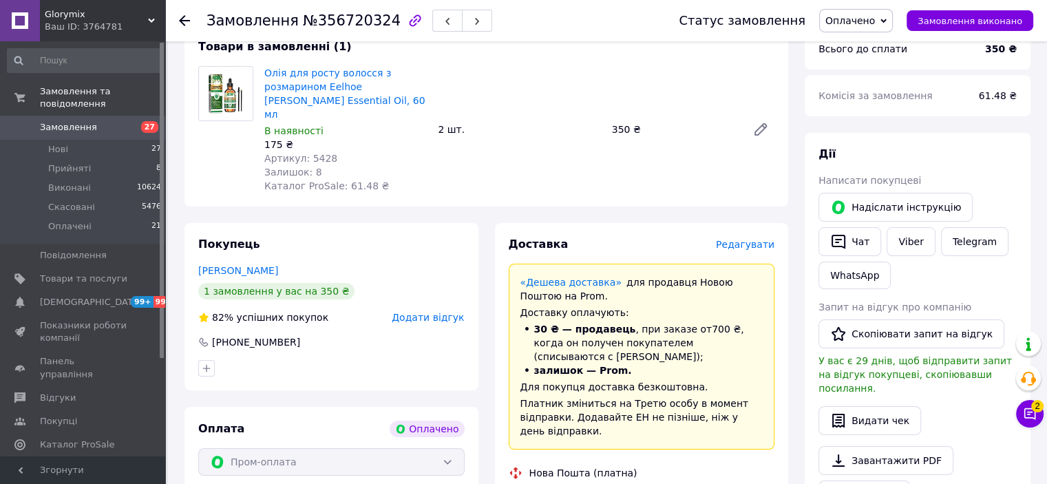
scroll to position [80, 0]
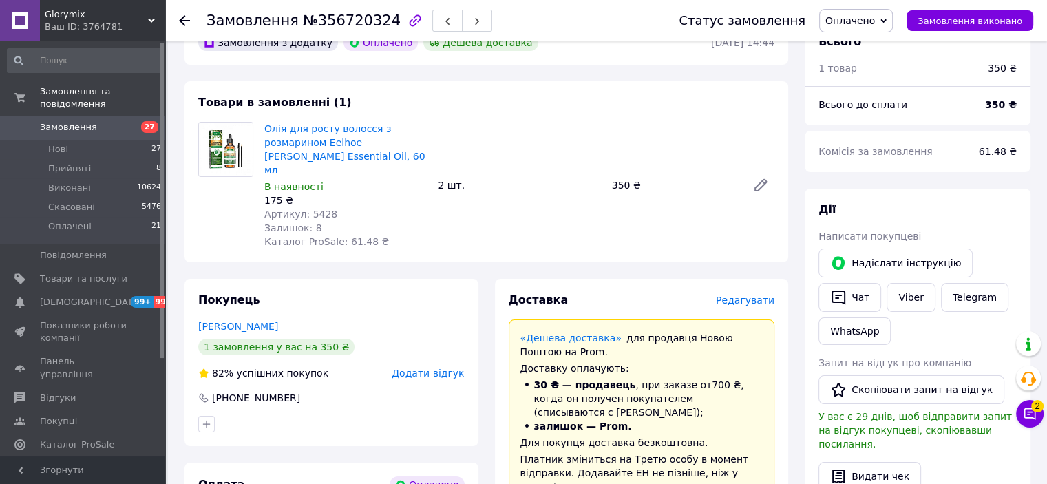
click at [187, 21] on icon at bounding box center [184, 20] width 11 height 11
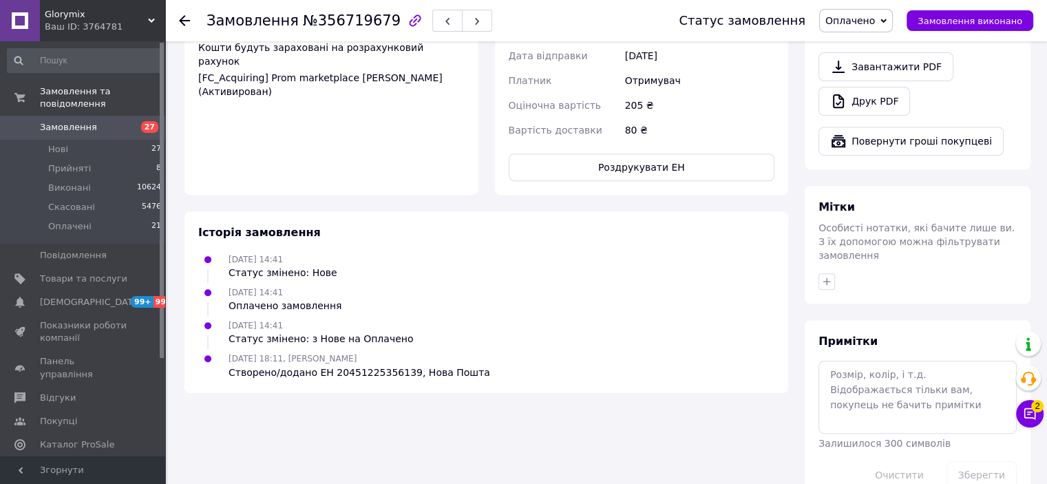
scroll to position [561, 0]
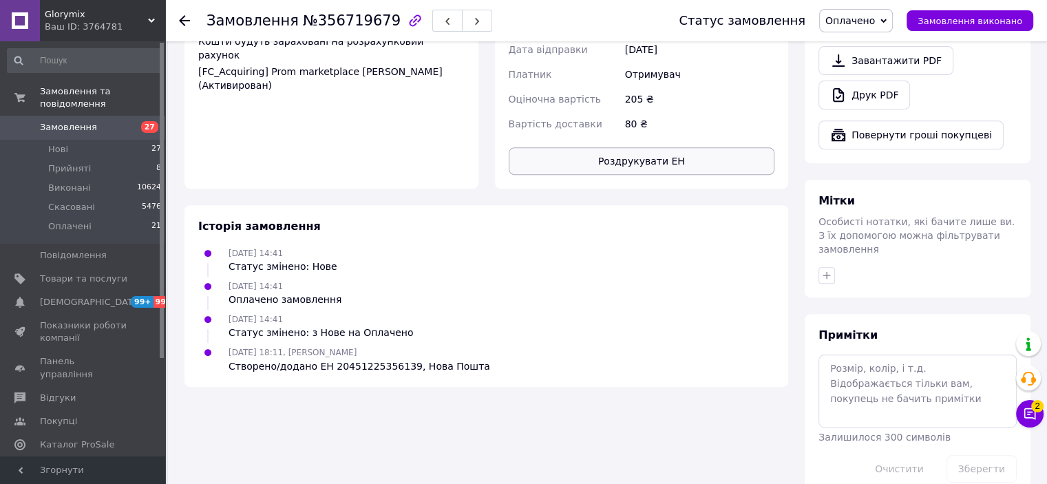
click at [645, 160] on button "Роздрукувати ЕН" at bounding box center [642, 161] width 267 height 28
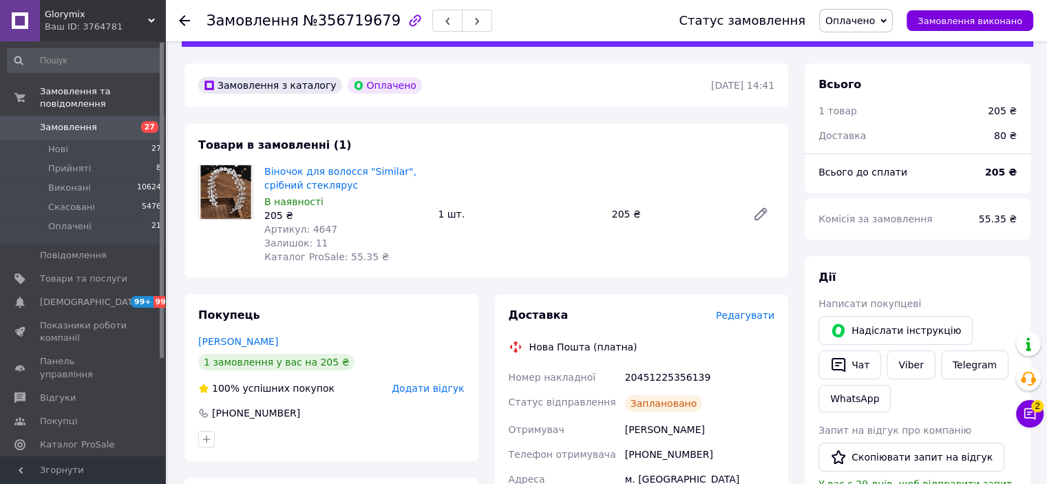
scroll to position [0, 0]
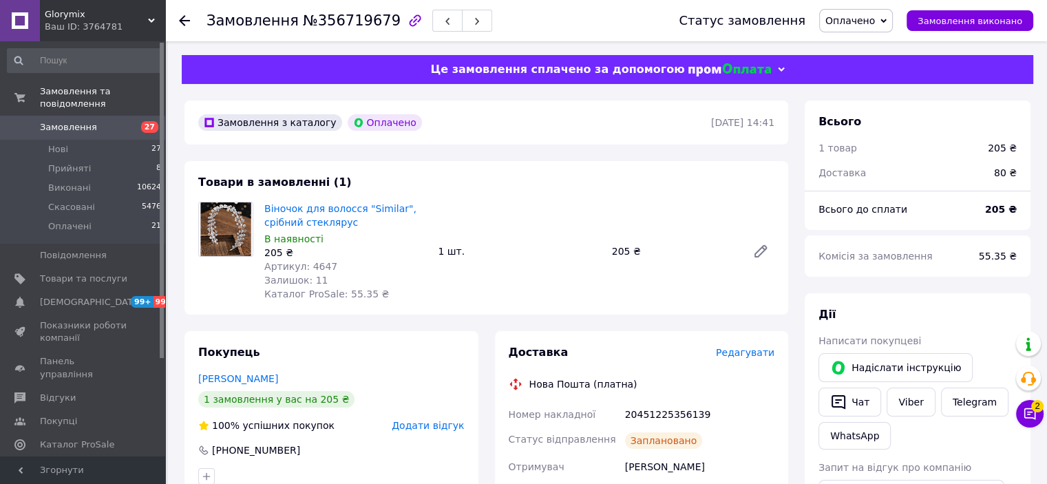
click at [182, 20] on use at bounding box center [184, 20] width 11 height 11
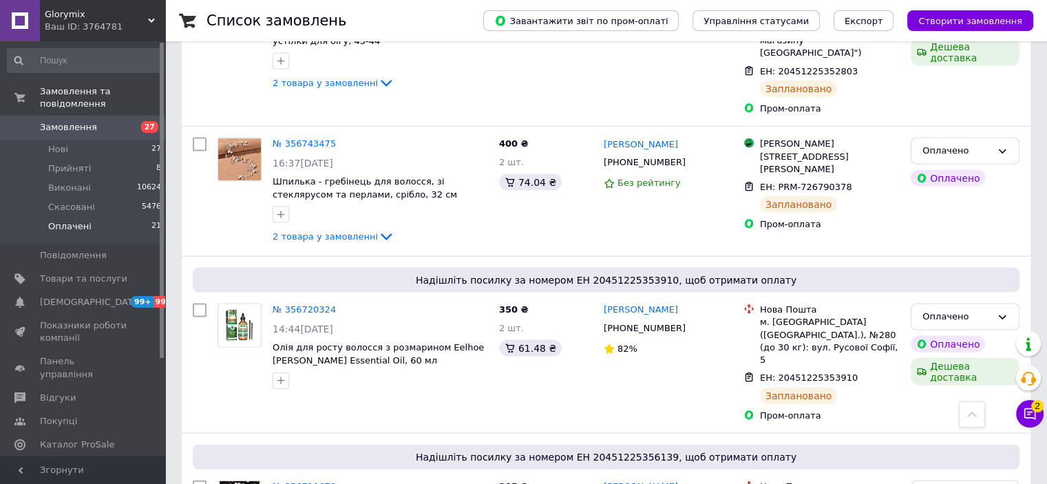
scroll to position [3003, 0]
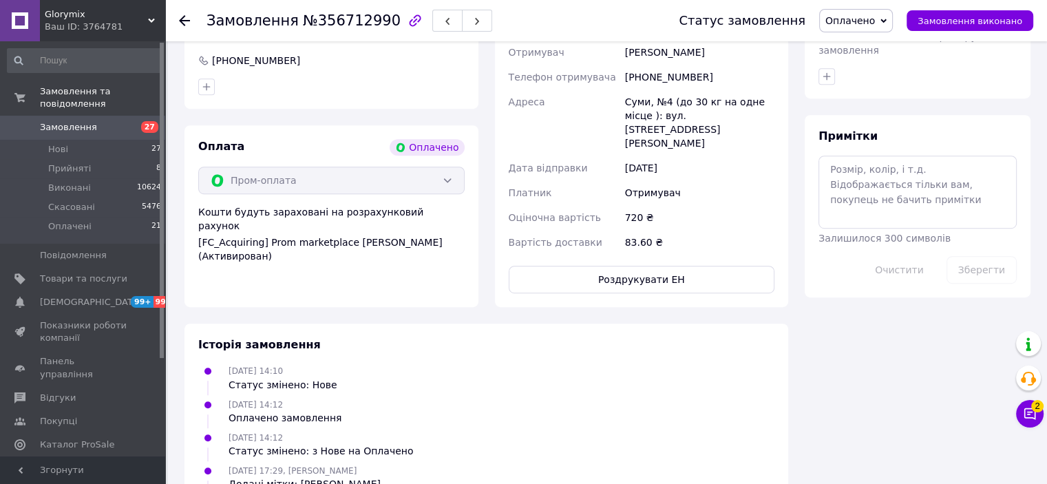
scroll to position [853, 0]
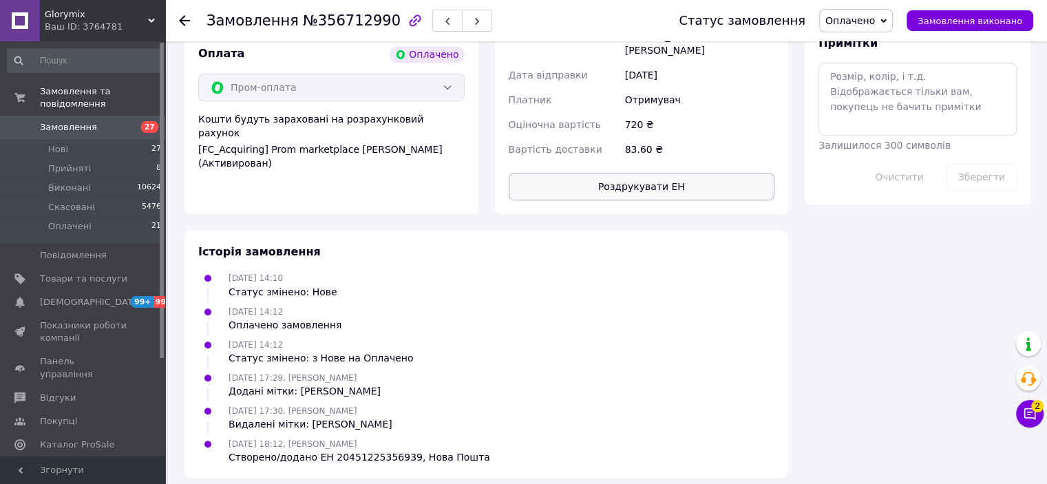
click at [643, 173] on button "Роздрукувати ЕН" at bounding box center [642, 187] width 267 height 28
click at [806, 23] on div "Статус замовлення" at bounding box center [742, 21] width 127 height 14
click at [831, 21] on div "Статус замовлення Оплачено Прийнято Виконано Скасовано Замовлення виконано" at bounding box center [849, 20] width 368 height 23
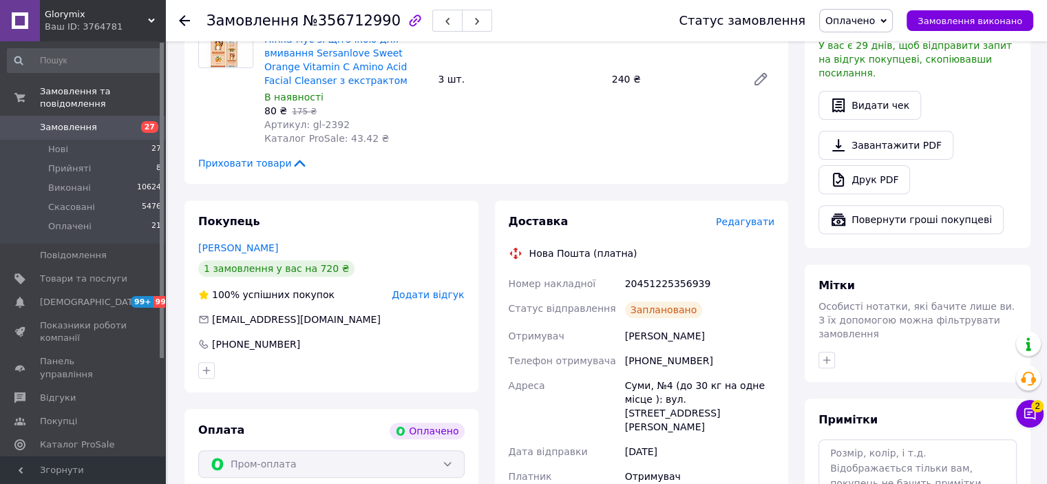
scroll to position [371, 0]
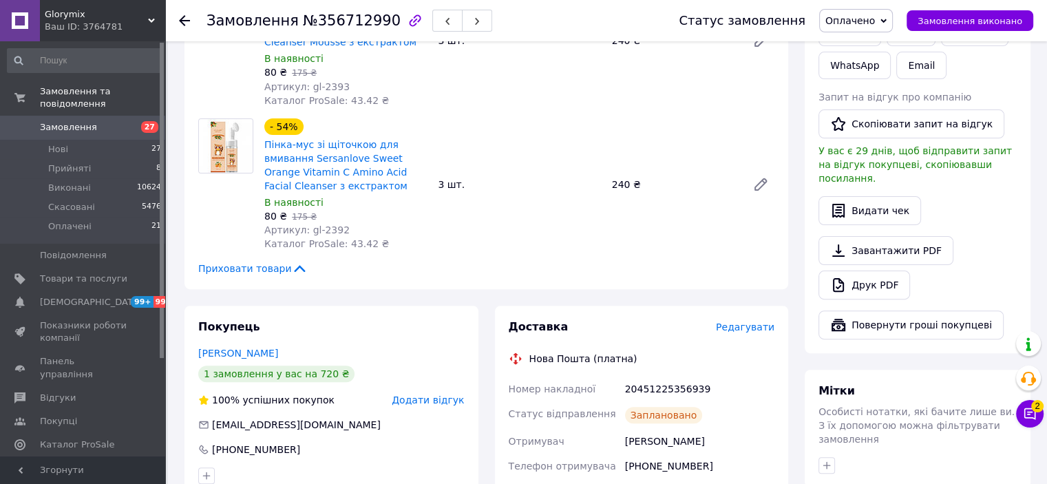
click at [189, 23] on icon at bounding box center [184, 20] width 11 height 11
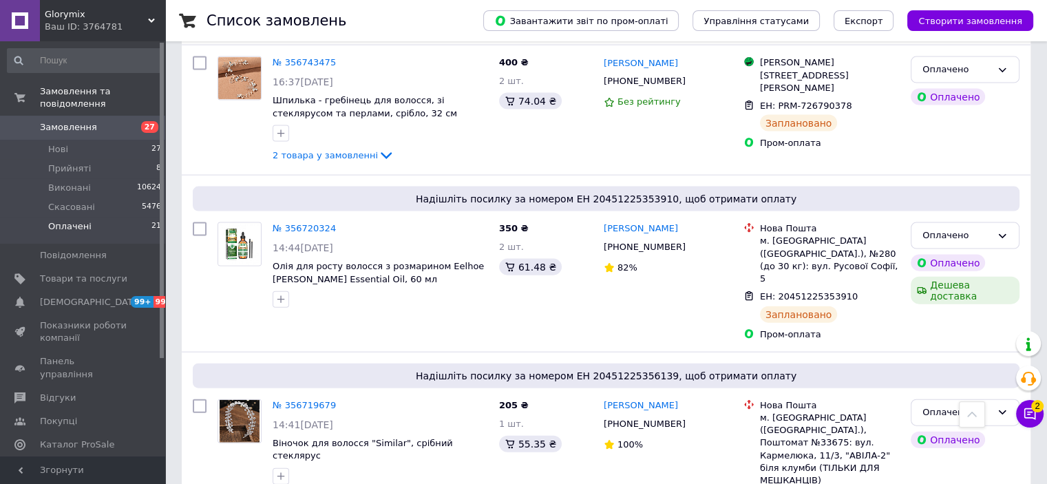
scroll to position [3003, 0]
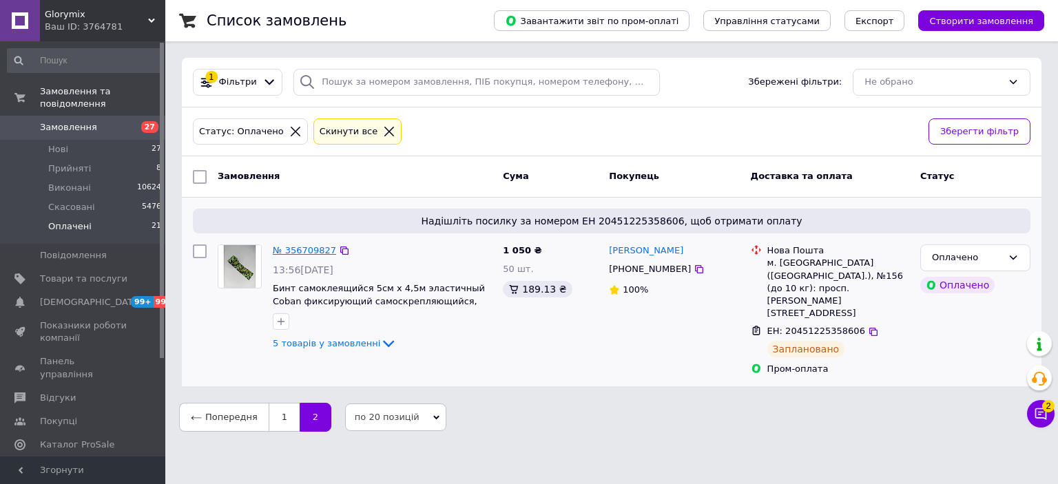
click at [312, 247] on link "№ 356709827" at bounding box center [304, 250] width 63 height 10
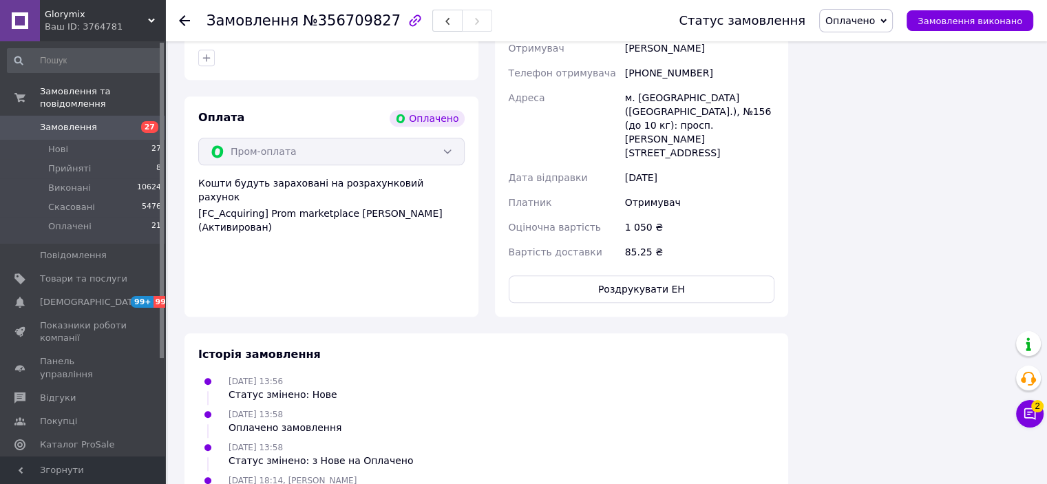
scroll to position [1149, 0]
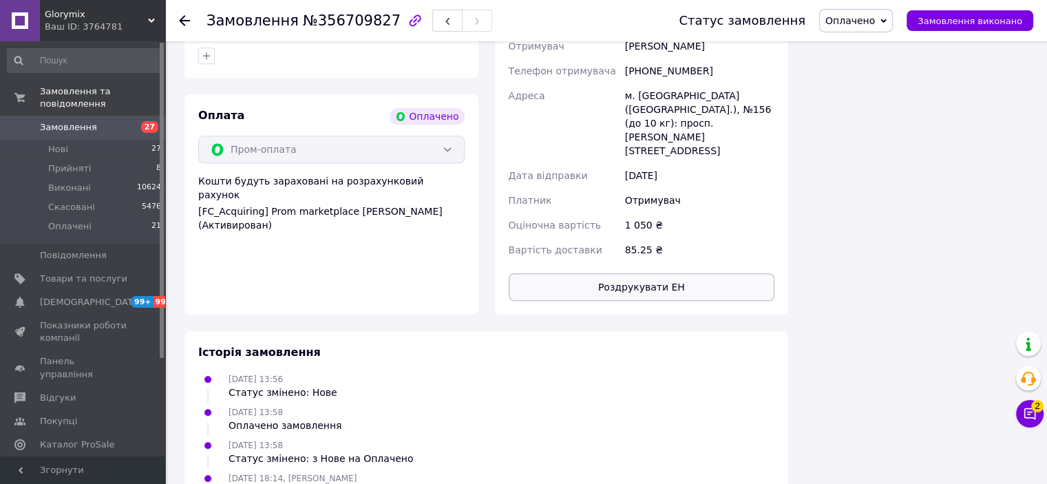
click at [590, 273] on button "Роздрукувати ЕН" at bounding box center [642, 287] width 267 height 28
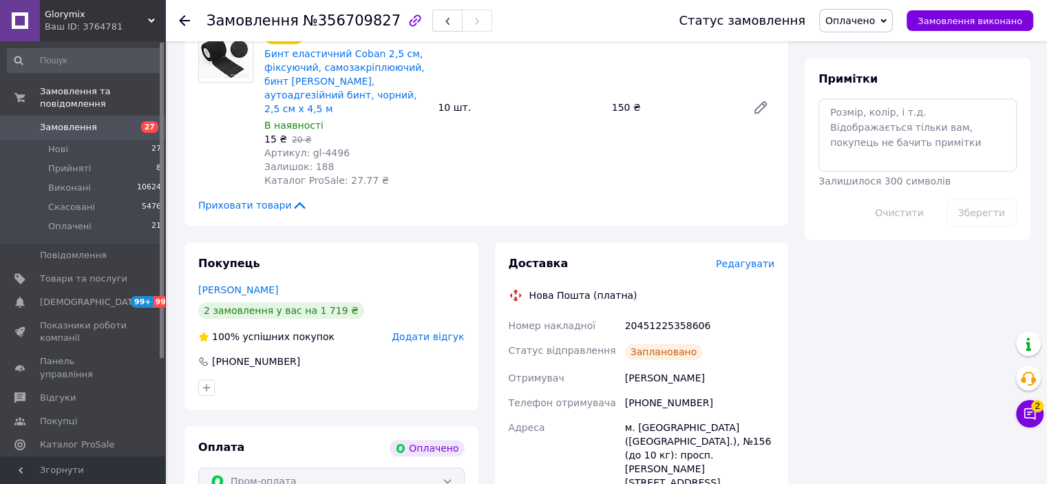
scroll to position [735, 0]
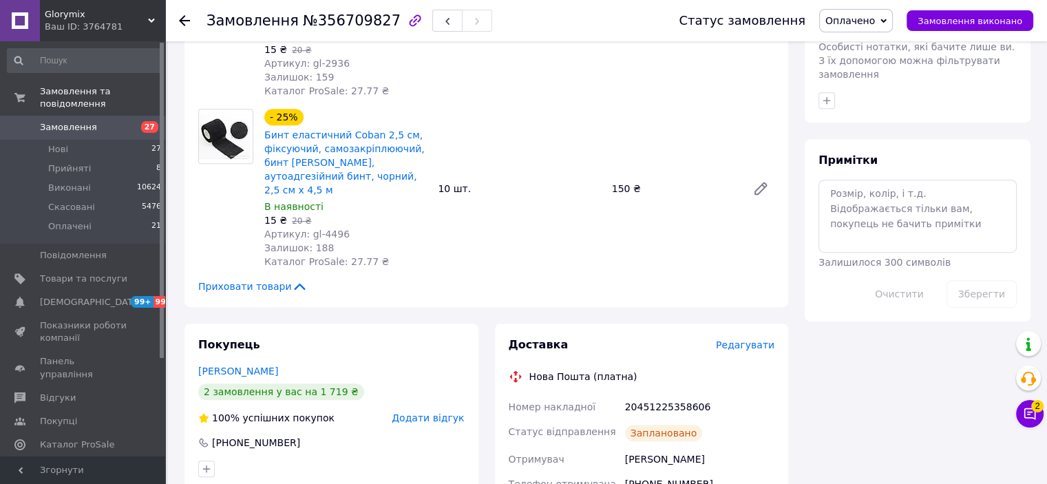
click at [182, 14] on div at bounding box center [184, 21] width 11 height 14
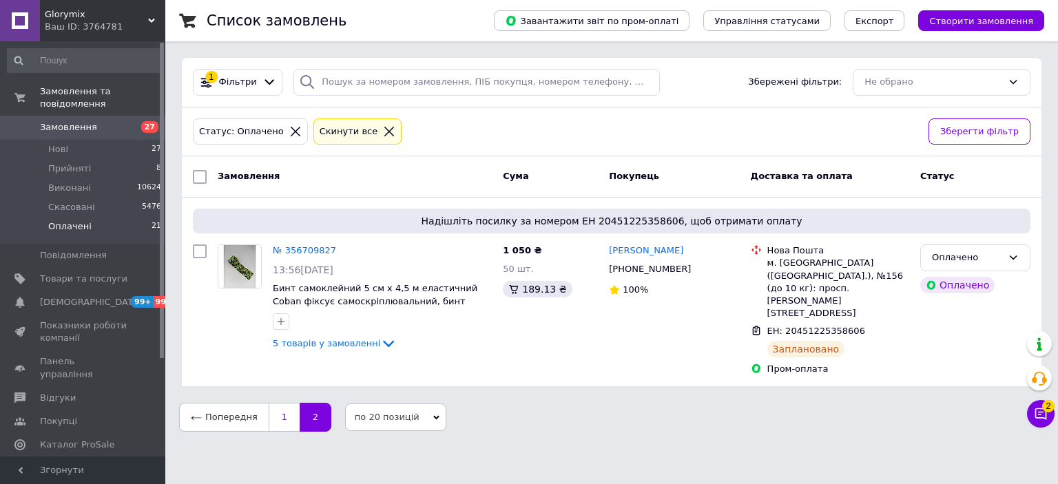
click at [277, 403] on link "1" at bounding box center [284, 417] width 31 height 29
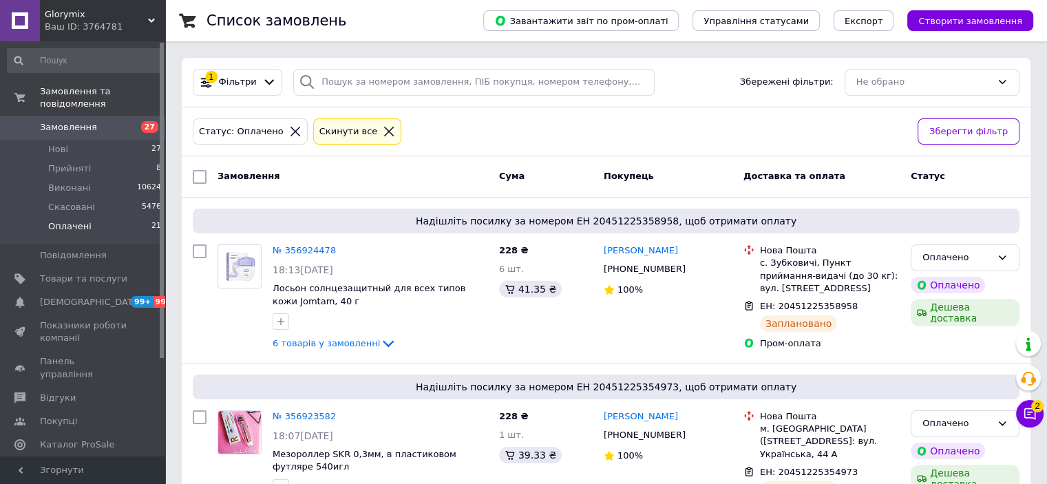
click at [116, 121] on span "Замовлення" at bounding box center [83, 127] width 87 height 12
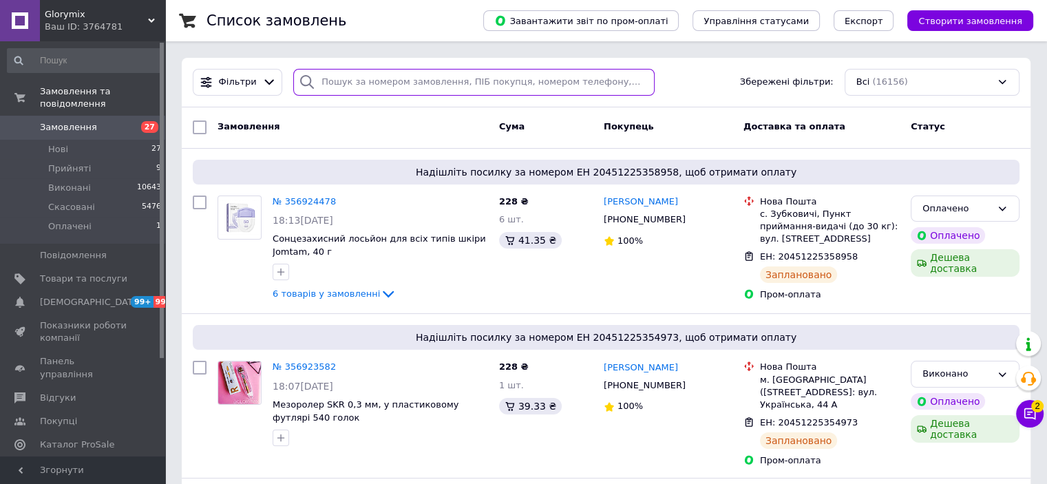
click at [346, 86] on input "search" at bounding box center [474, 82] width 362 height 27
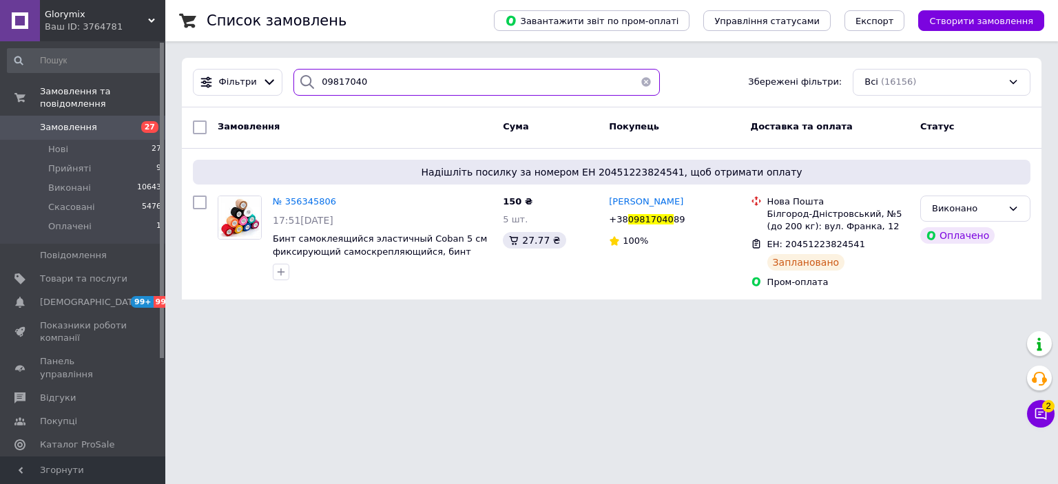
type input "09817040"
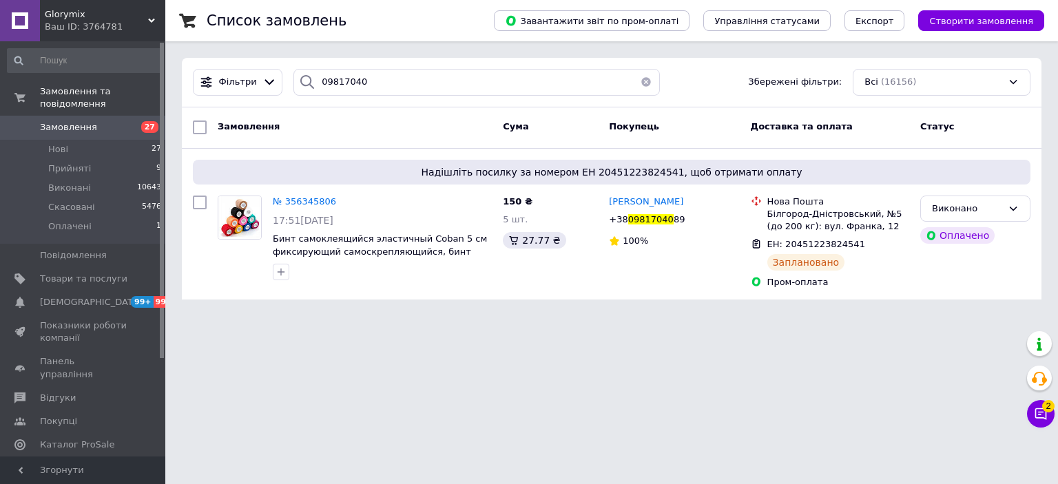
click at [94, 116] on link "Замовлення 27" at bounding box center [84, 127] width 169 height 23
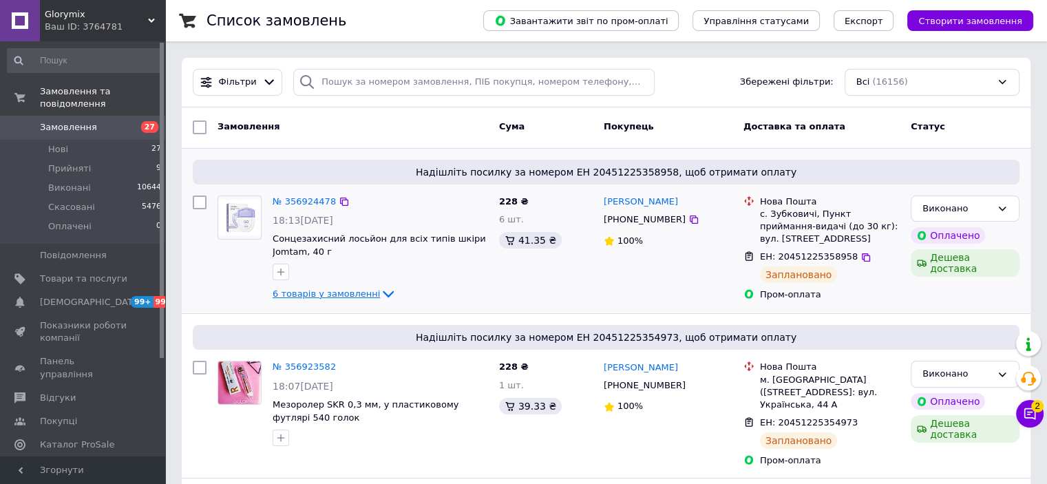
click at [313, 295] on span "6 товарів у замовленні" at bounding box center [326, 294] width 107 height 10
